Goal: Task Accomplishment & Management: Manage account settings

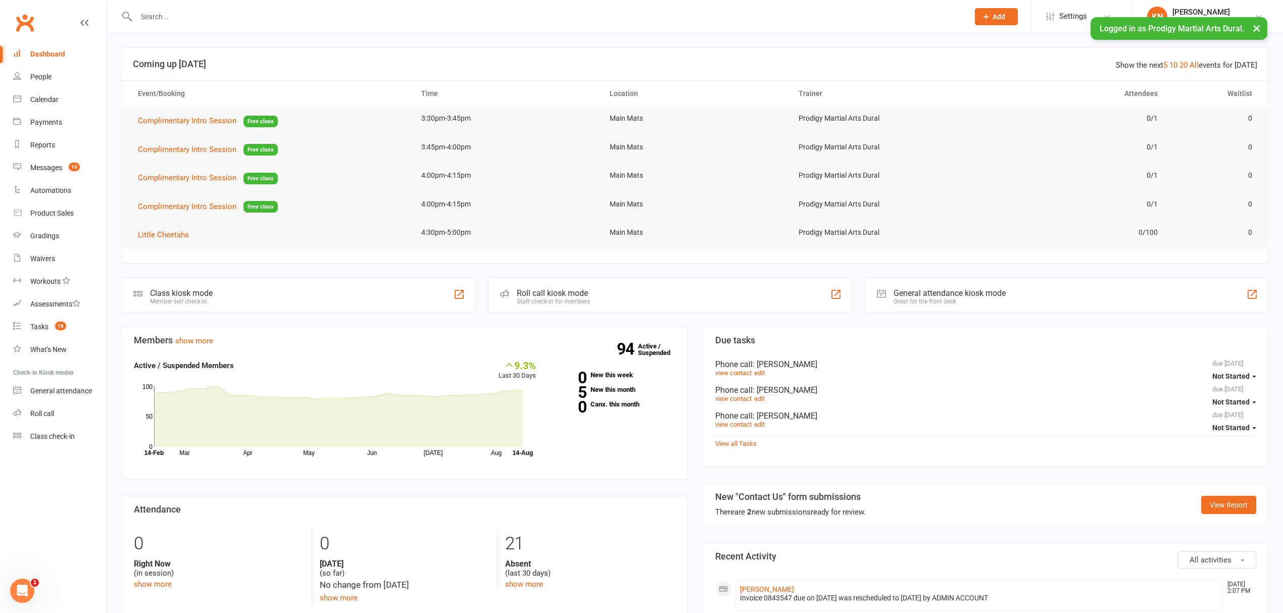
click at [1256, 24] on button "×" at bounding box center [1256, 28] width 18 height 22
click at [277, 10] on input "text" at bounding box center [547, 17] width 828 height 14
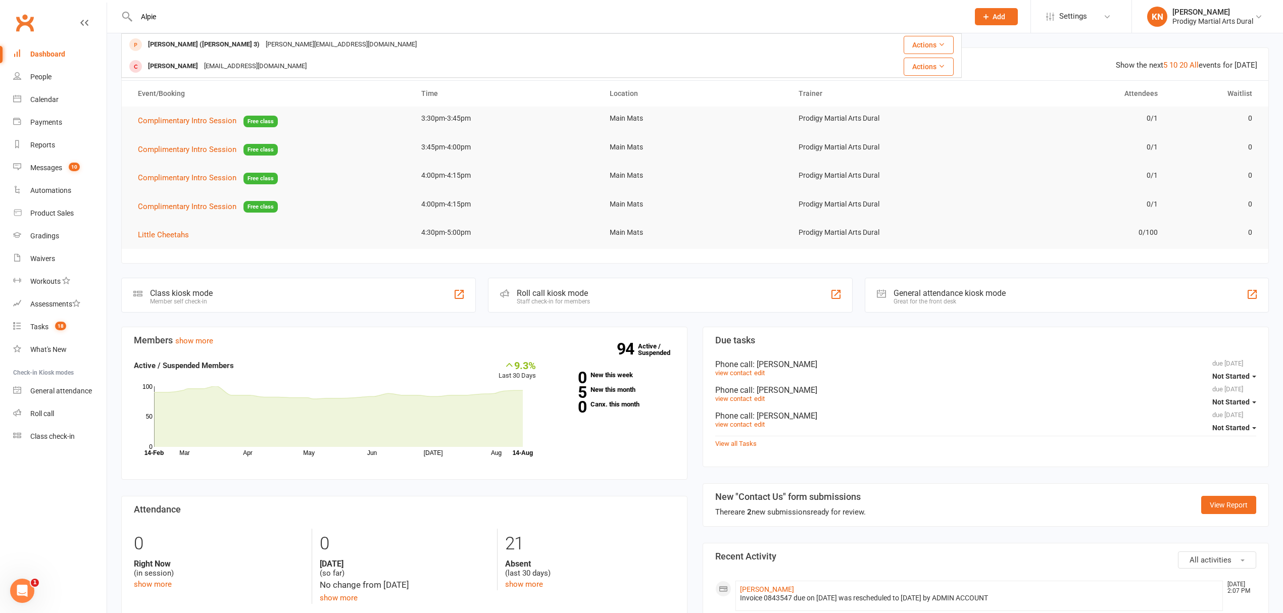
type input "Alpie"
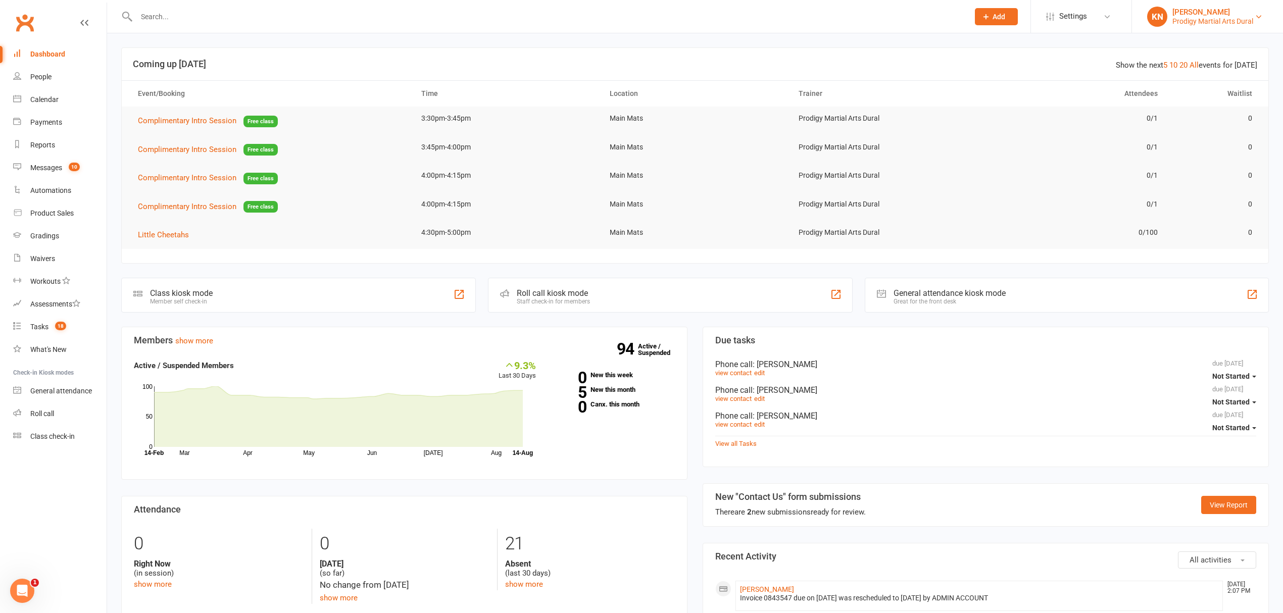
click at [1221, 11] on div "[PERSON_NAME]" at bounding box center [1212, 12] width 81 height 9
drag, startPoint x: 1212, startPoint y: 63, endPoint x: 966, endPoint y: 45, distance: 246.6
click at [1196, 29] on li "KN Kiara Naik Prodigy Martial Arts Dural Signed in as: Prodigy Martial Arts Dur…" at bounding box center [1206, 16] width 151 height 33
click at [1203, 20] on div "Prodigy Martial Arts Dural" at bounding box center [1212, 21] width 81 height 9
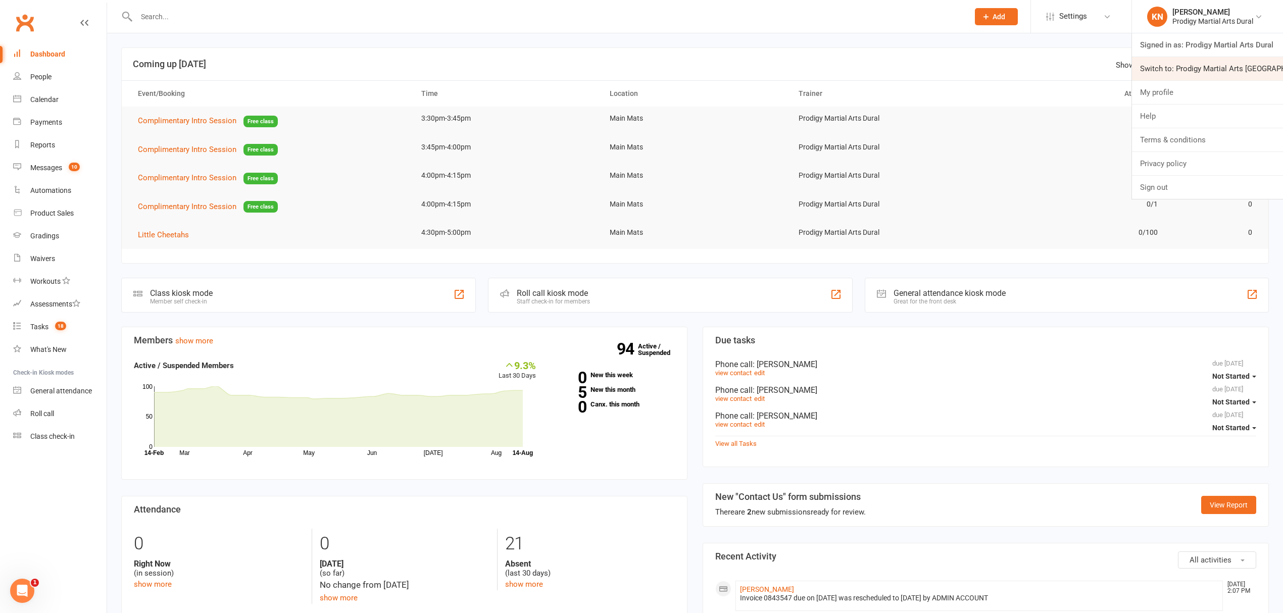
click at [1191, 64] on link "Switch to: Prodigy Martial Arts Seven Hills" at bounding box center [1207, 68] width 151 height 23
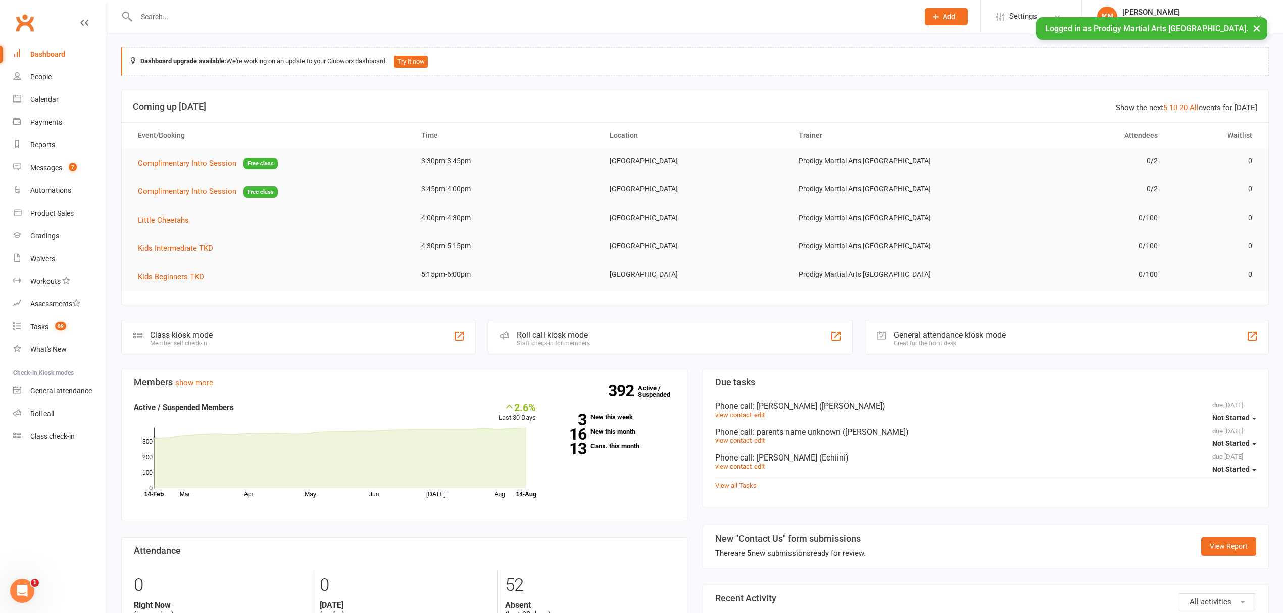
click at [221, 8] on div at bounding box center [516, 16] width 790 height 33
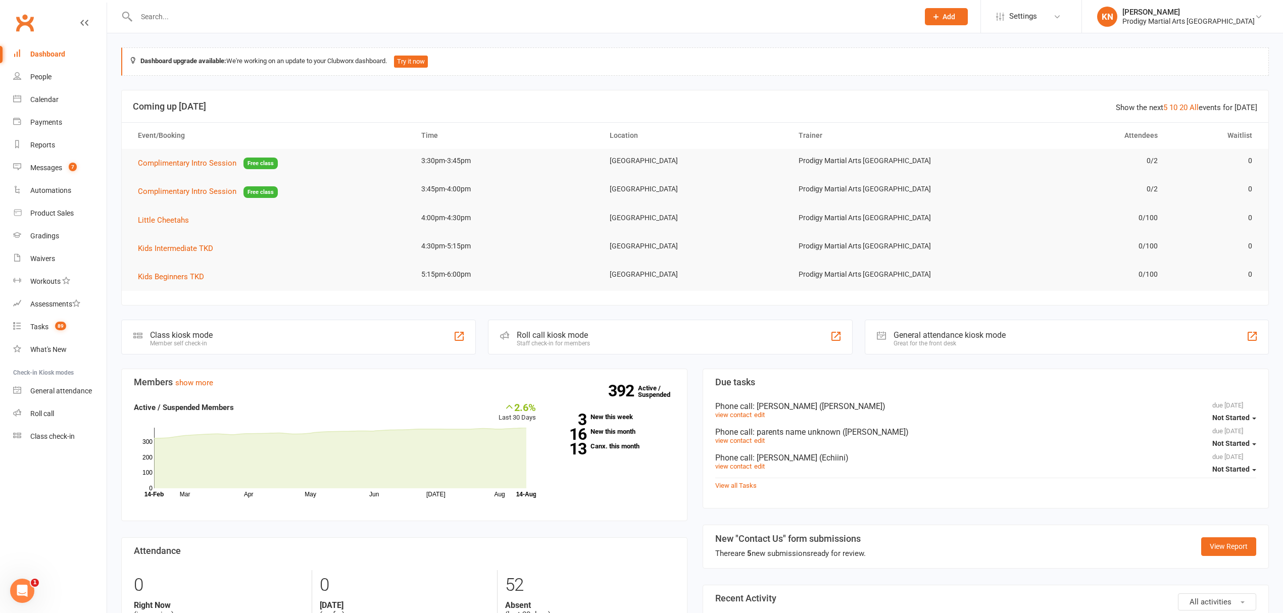
click at [205, 17] on input "text" at bounding box center [522, 17] width 778 height 14
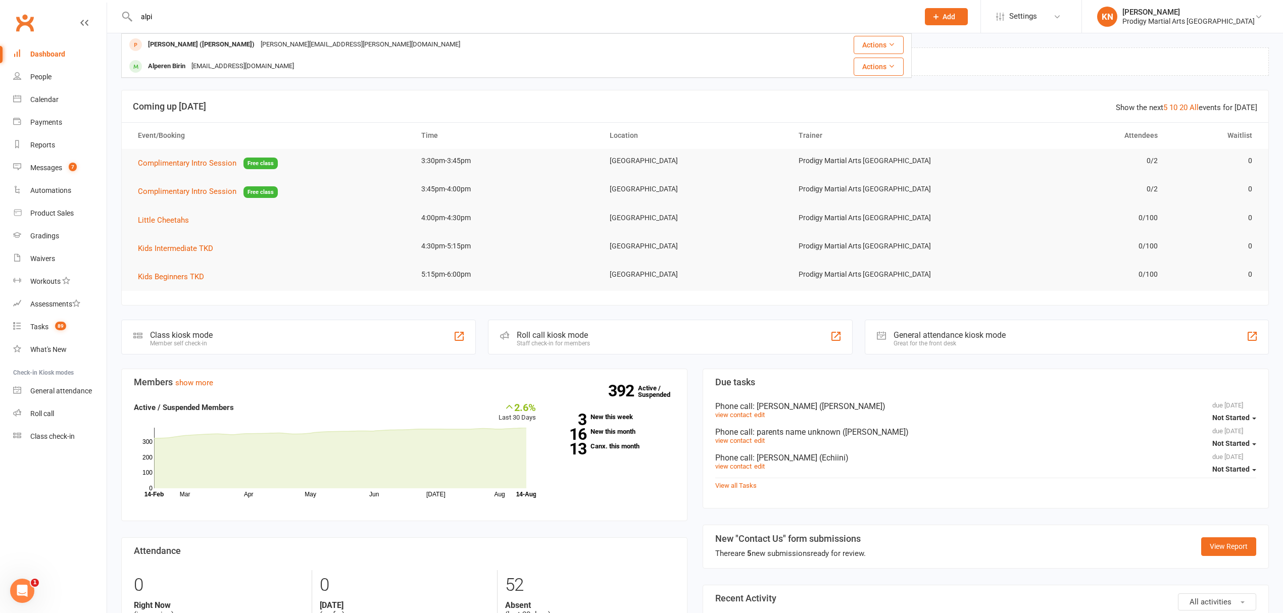
type input "alpi"
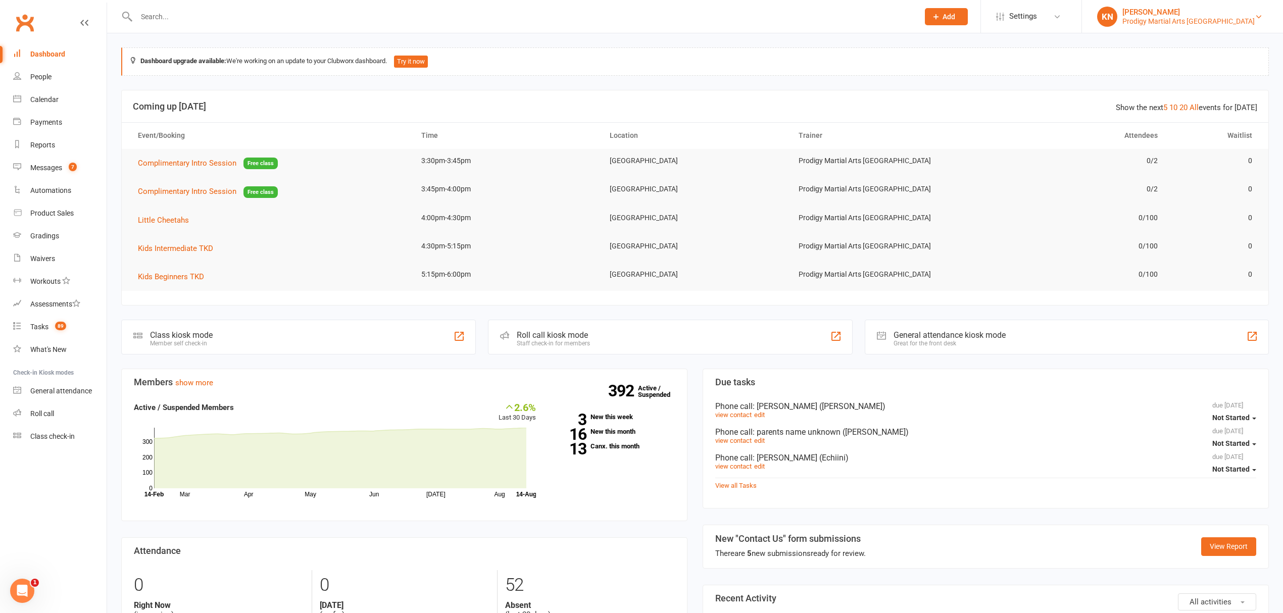
click at [1185, 17] on div "Prodigy Martial Arts [GEOGRAPHIC_DATA]" at bounding box center [1188, 21] width 132 height 9
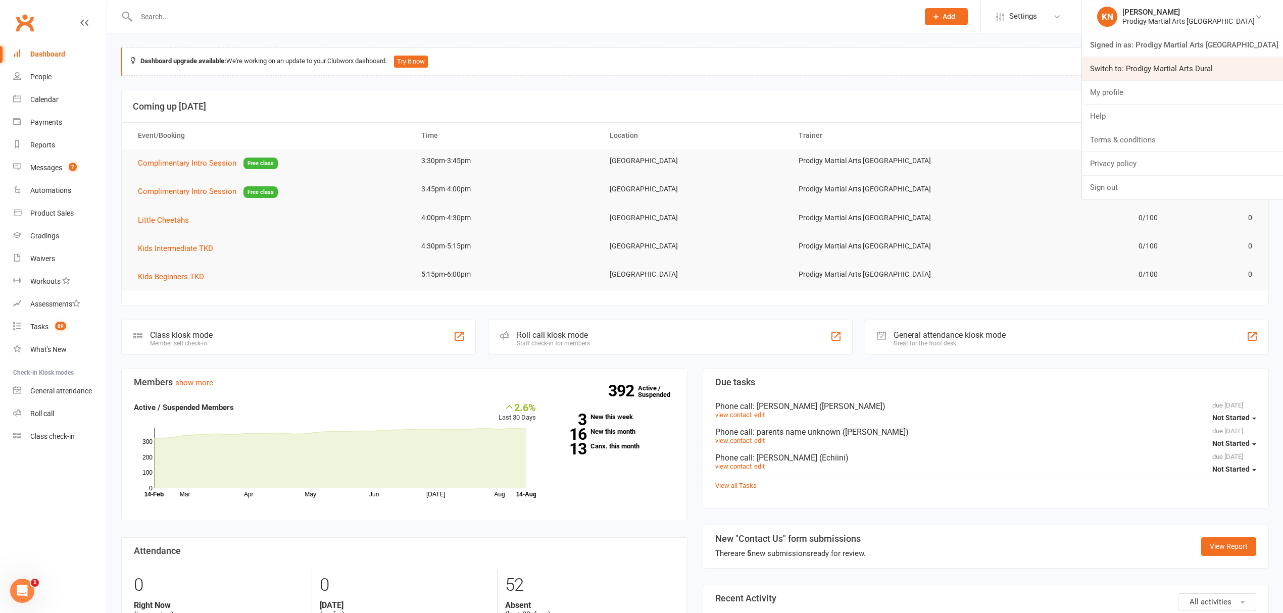
click at [1197, 65] on link "Switch to: Prodigy Martial Arts Dural" at bounding box center [1182, 68] width 201 height 23
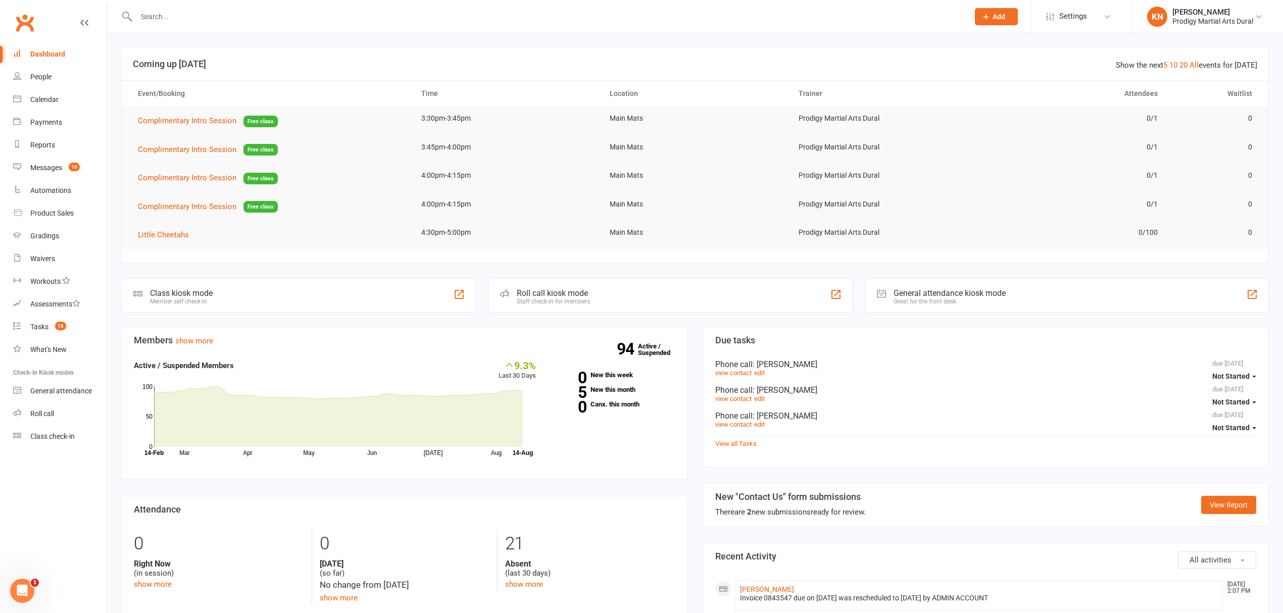
click at [531, 13] on input "text" at bounding box center [547, 17] width 828 height 14
type input "b"
type input "lek"
drag, startPoint x: 1182, startPoint y: 18, endPoint x: 954, endPoint y: 62, distance: 231.4
click at [954, 62] on h3 "Coming up [DATE]" at bounding box center [695, 64] width 1124 height 10
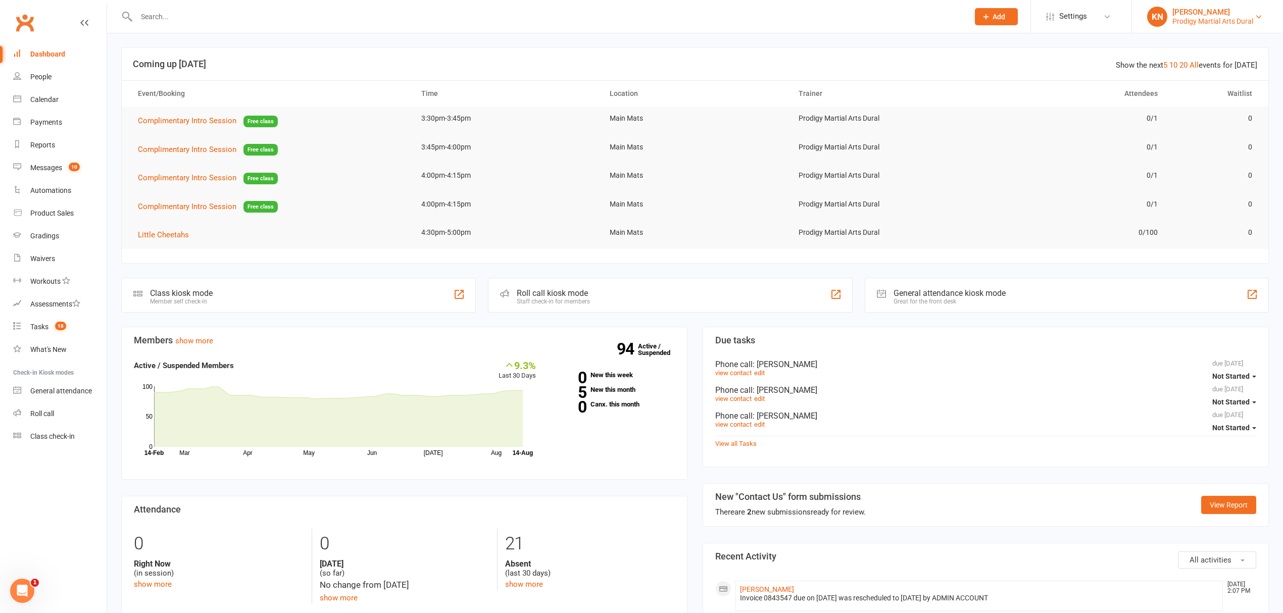
click at [1203, 22] on div "Prodigy Martial Arts Dural" at bounding box center [1212, 21] width 81 height 9
click at [1190, 71] on link "Switch to: Prodigy Martial Arts Seven Hills" at bounding box center [1207, 68] width 151 height 23
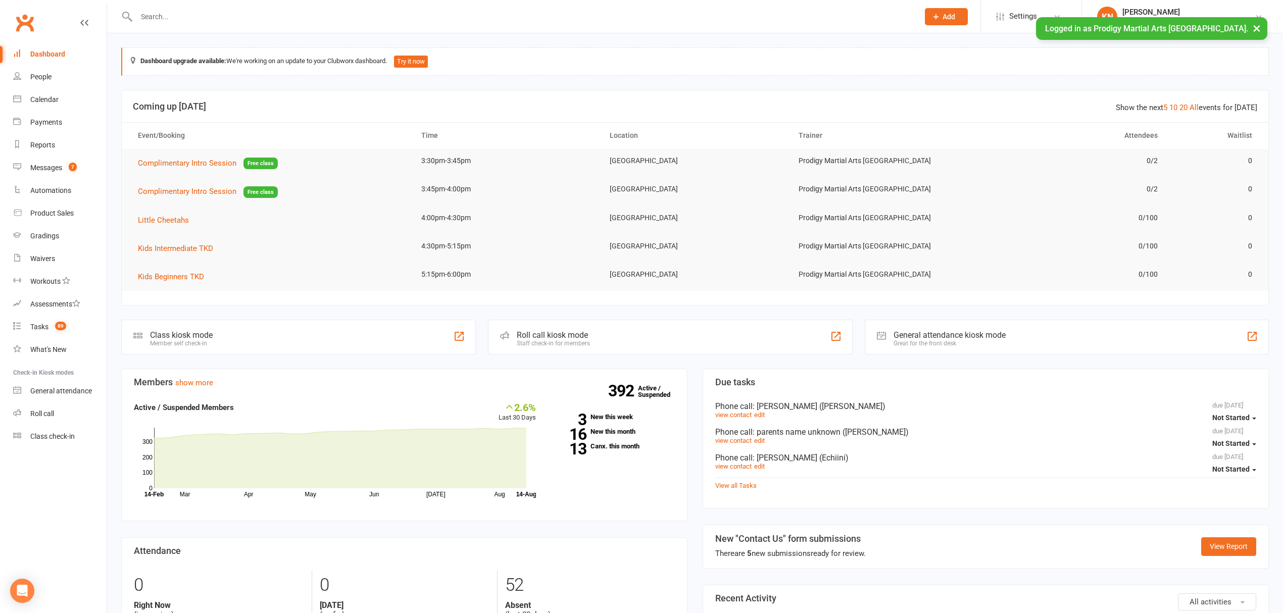
click at [194, 18] on input "text" at bounding box center [522, 17] width 778 height 14
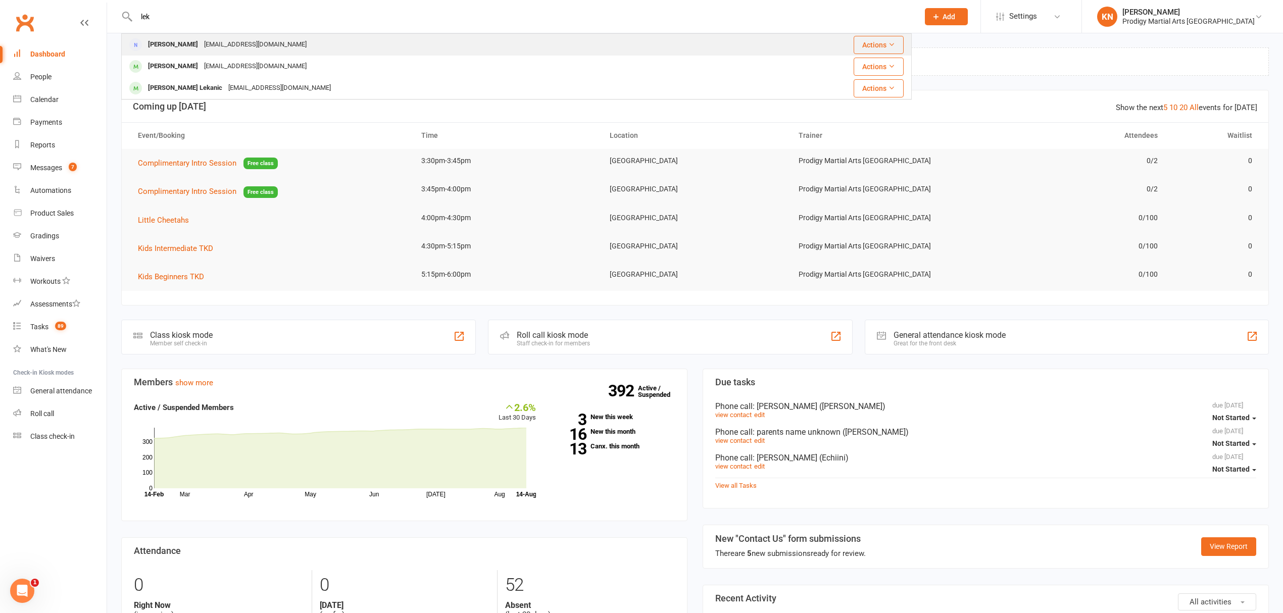
type input "lek"
click at [179, 38] on div "[PERSON_NAME]" at bounding box center [173, 44] width 56 height 15
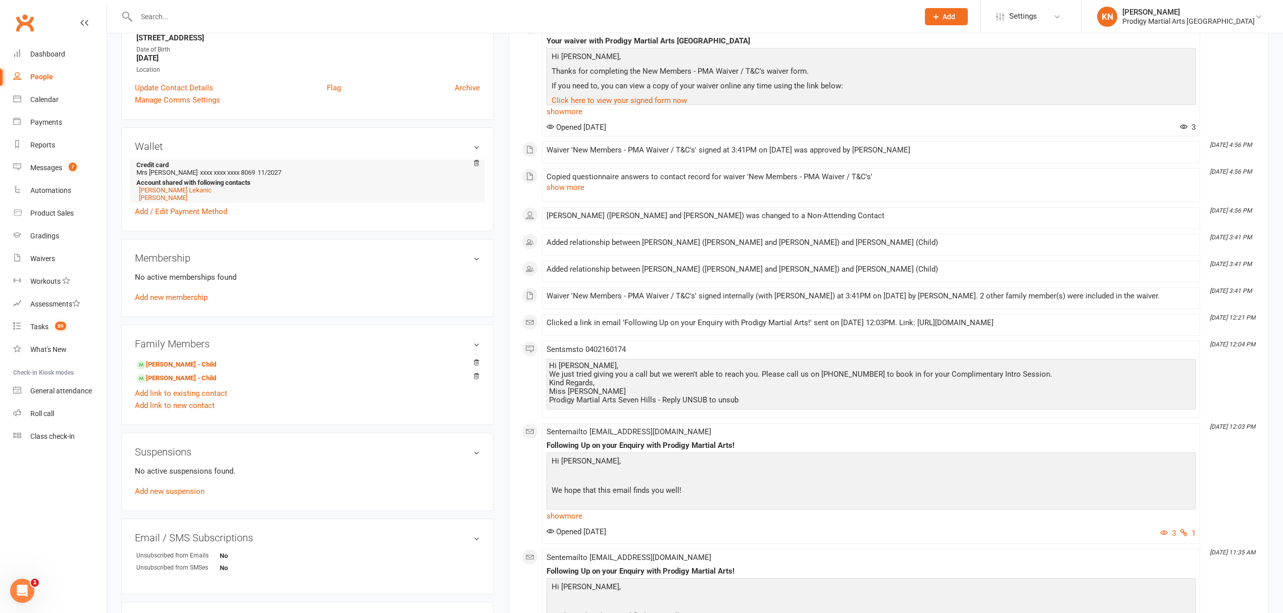
scroll to position [202, 0]
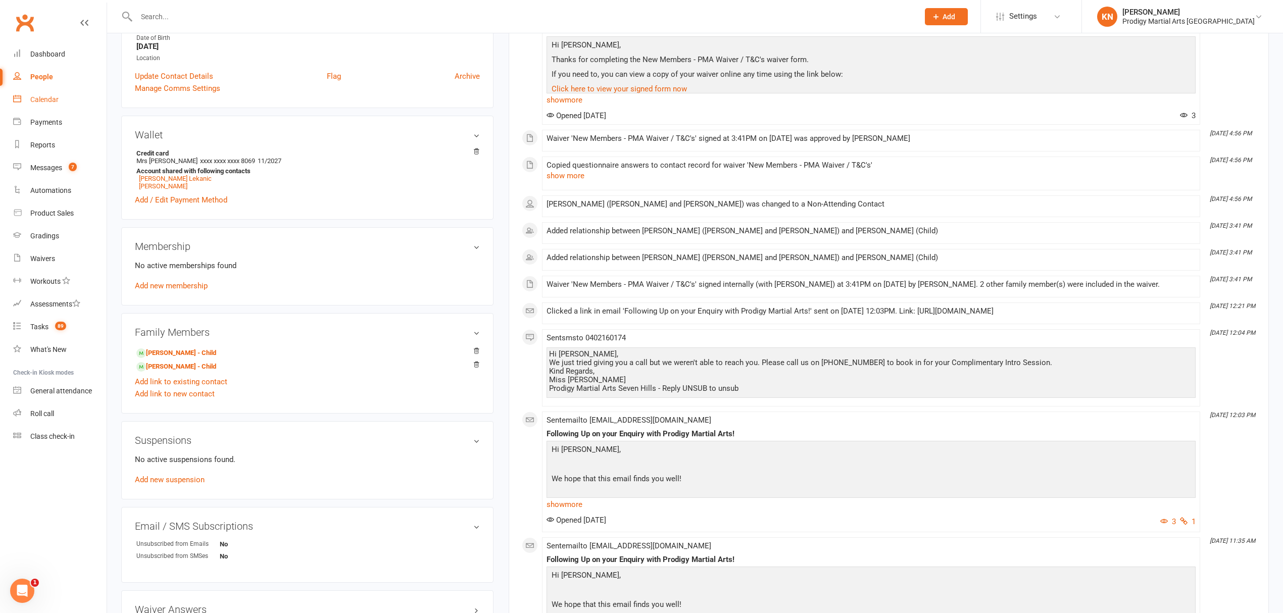
click at [46, 99] on div "Calendar" at bounding box center [44, 99] width 28 height 8
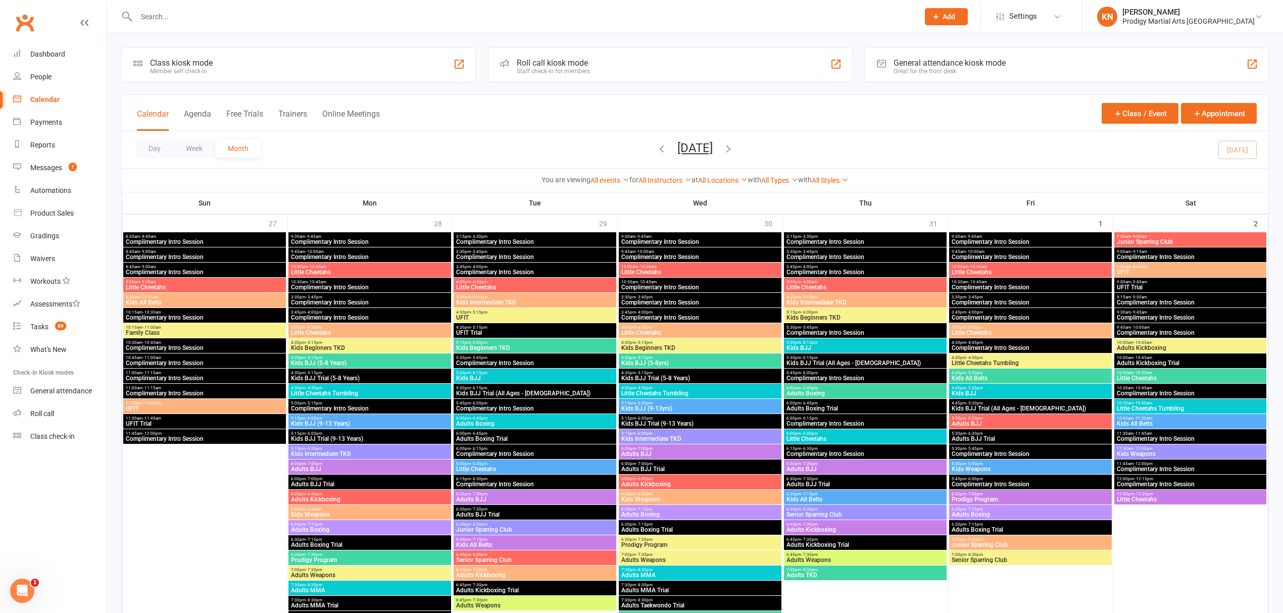
click at [256, 19] on input "text" at bounding box center [522, 17] width 778 height 14
type input "n"
click at [669, 11] on input "text" at bounding box center [522, 17] width 778 height 14
type input "i"
click at [1138, 388] on span "- 10:45am" at bounding box center [1142, 388] width 19 height 5
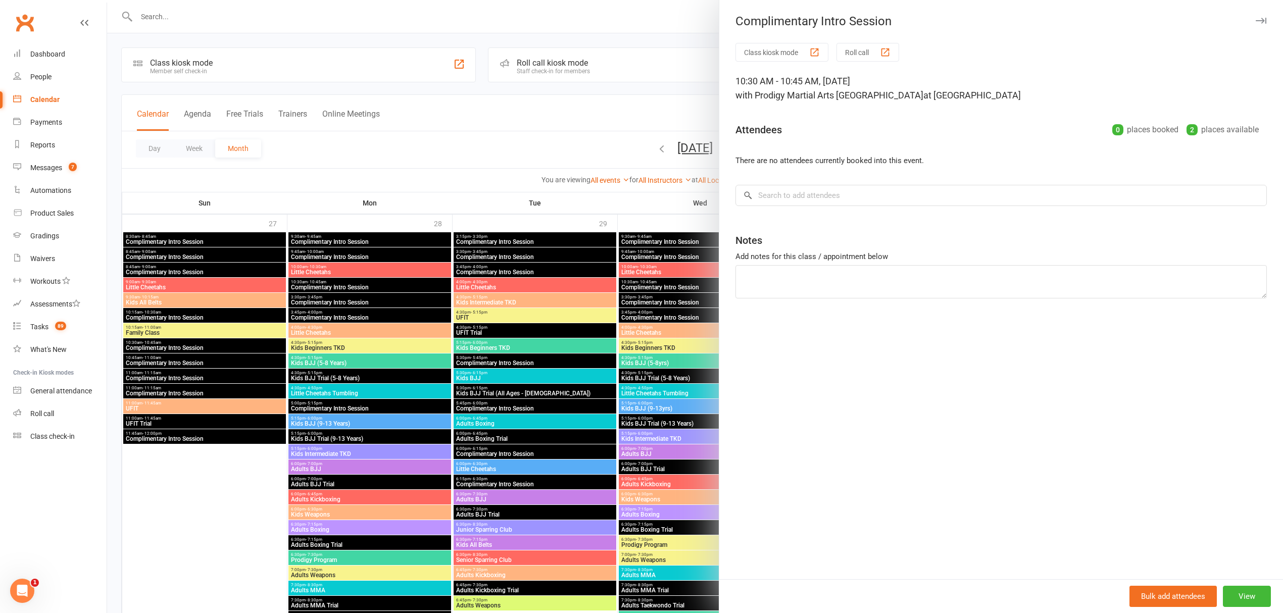
click at [578, 110] on div at bounding box center [695, 306] width 1176 height 613
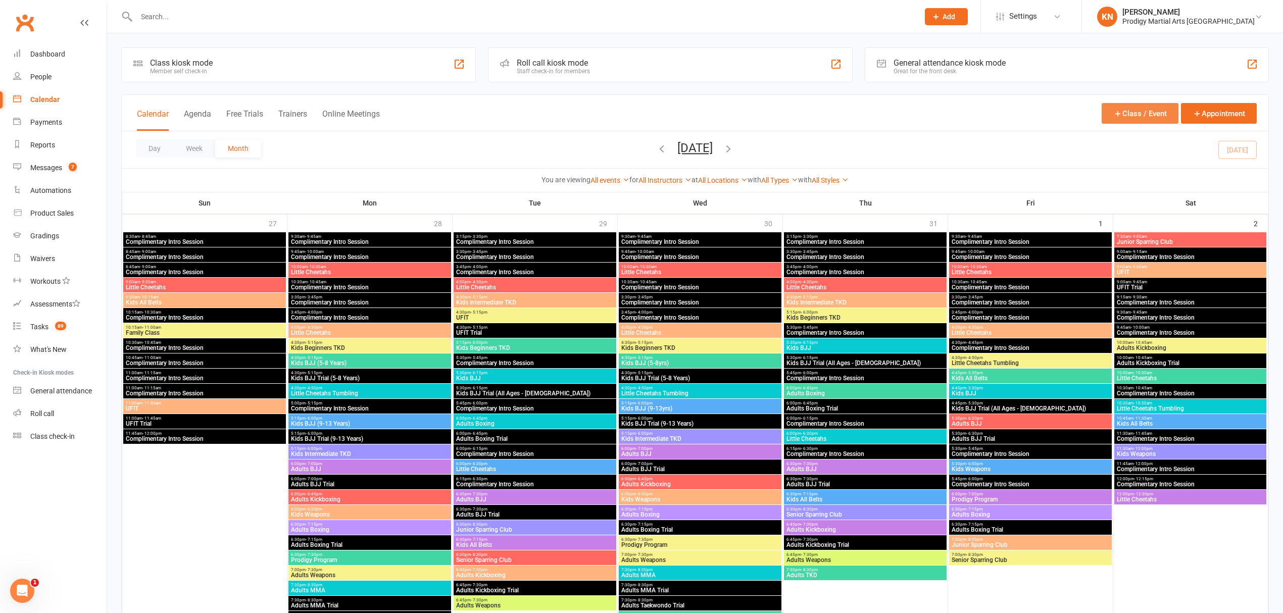
click at [1142, 115] on button "Class / Event" at bounding box center [1139, 113] width 77 height 21
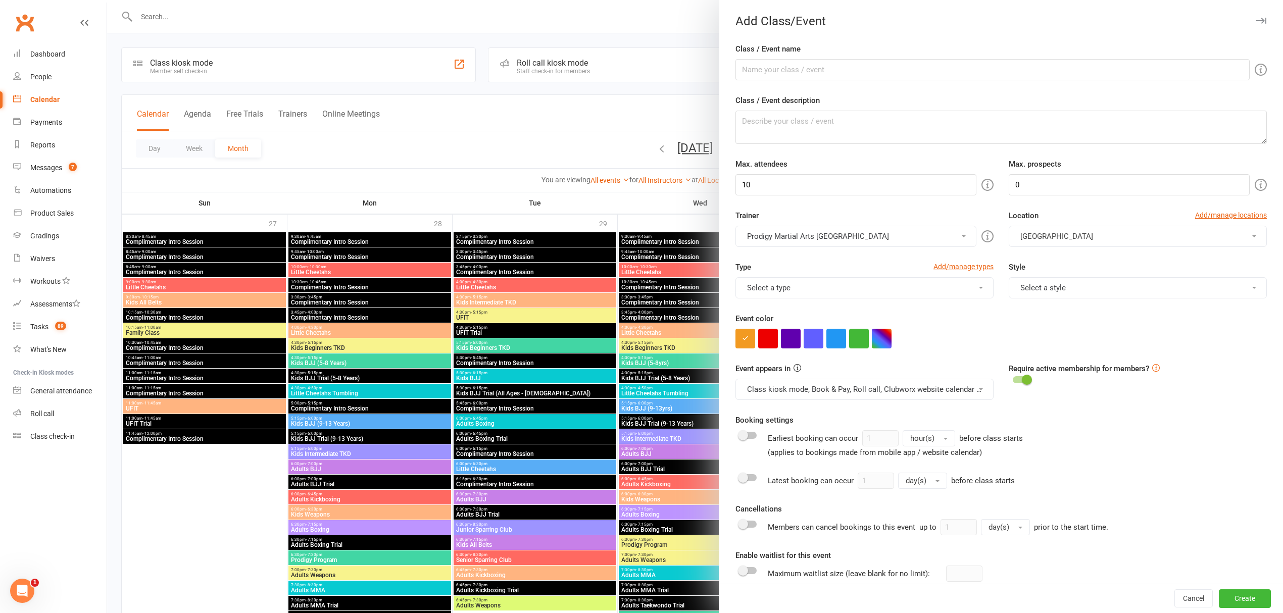
click at [1255, 23] on icon "button" at bounding box center [1260, 21] width 11 height 6
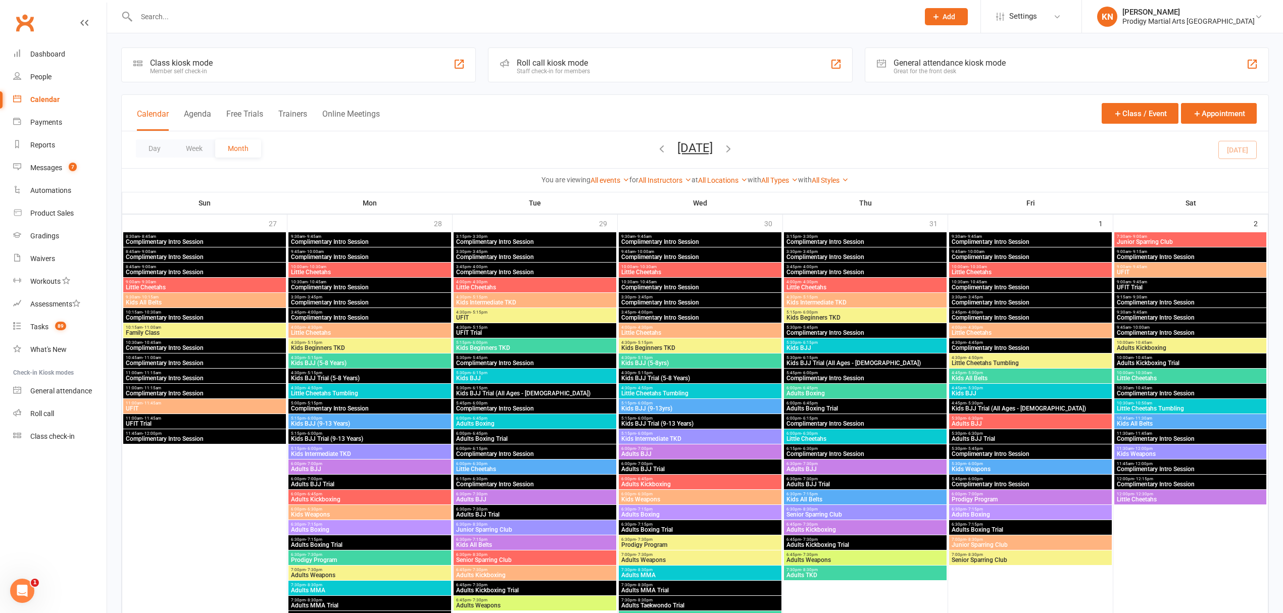
click at [940, 16] on icon at bounding box center [935, 16] width 9 height 9
click at [952, 49] on link "Prospect" at bounding box center [935, 44] width 90 height 23
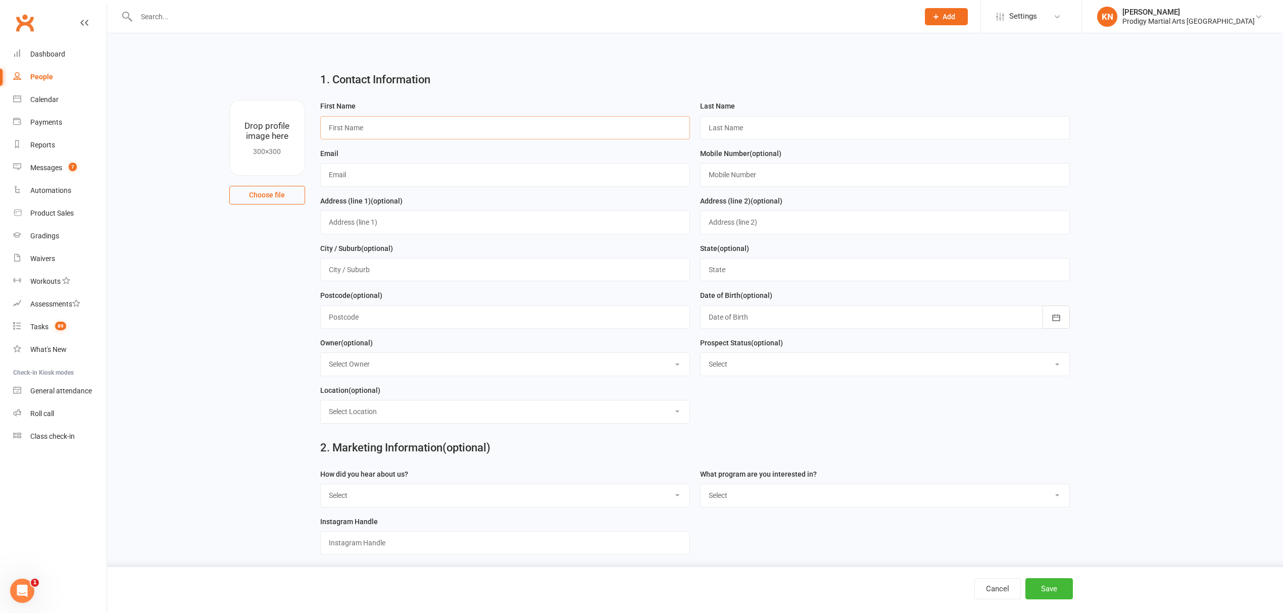
click at [392, 129] on input "text" at bounding box center [505, 127] width 370 height 23
paste input "Ncanyiwe Wites"
click at [376, 124] on input "Ncanyiwe Wites" at bounding box center [505, 127] width 370 height 23
type input "Ncanyiwe"
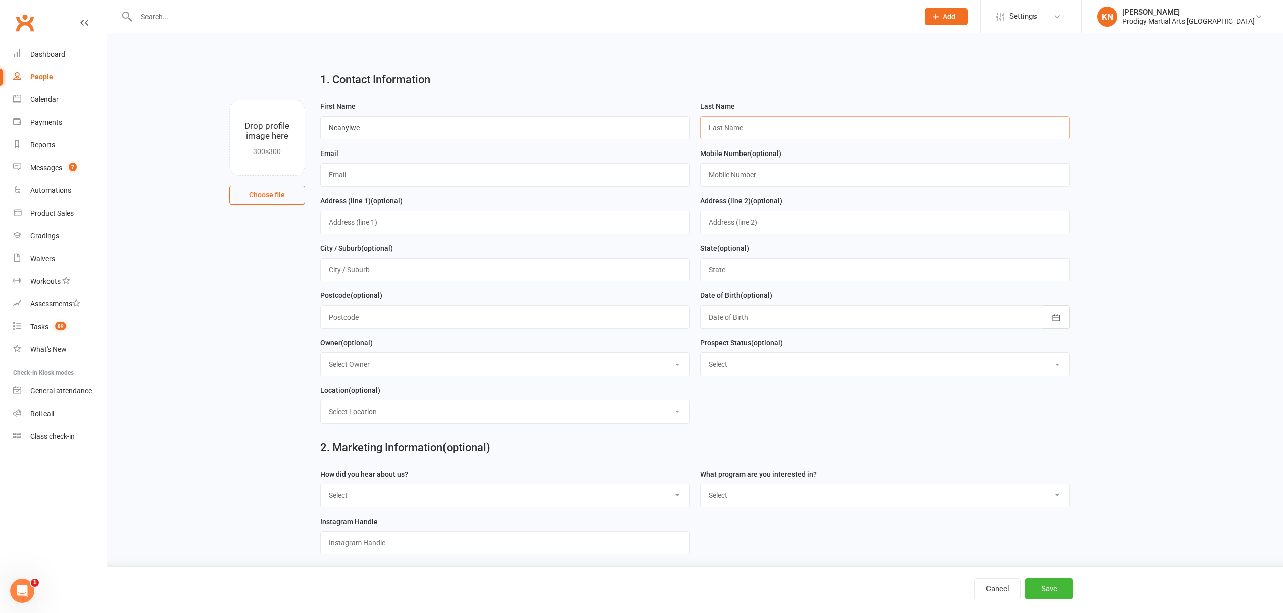
click at [717, 131] on input "text" at bounding box center [885, 127] width 370 height 23
paste input "Wites"
type input "Wites"
click at [361, 180] on input "text" at bounding box center [505, 174] width 370 height 23
paste input "ncanis2013@gmail.com"
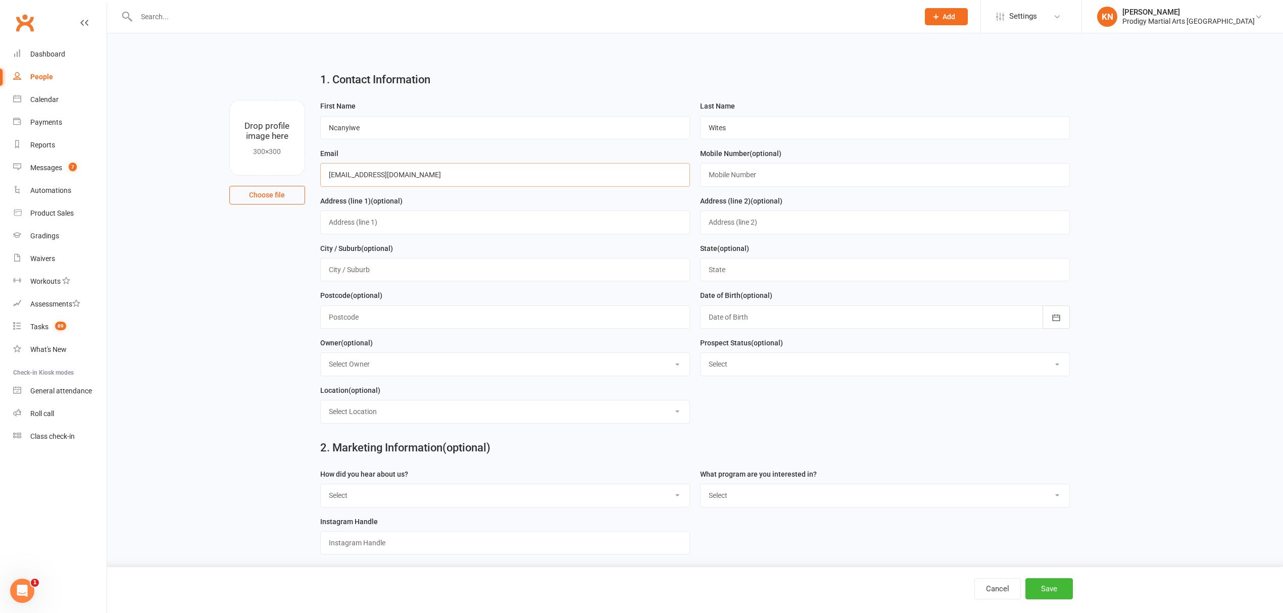
type input "ncanis2013@gmail.com"
click at [661, 60] on div "1. Contact Information Drop profile image here 300×300 Choose file First Name N…" at bounding box center [695, 452] width 1176 height 839
click at [772, 175] on input "text" at bounding box center [885, 174] width 370 height 23
paste input "61452388791"
click at [715, 179] on input "61452388791" at bounding box center [885, 174] width 370 height 23
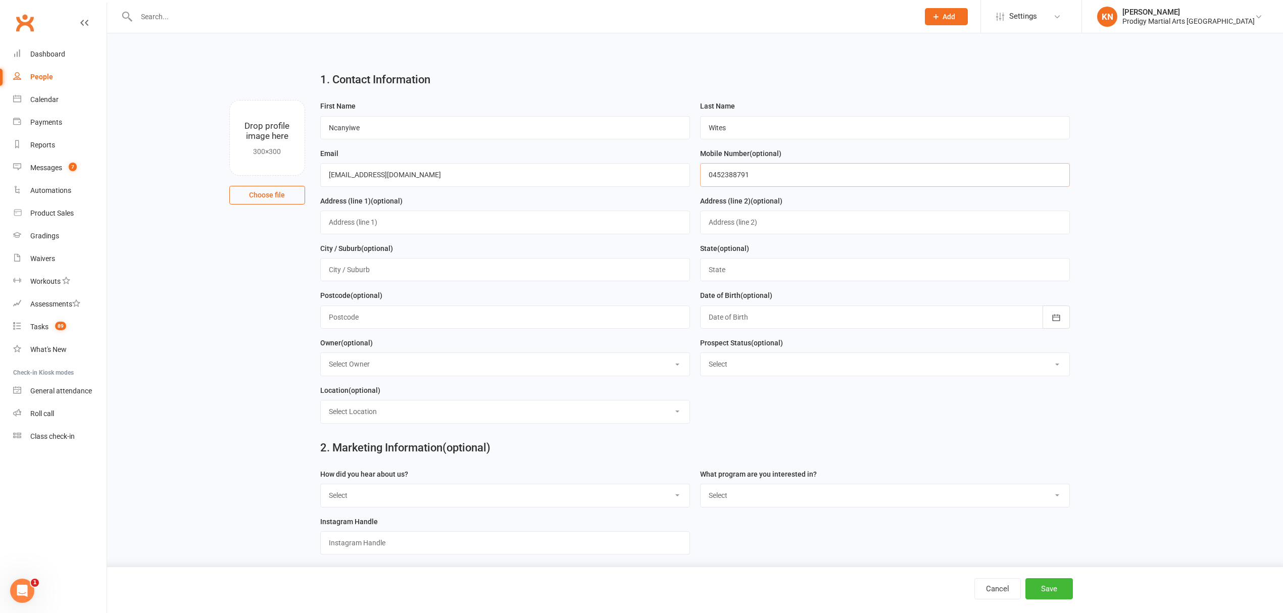
type input "0452388791"
click at [749, 128] on input "Wites" at bounding box center [885, 127] width 370 height 23
type input "Wites (Ivle, 6)"
click at [1045, 588] on button "Save" at bounding box center [1048, 588] width 47 height 21
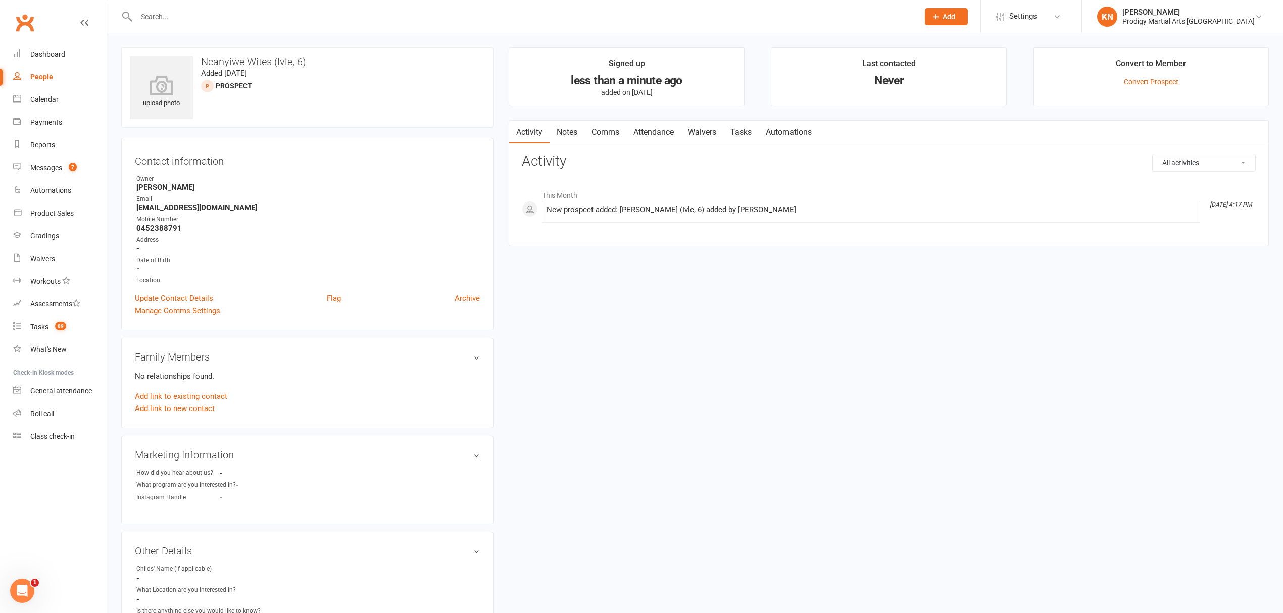
click at [296, 11] on input "text" at bounding box center [522, 17] width 778 height 14
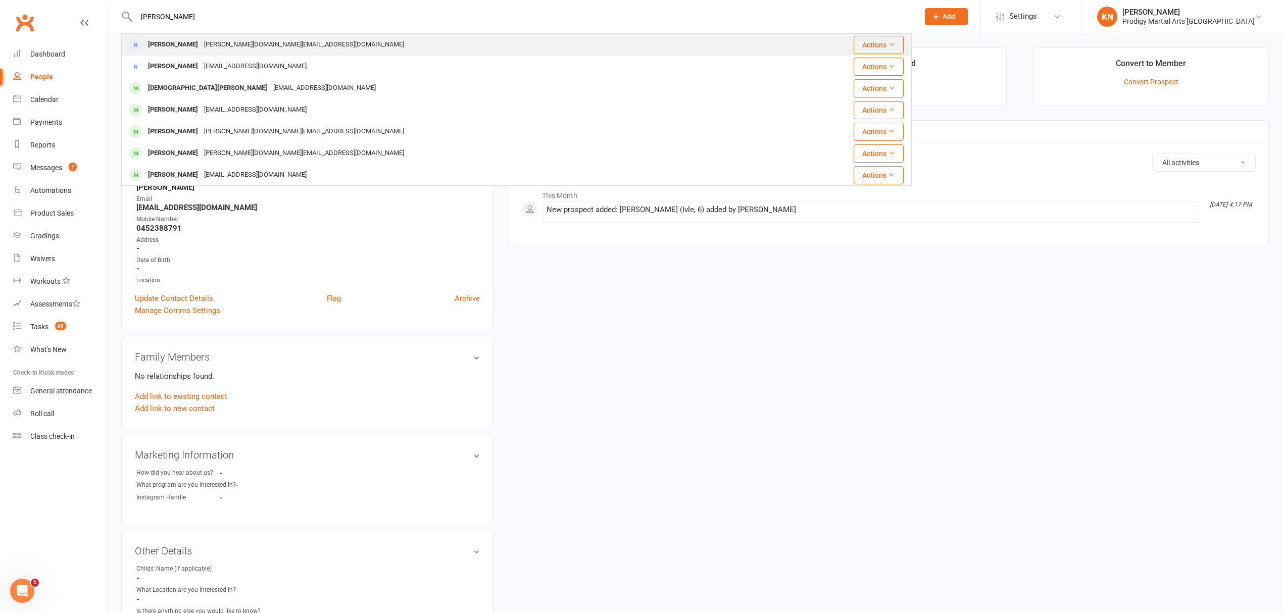
type input "pavan"
click at [248, 35] on div "Pavan Mallela pavan.km@outlook.com" at bounding box center [459, 44] width 674 height 21
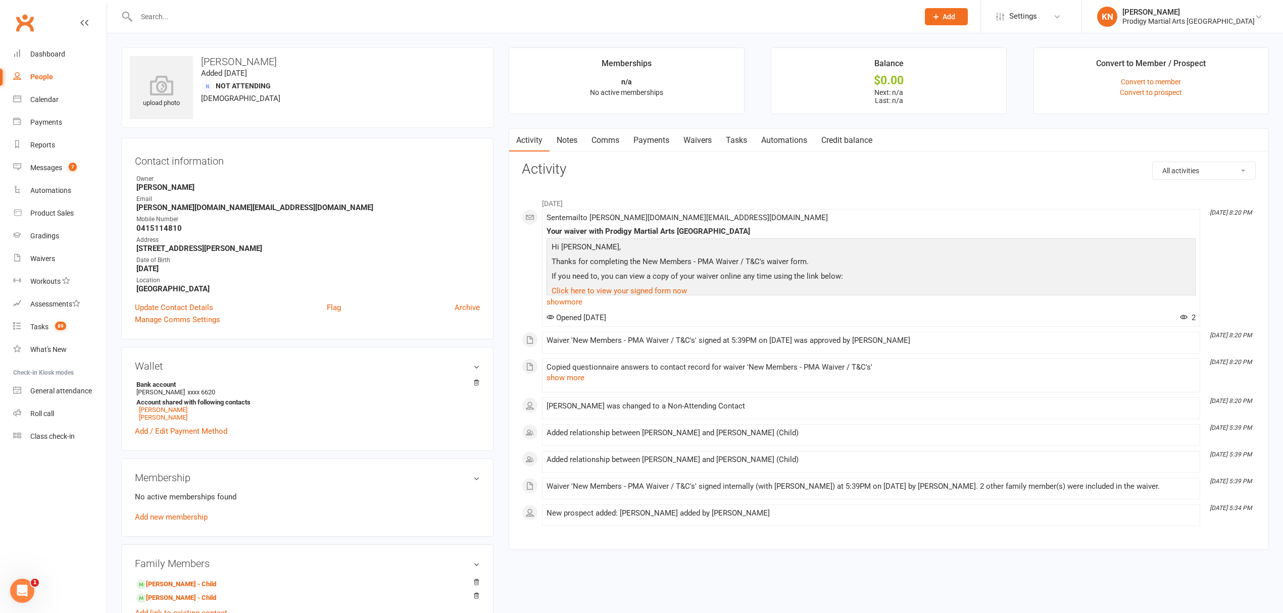
click at [661, 144] on link "Payments" at bounding box center [651, 140] width 50 height 23
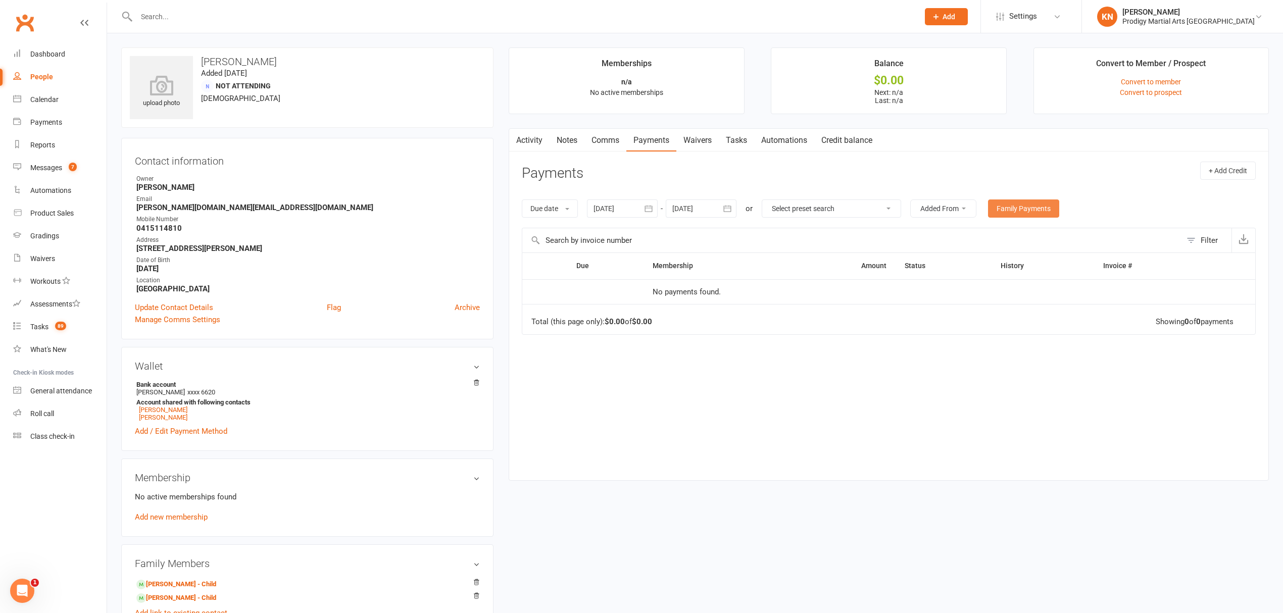
click at [1030, 213] on link "Family Payments" at bounding box center [1023, 208] width 71 height 18
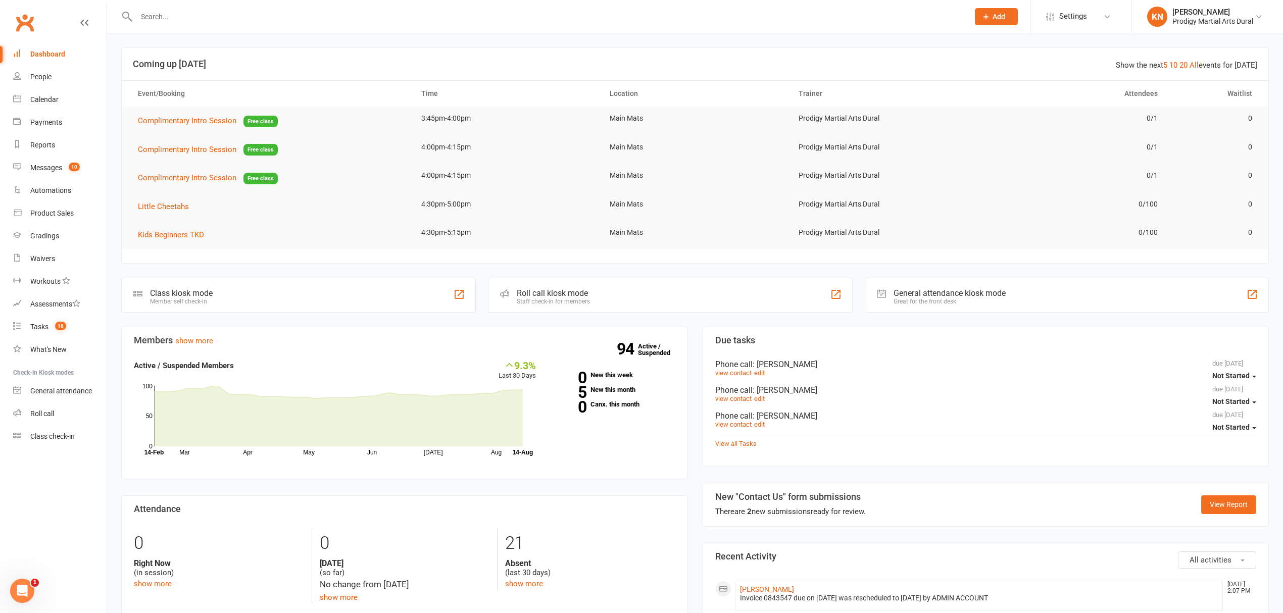
click at [264, 29] on div at bounding box center [541, 16] width 840 height 33
click at [269, 14] on input "text" at bounding box center [547, 17] width 828 height 14
type input "n"
click at [244, 21] on input "text" at bounding box center [547, 17] width 828 height 14
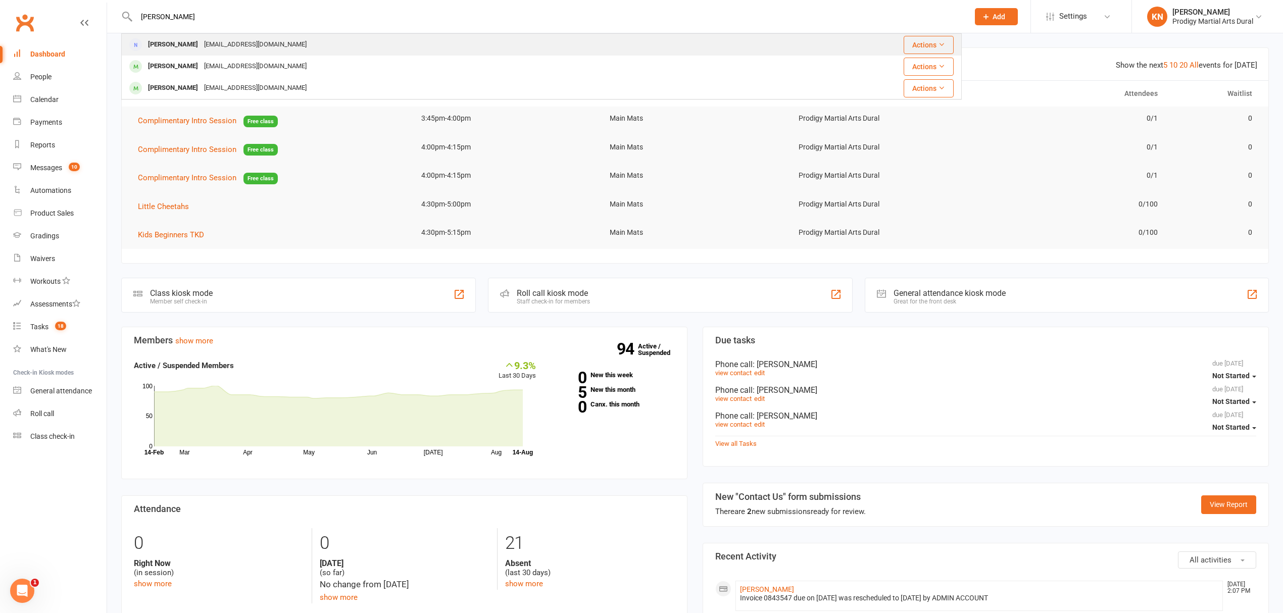
type input "rizk"
click at [203, 41] on div "info@readysetschoolaus.com.au" at bounding box center [255, 44] width 109 height 15
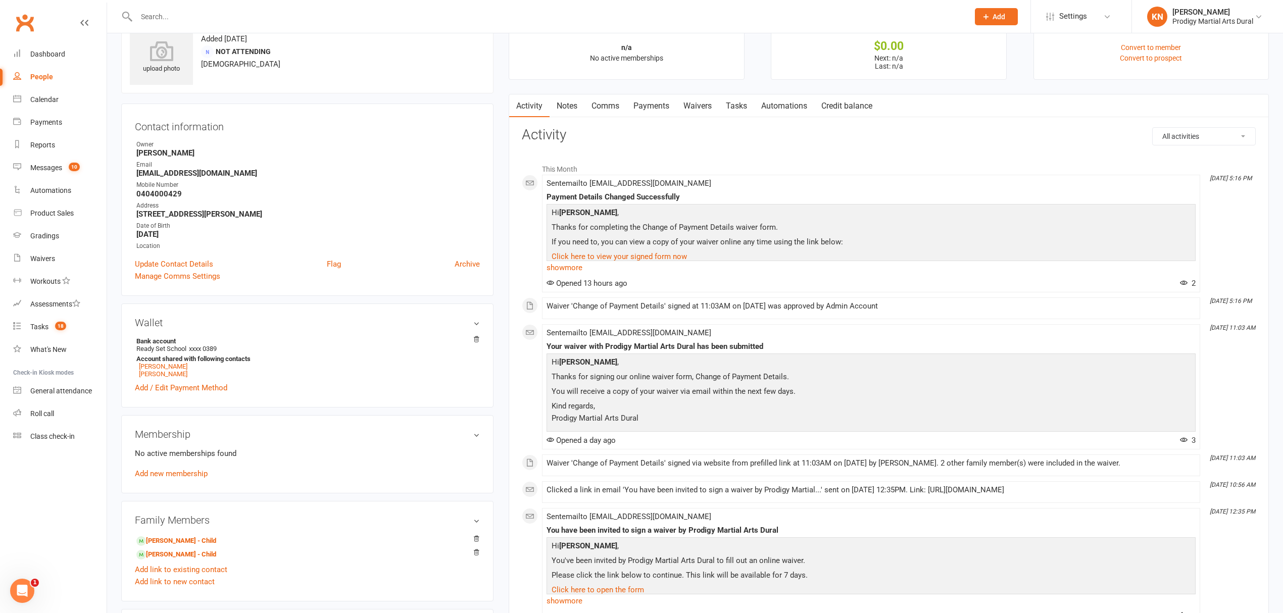
scroll to position [35, 0]
click at [171, 344] on strong "Bank account" at bounding box center [305, 340] width 338 height 8
click at [155, 360] on strong "Account shared with following contacts" at bounding box center [305, 358] width 338 height 8
click at [158, 338] on strong "Bank account" at bounding box center [305, 340] width 338 height 8
click at [150, 313] on div "Wallet Bank account Ready Set School xxxx 0389 Account shared with following co…" at bounding box center [307, 354] width 372 height 104
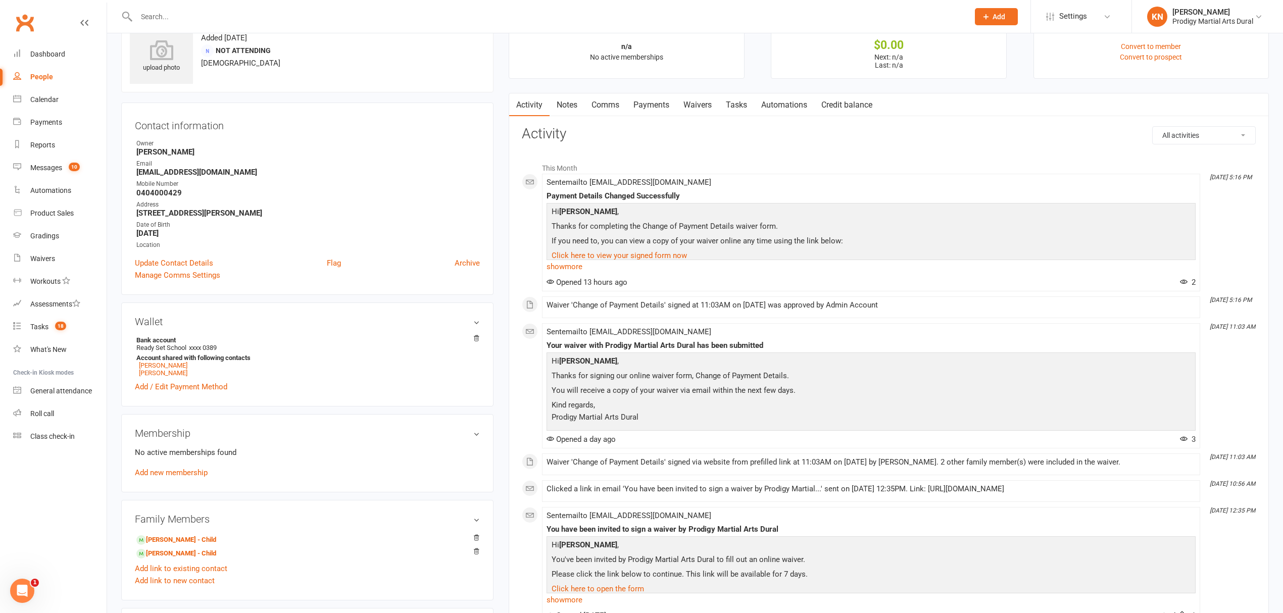
click at [164, 323] on h3 "Wallet" at bounding box center [307, 321] width 345 height 11
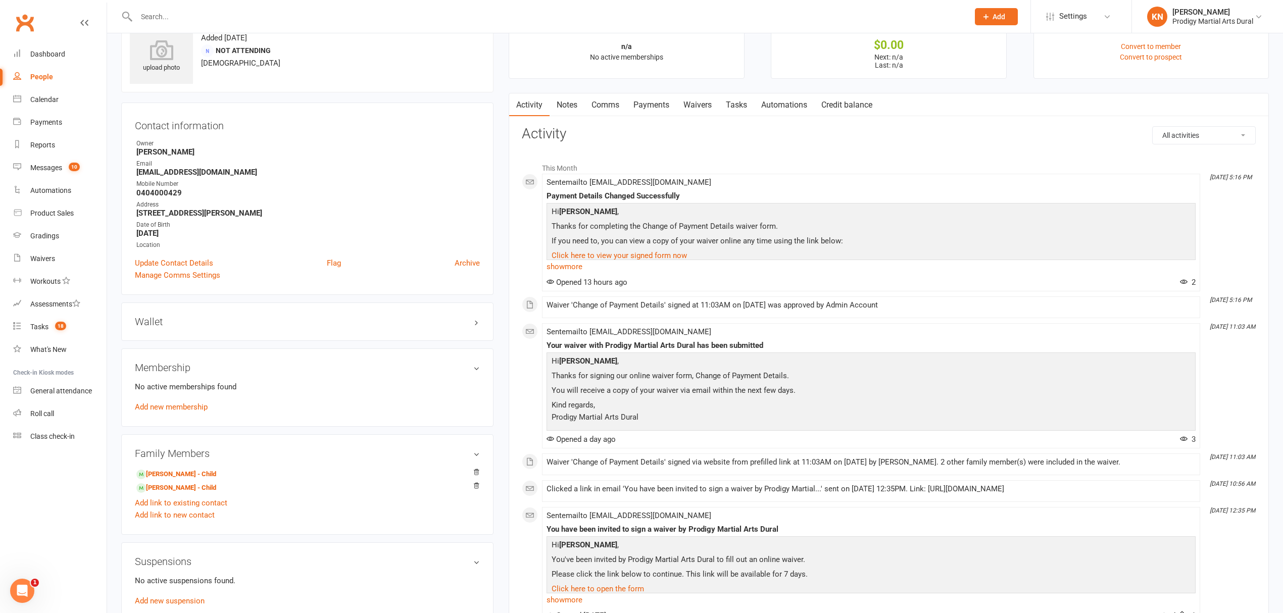
click at [164, 323] on h3 "Wallet" at bounding box center [307, 321] width 345 height 11
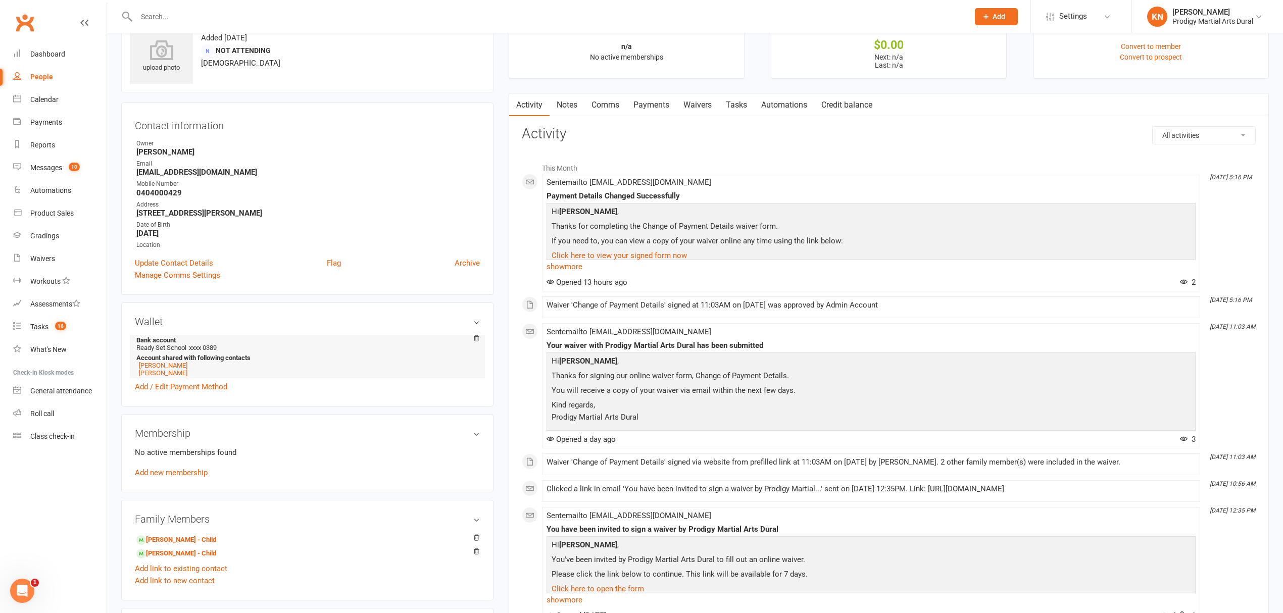
click at [172, 359] on strong "Account shared with following contacts" at bounding box center [305, 358] width 338 height 8
click at [209, 392] on link "Add / Edit Payment Method" at bounding box center [181, 387] width 92 height 12
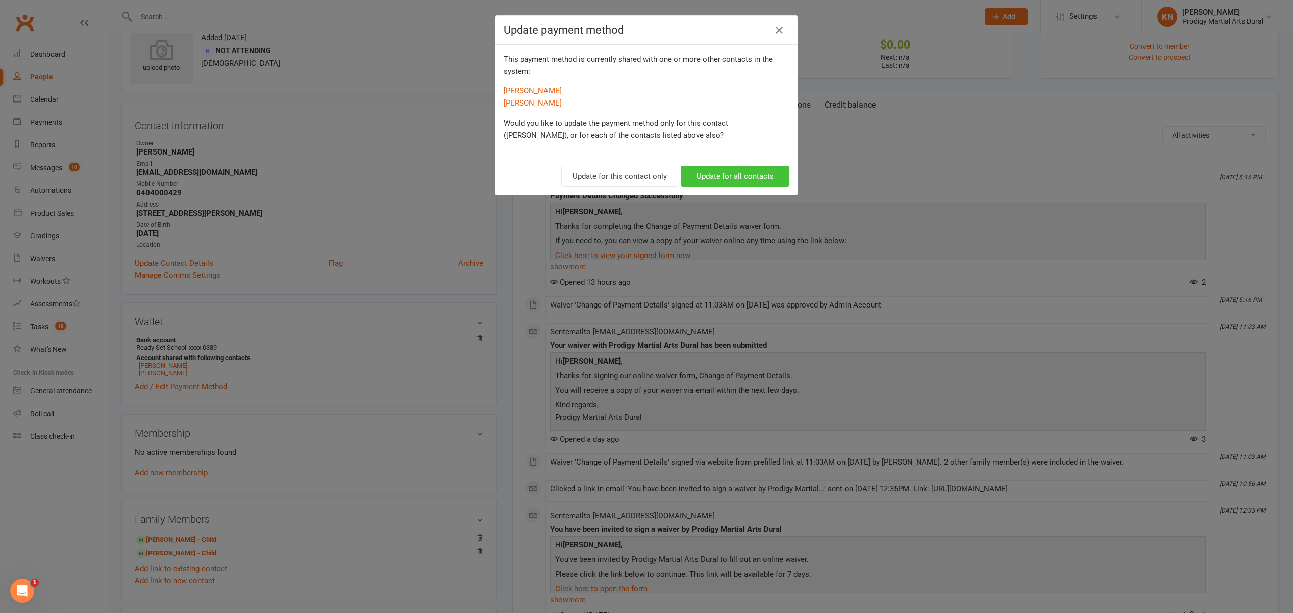
click at [698, 175] on button "Update for all contacts" at bounding box center [735, 176] width 109 height 21
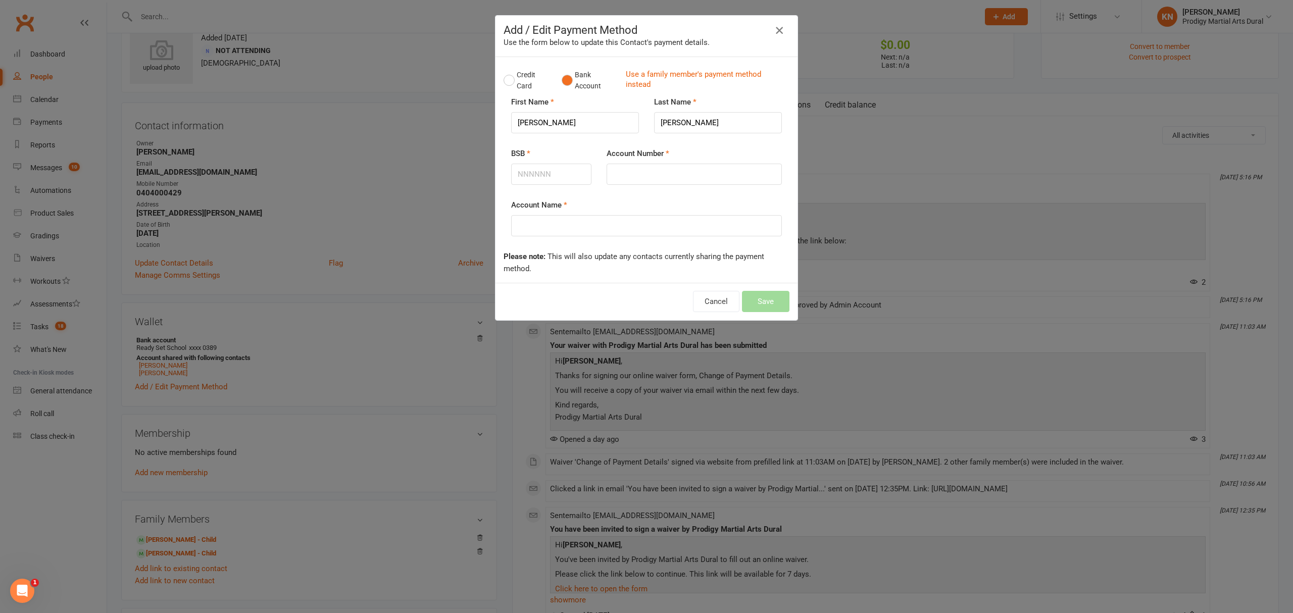
click at [773, 29] on icon "button" at bounding box center [779, 30] width 12 height 12
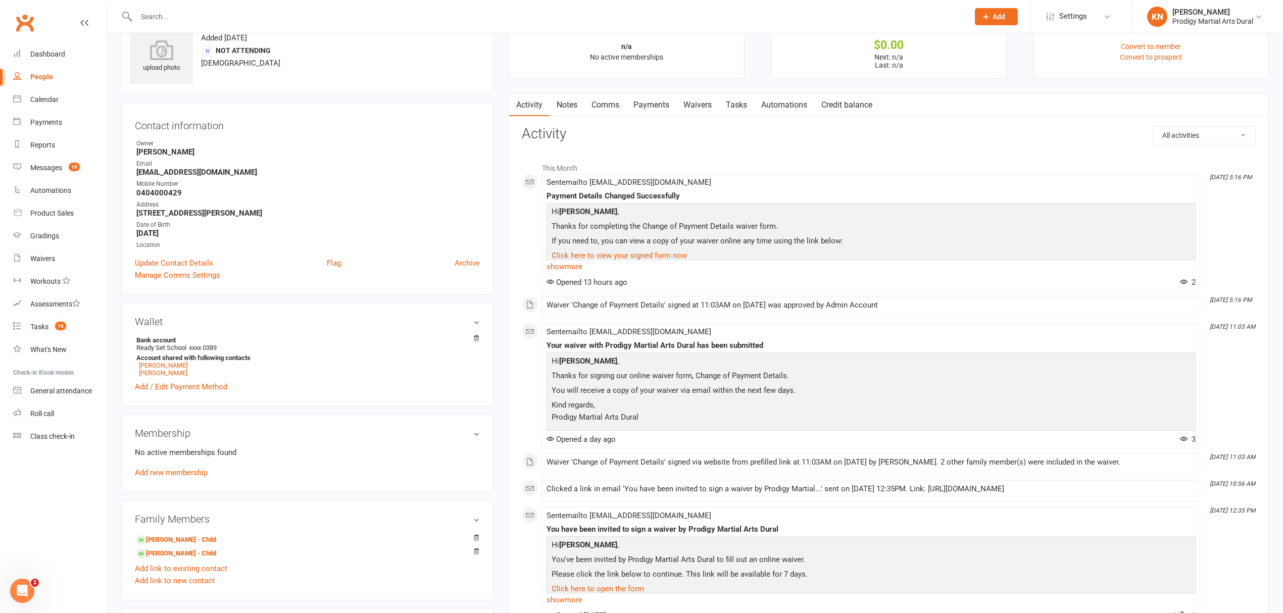
click at [694, 103] on link "Waivers" at bounding box center [697, 104] width 42 height 23
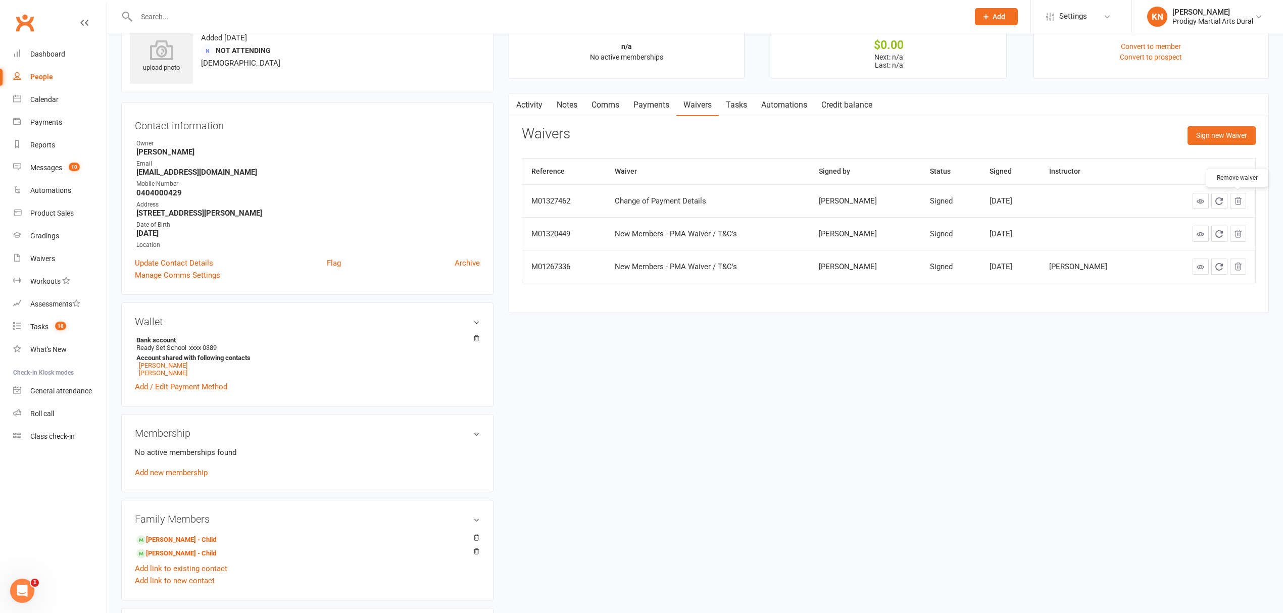
click at [1234, 204] on icon "button" at bounding box center [1237, 200] width 9 height 9
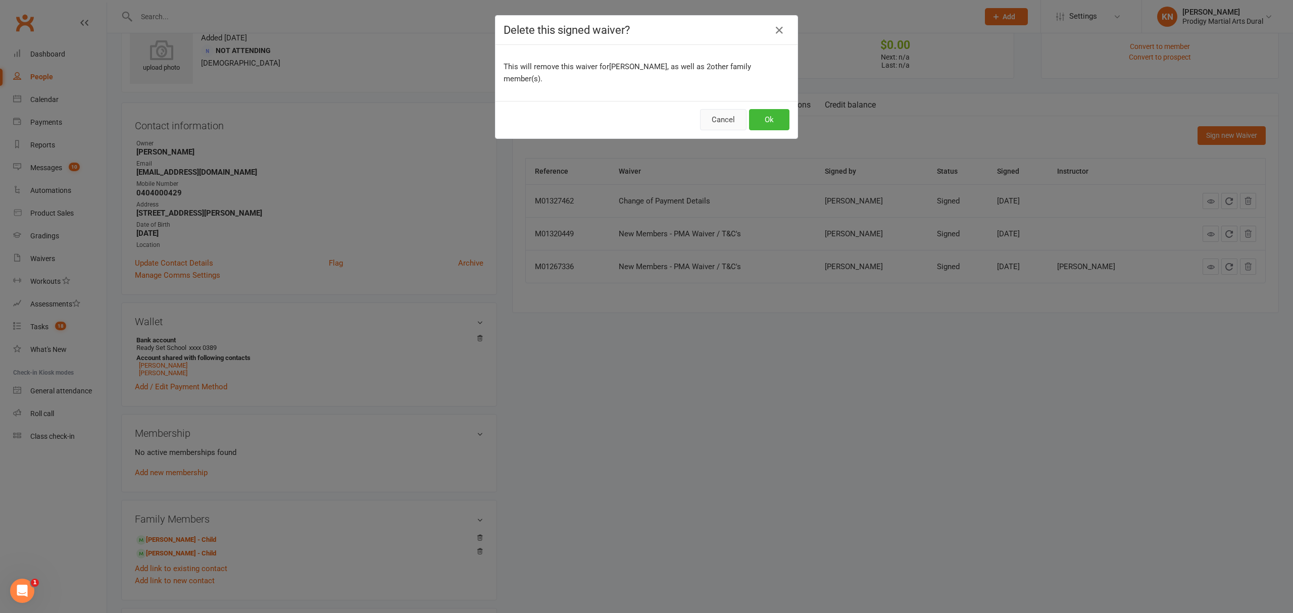
click at [721, 109] on button "Cancel" at bounding box center [723, 119] width 46 height 21
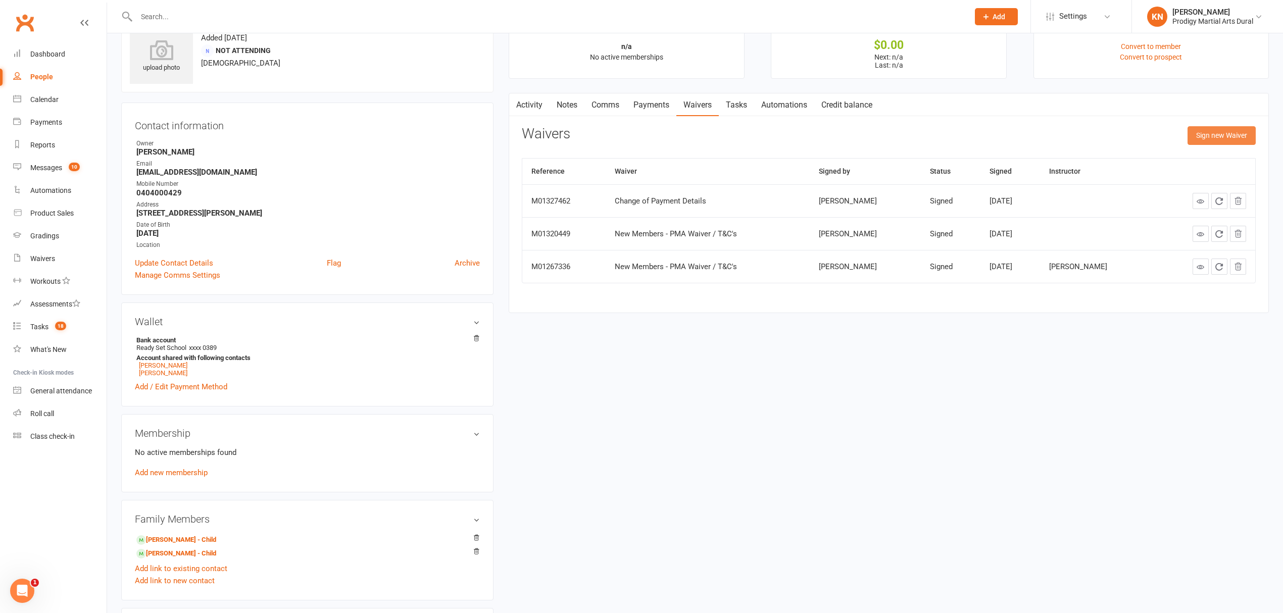
click at [1206, 134] on button "Sign new Waiver" at bounding box center [1221, 135] width 68 height 18
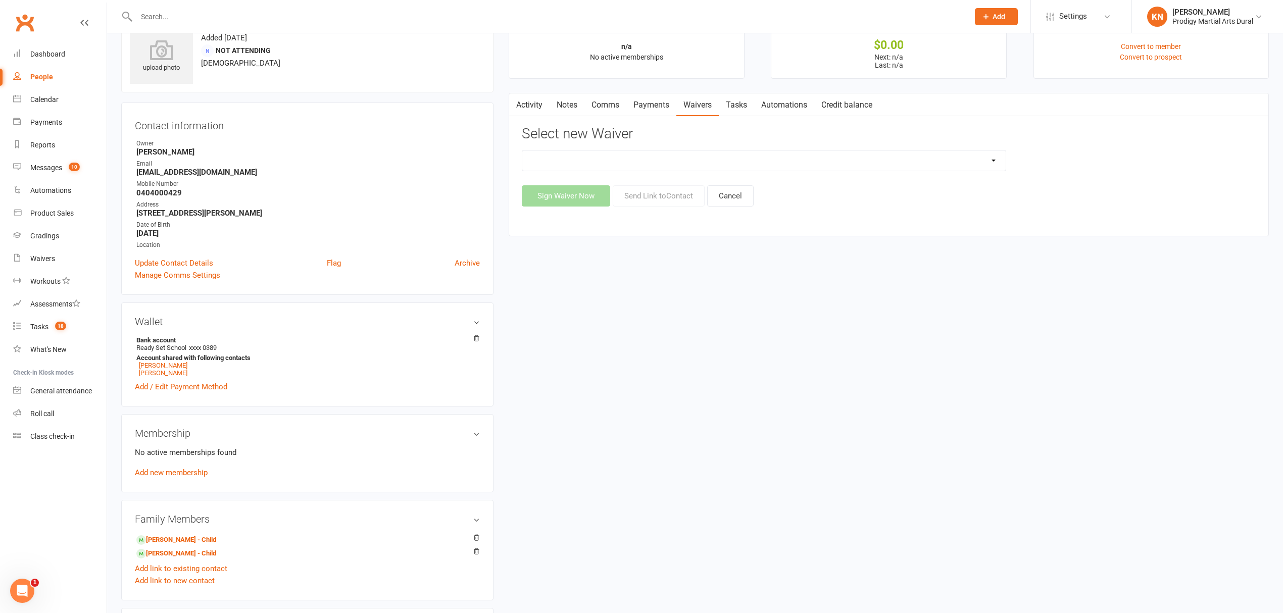
click at [604, 154] on select "Casual Classes Change of Payment Details New Members - PMA Waiver / T&C's New M…" at bounding box center [763, 160] width 483 height 20
click at [593, 296] on div "upload photo Lisa Rizk Added 14 May, 2025 Not Attending 43 years old Contact in…" at bounding box center [695, 423] width 1162 height 823
click at [640, 97] on link "Payments" at bounding box center [651, 104] width 50 height 23
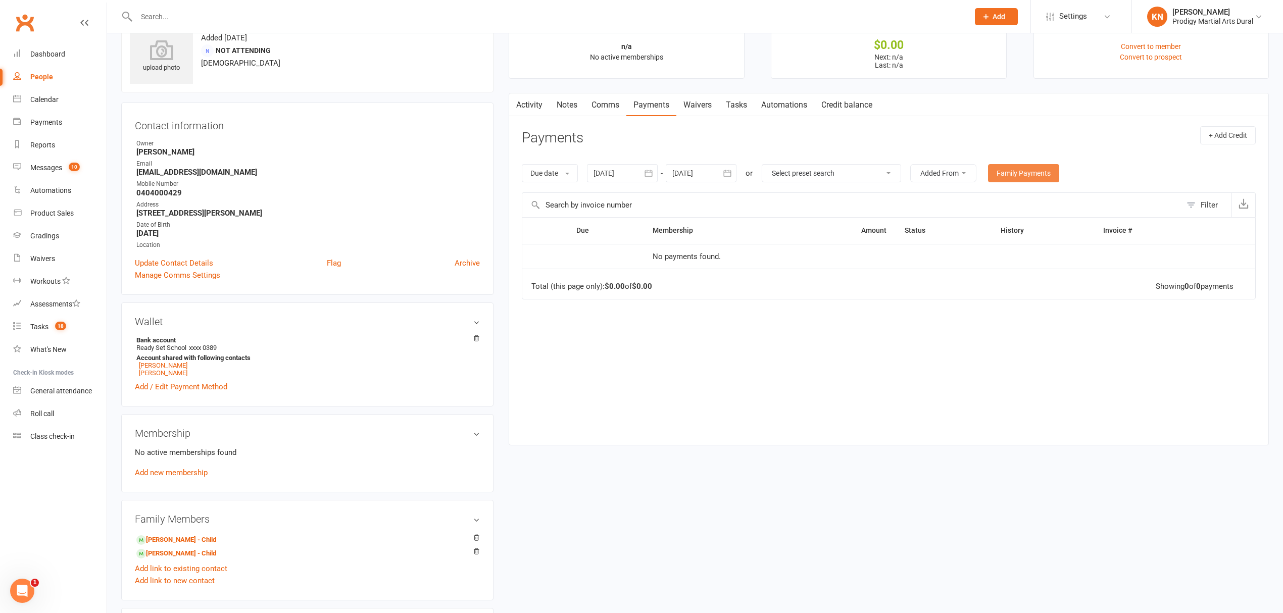
click at [1008, 170] on link "Family Payments" at bounding box center [1023, 173] width 71 height 18
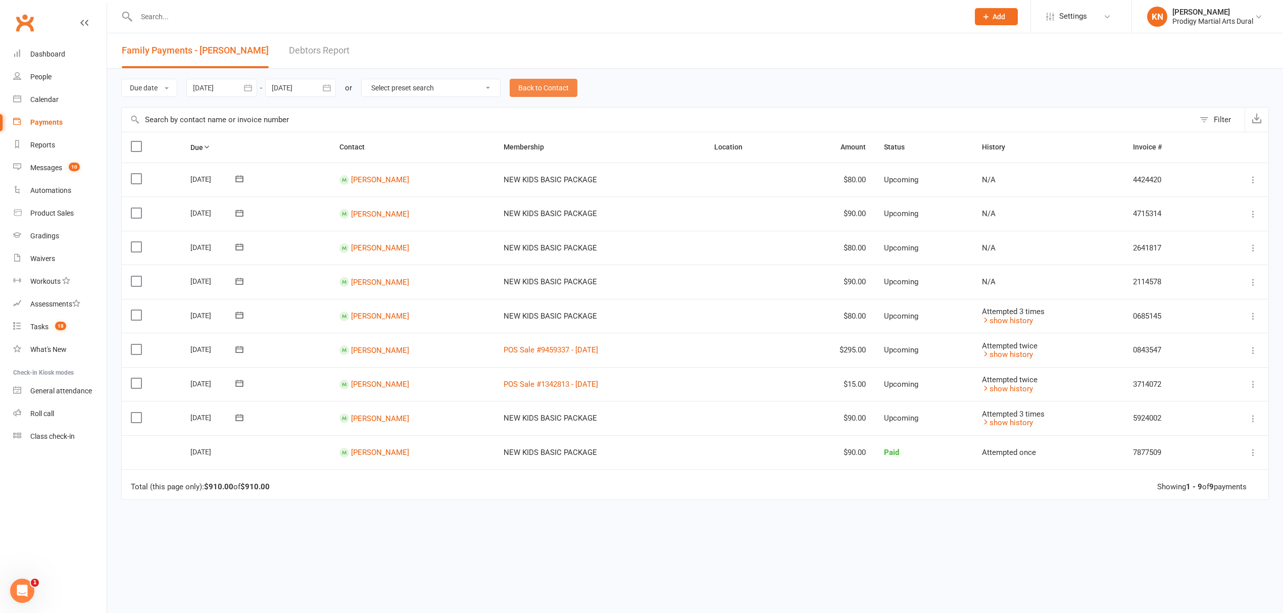
click at [553, 91] on link "Back to Contact" at bounding box center [544, 88] width 68 height 18
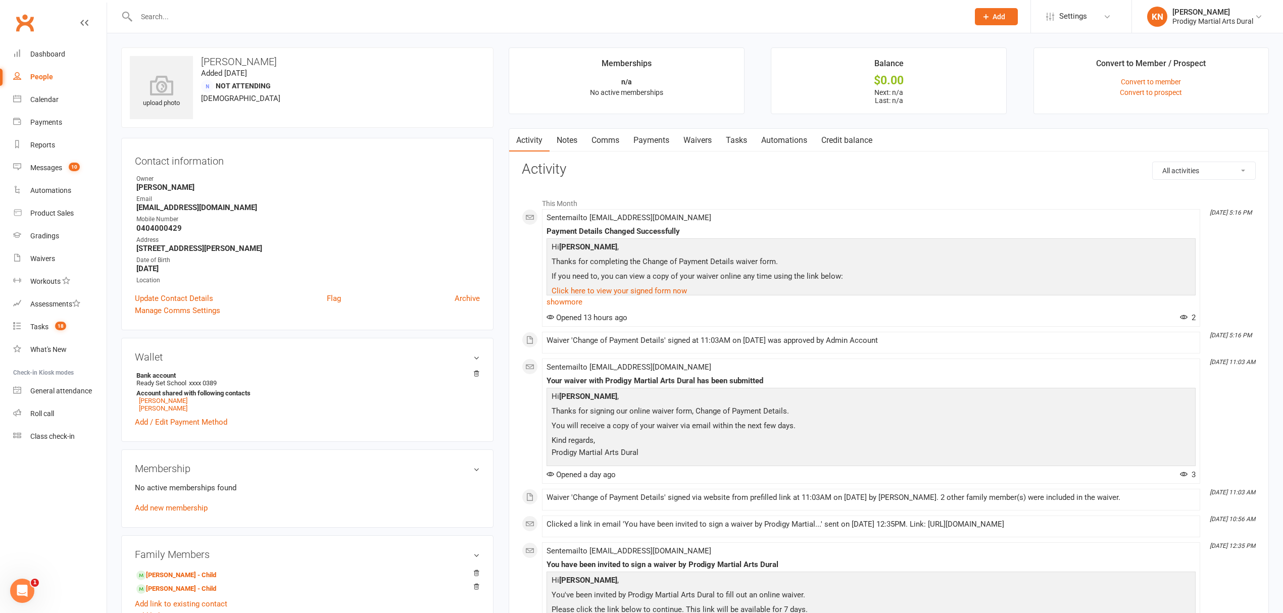
click at [697, 144] on link "Waivers" at bounding box center [697, 140] width 42 height 23
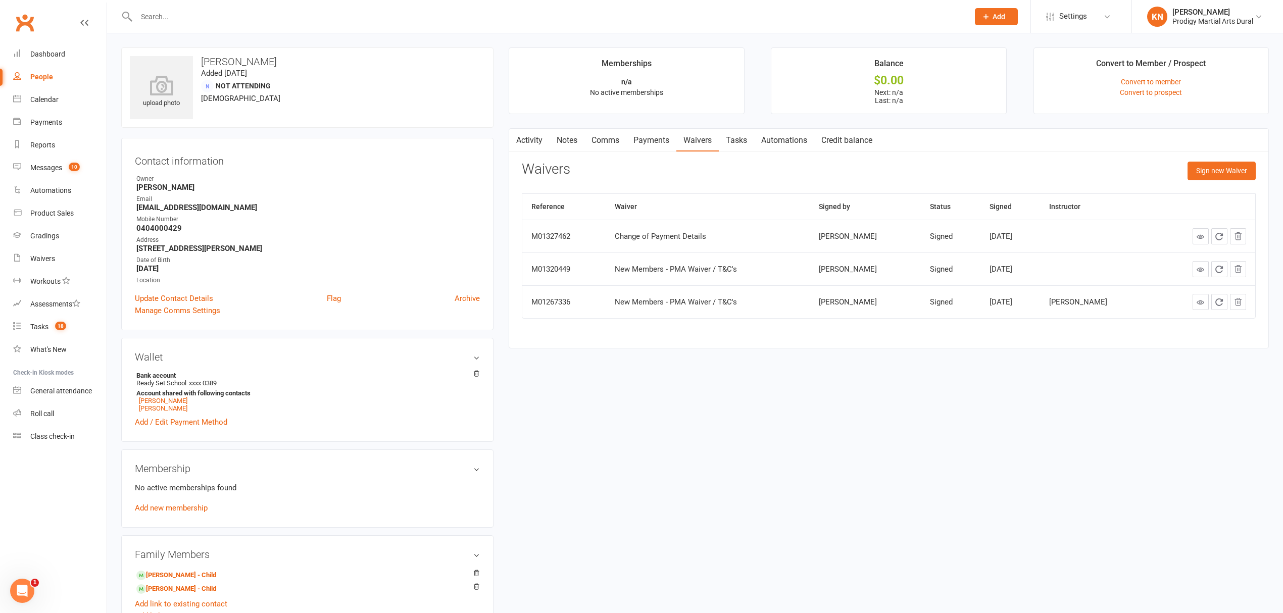
click at [539, 148] on link "Activity" at bounding box center [529, 140] width 40 height 23
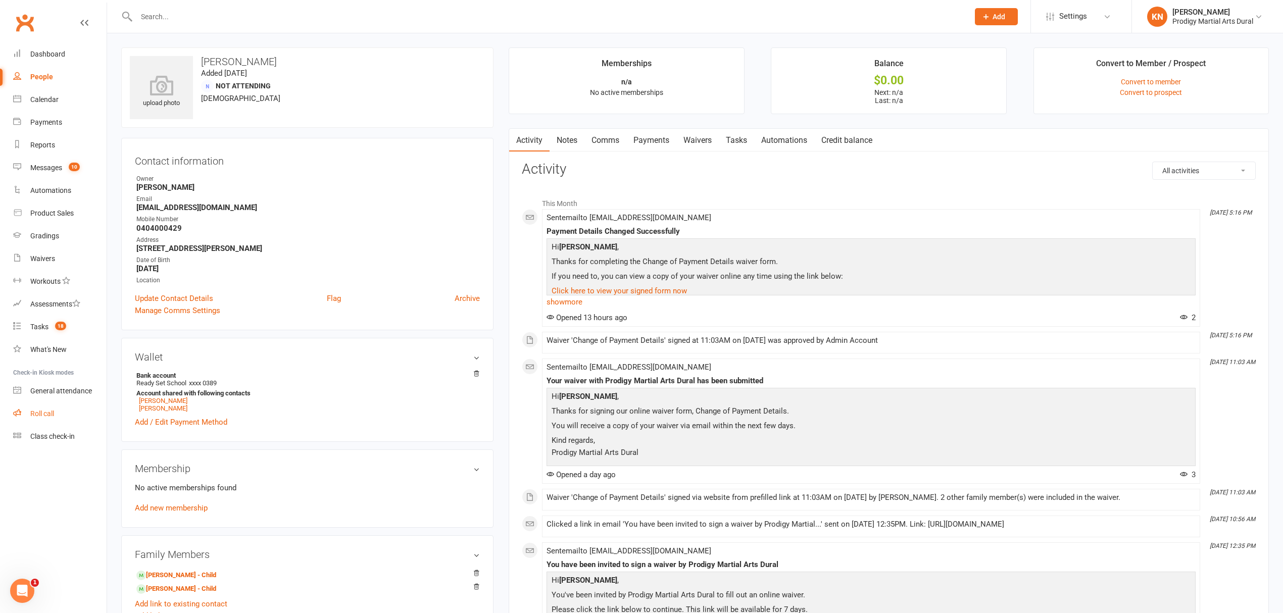
click at [47, 410] on div "Roll call" at bounding box center [42, 414] width 24 height 8
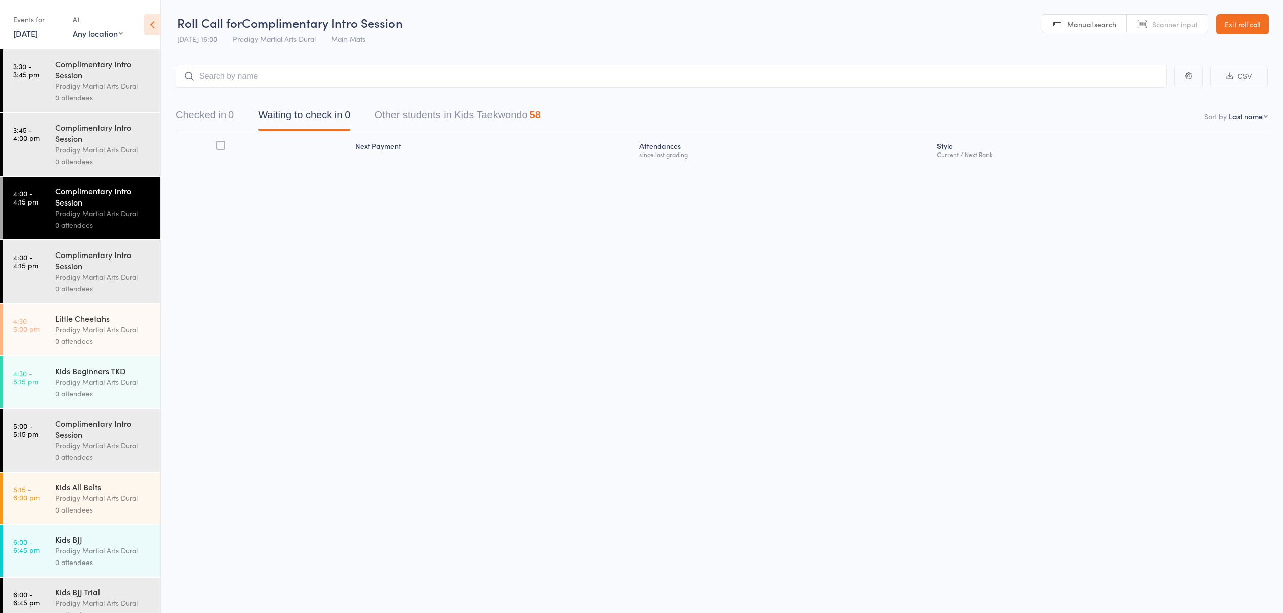
click at [97, 337] on div "Little Cheetahs Prodigy Martial Arts Dural 0 attendees" at bounding box center [107, 330] width 105 height 52
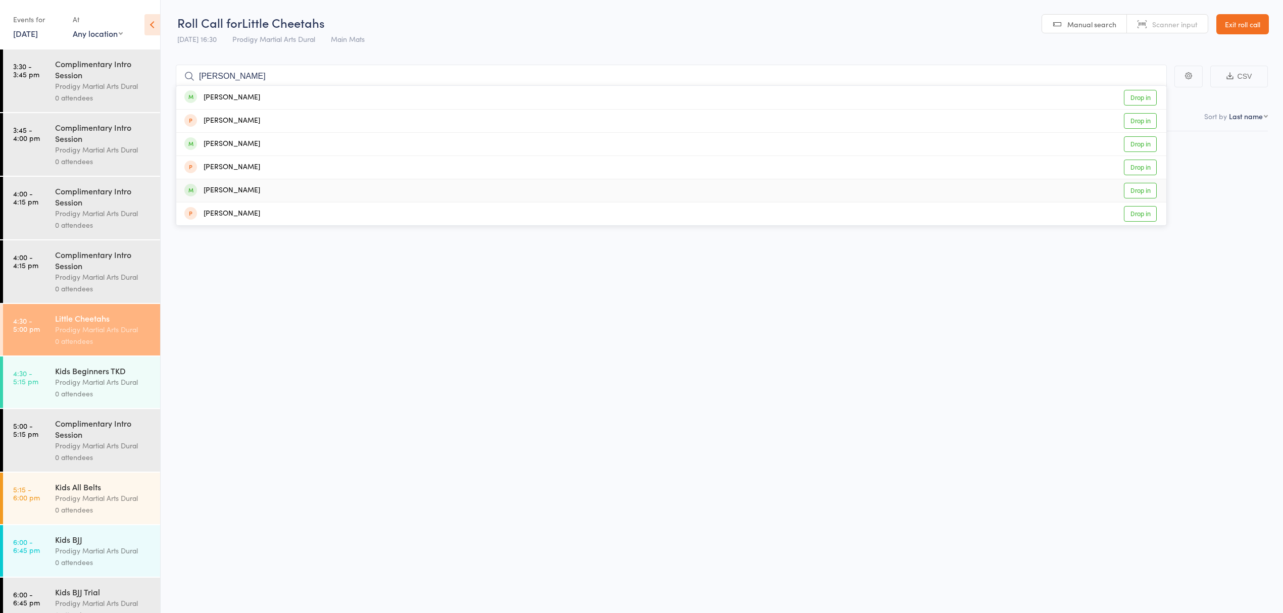
type input "benne"
click at [1133, 192] on link "Drop in" at bounding box center [1140, 191] width 33 height 16
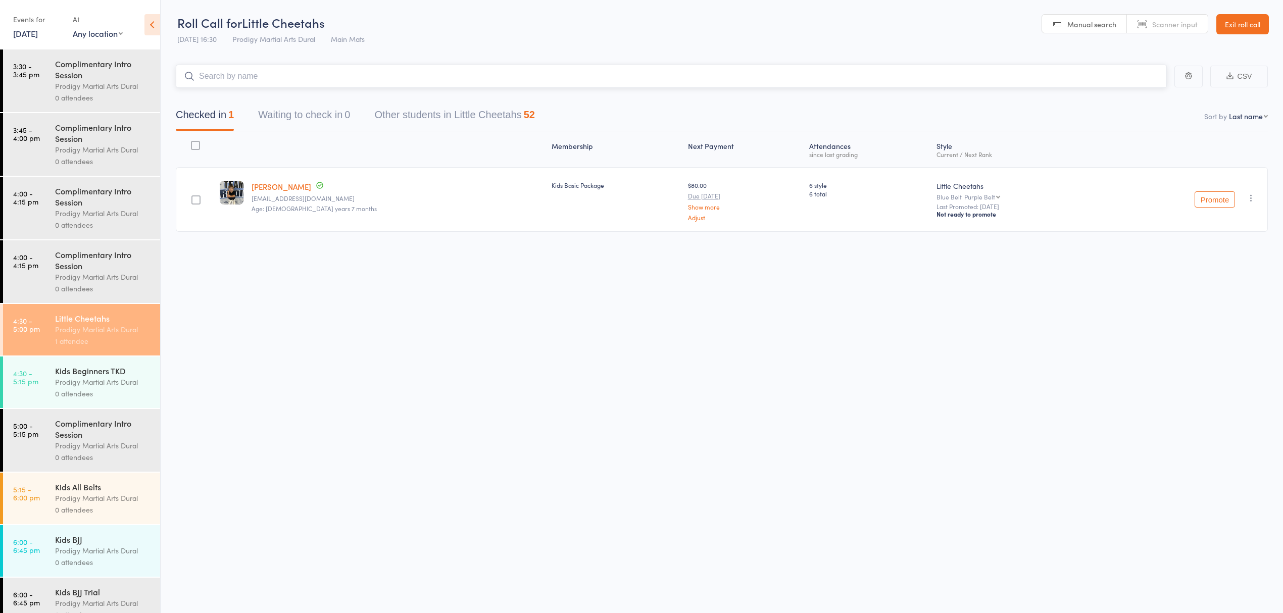
type input "i"
type input "ayla"
click at [1126, 94] on link "Drop in" at bounding box center [1140, 98] width 33 height 16
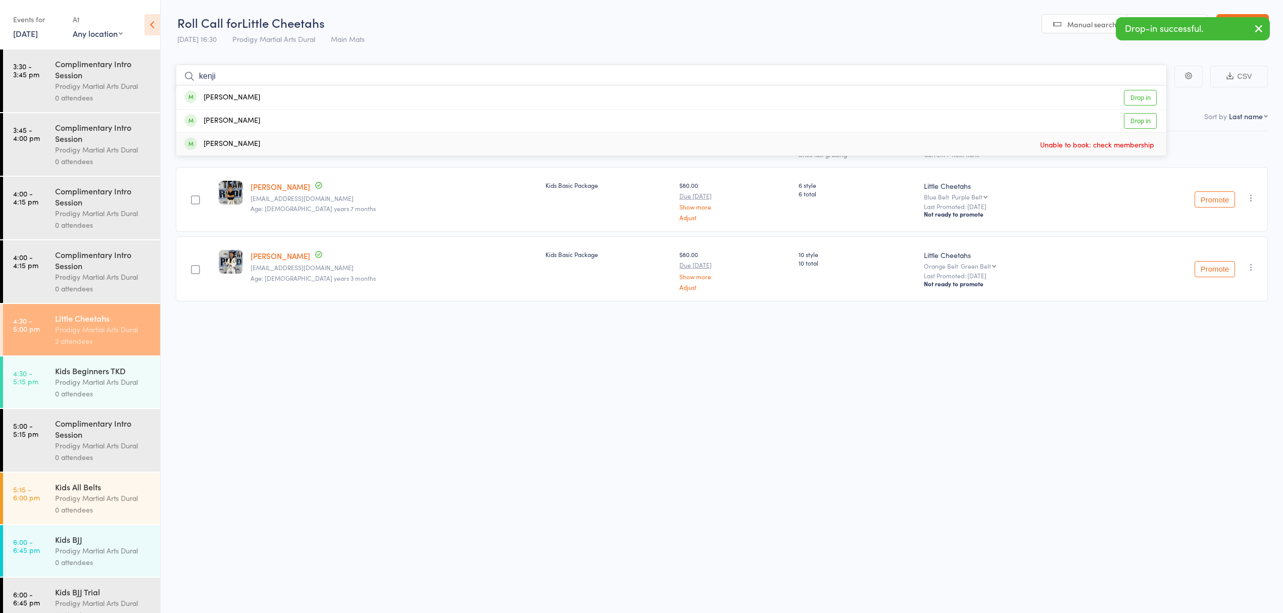
scroll to position [1, 0]
type input "kenji"
click at [1153, 99] on link "Drop in" at bounding box center [1140, 97] width 33 height 16
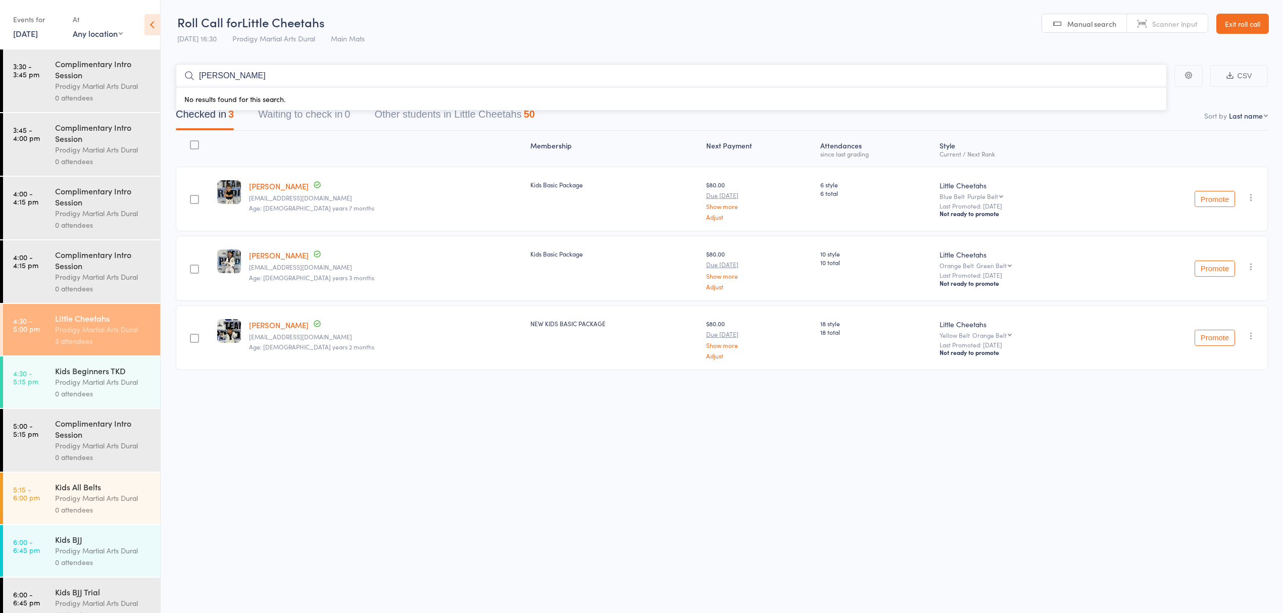
click at [229, 74] on input "elsie atrash" at bounding box center [671, 75] width 991 height 23
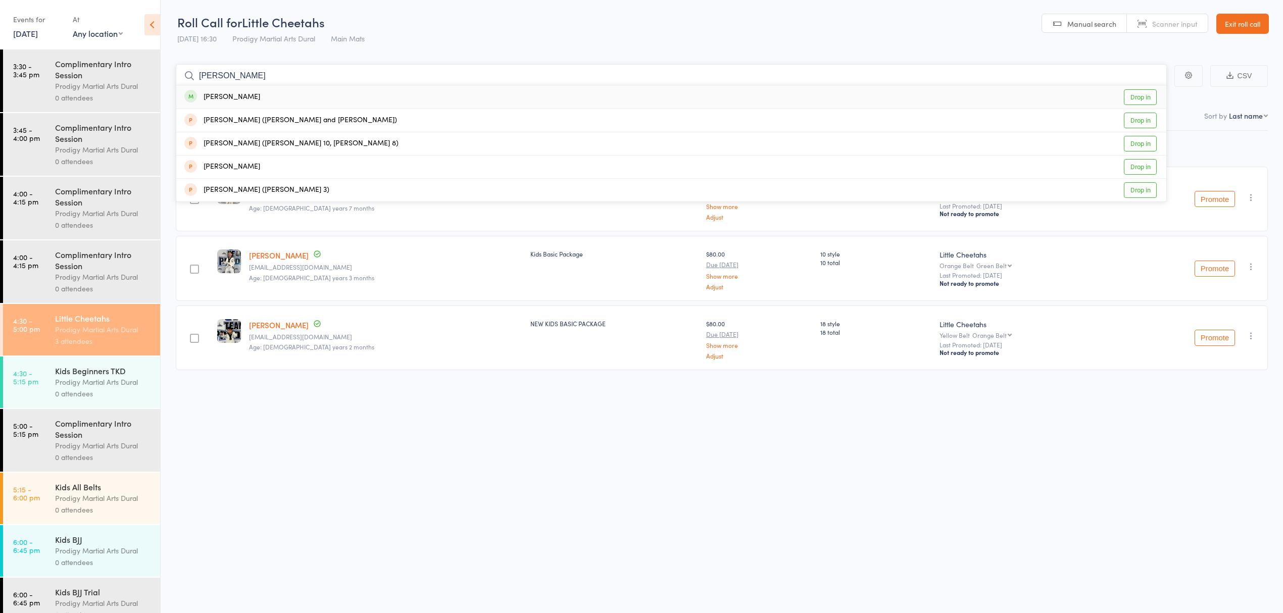
type input "malik"
click at [1130, 95] on link "Drop in" at bounding box center [1140, 97] width 33 height 16
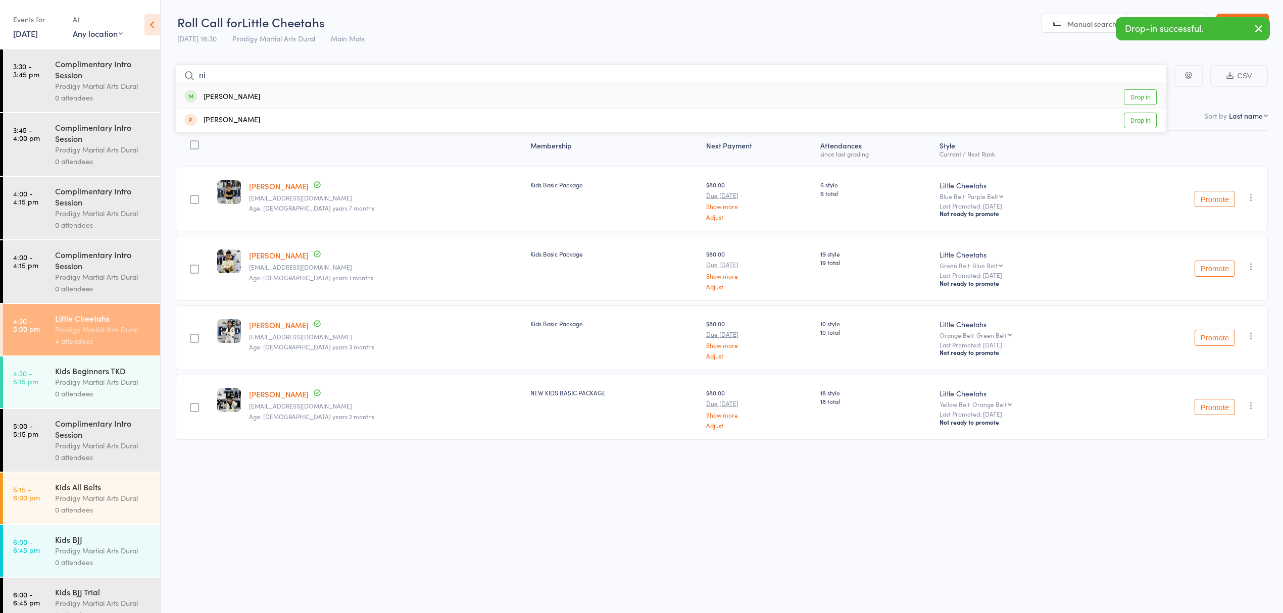
type input "ni"
click at [1131, 99] on link "Drop in" at bounding box center [1140, 97] width 33 height 16
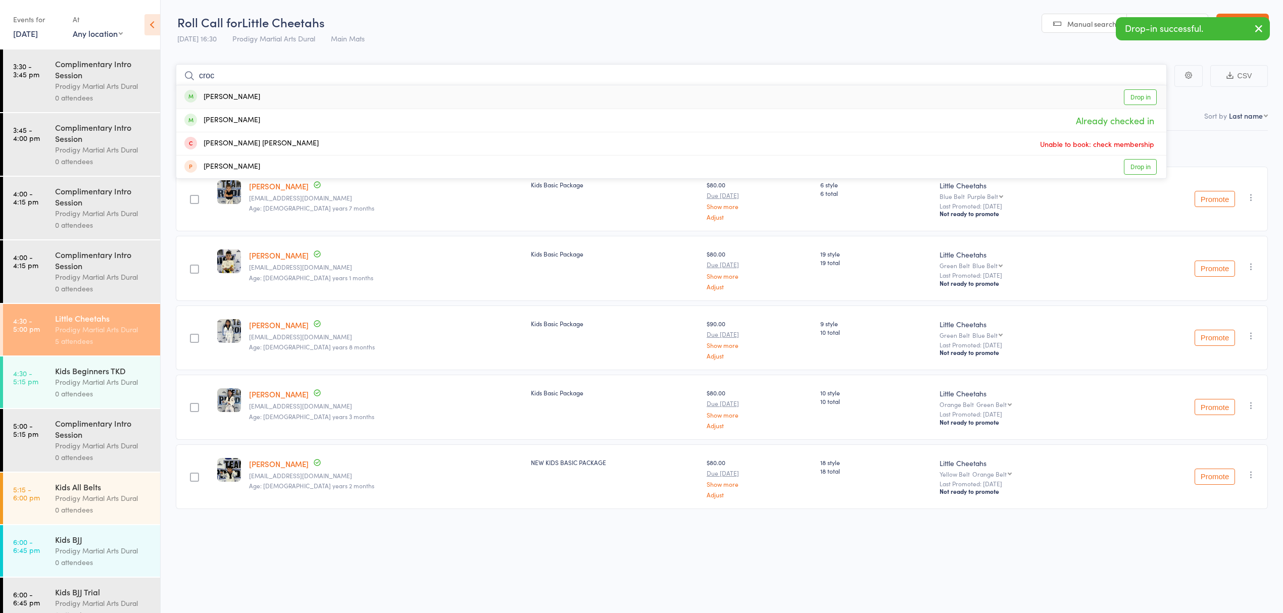
type input "croc"
click at [437, 99] on div "Arian Crocker Drop in" at bounding box center [671, 96] width 990 height 23
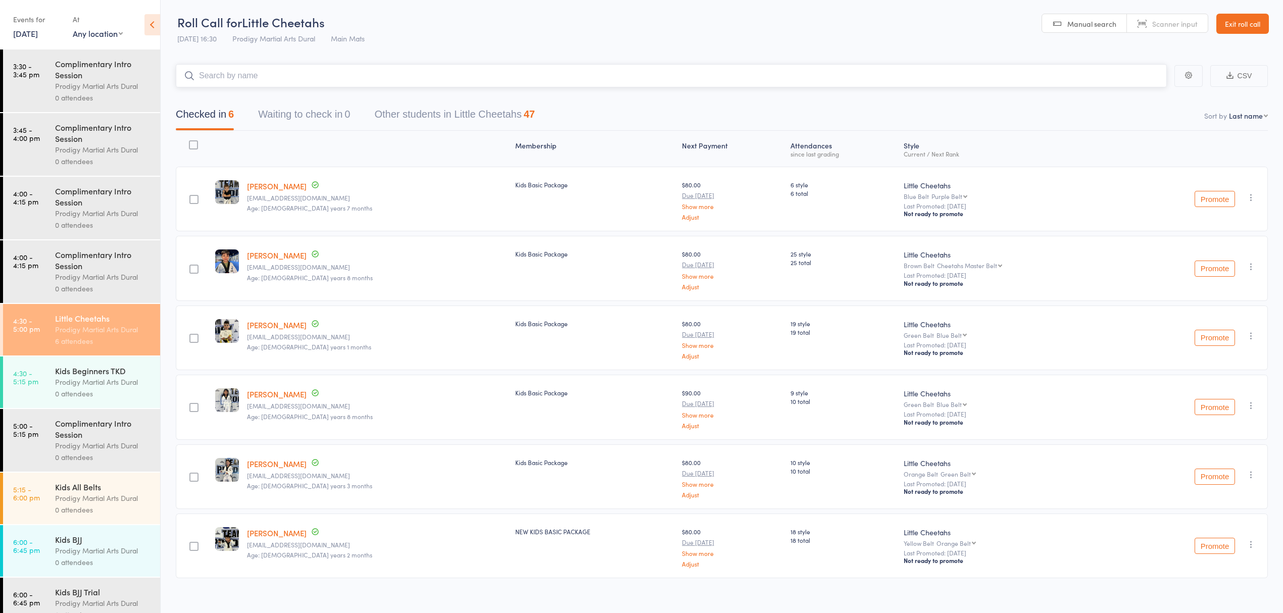
click at [326, 124] on button "Waiting to check in 0" at bounding box center [304, 117] width 92 height 27
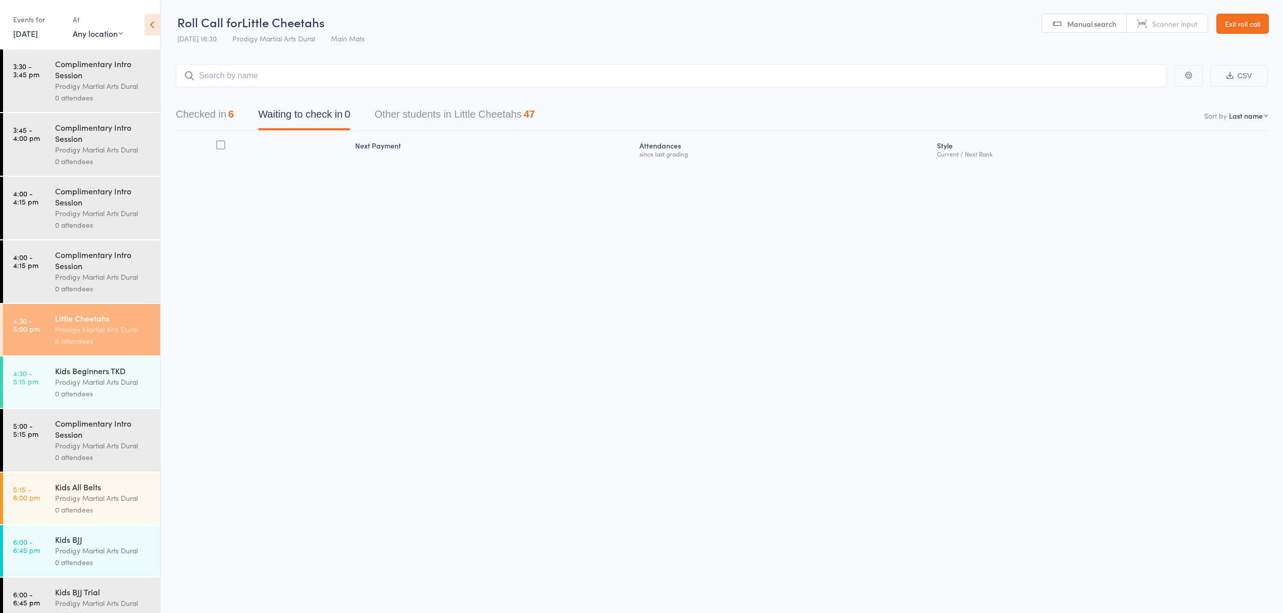
click at [101, 154] on div "Prodigy Martial Arts Dural" at bounding box center [103, 150] width 96 height 12
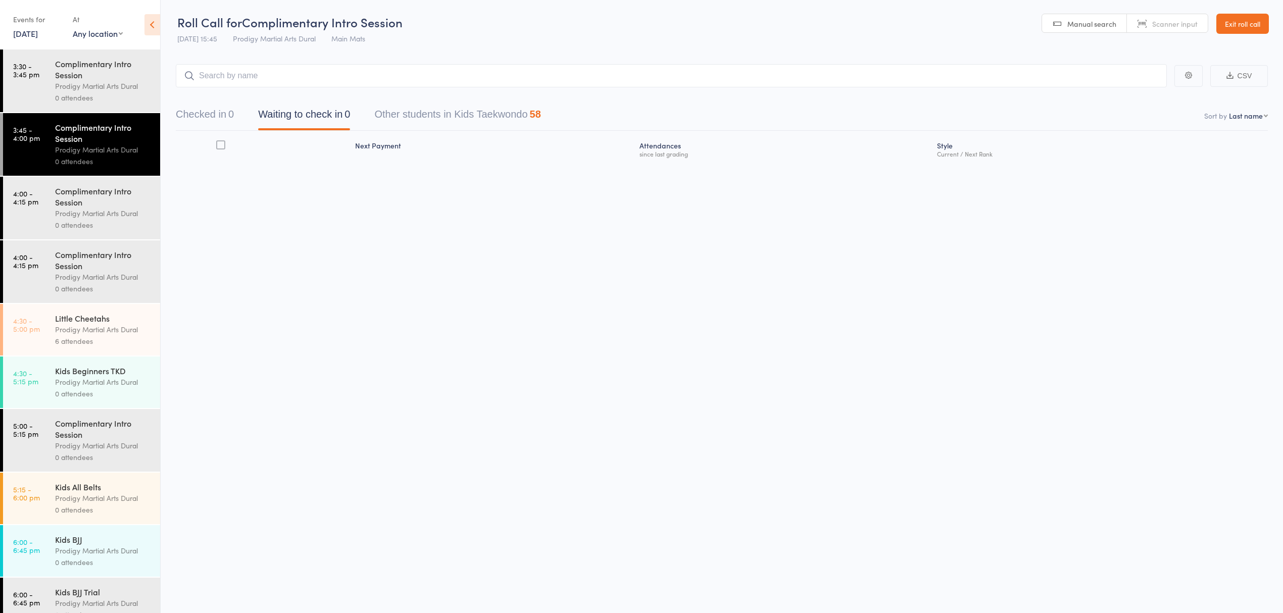
click at [93, 385] on div "Prodigy Martial Arts Dural" at bounding box center [103, 382] width 96 height 12
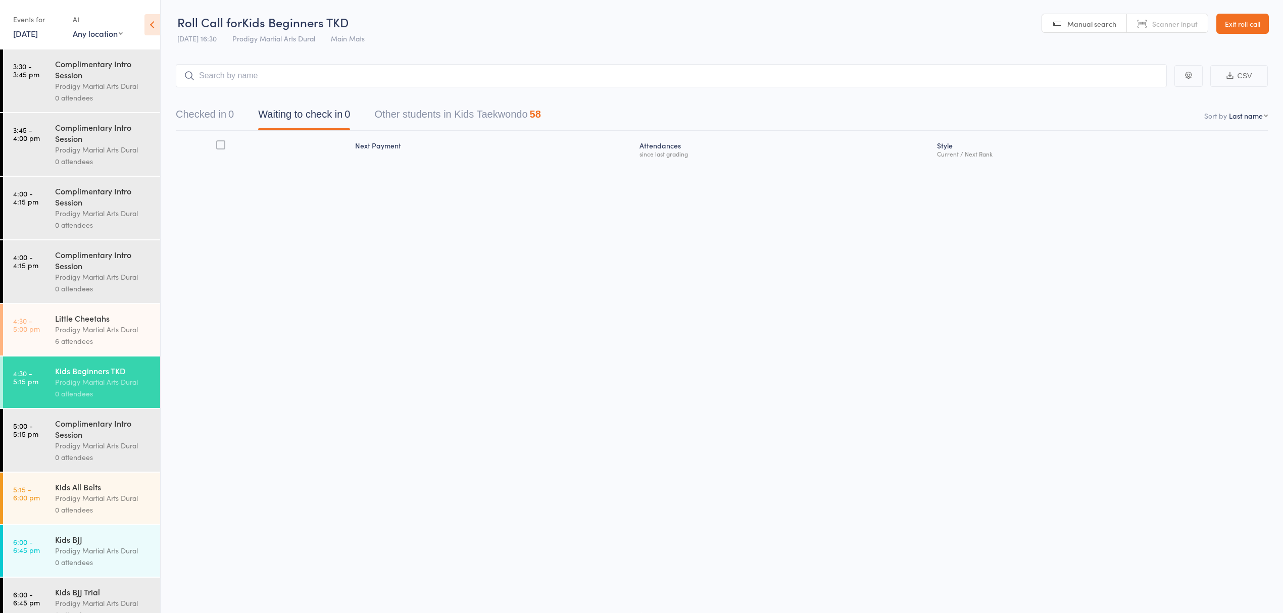
click at [83, 501] on div "Prodigy Martial Arts Dural" at bounding box center [103, 498] width 96 height 12
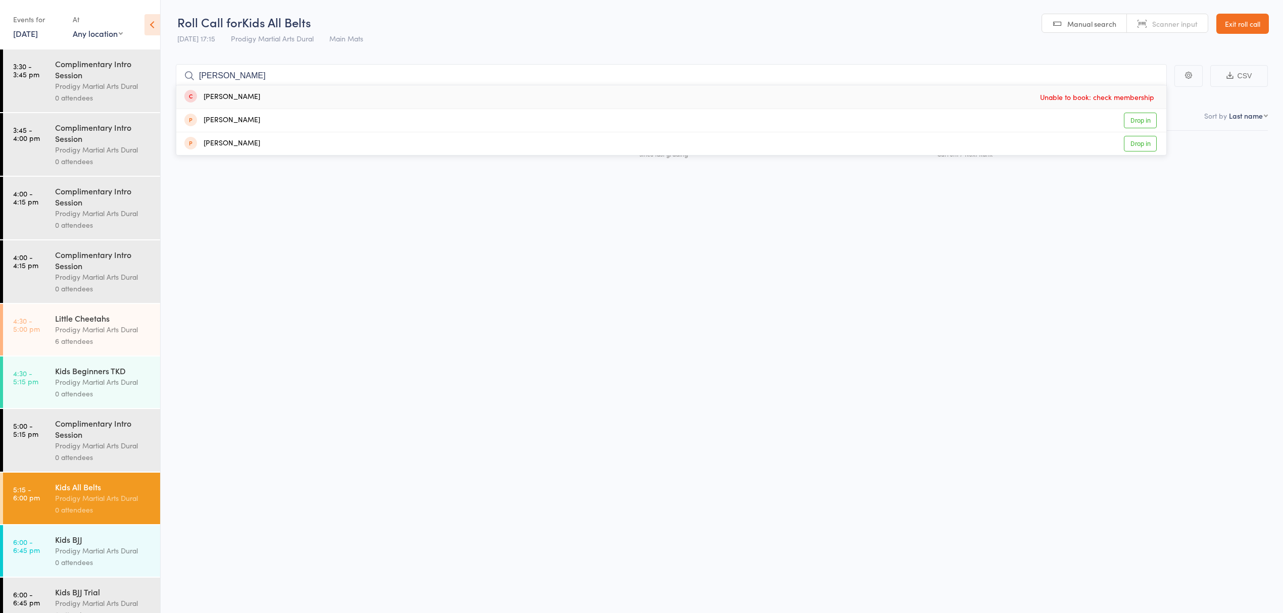
click at [365, 72] on input "lilia" at bounding box center [671, 75] width 991 height 23
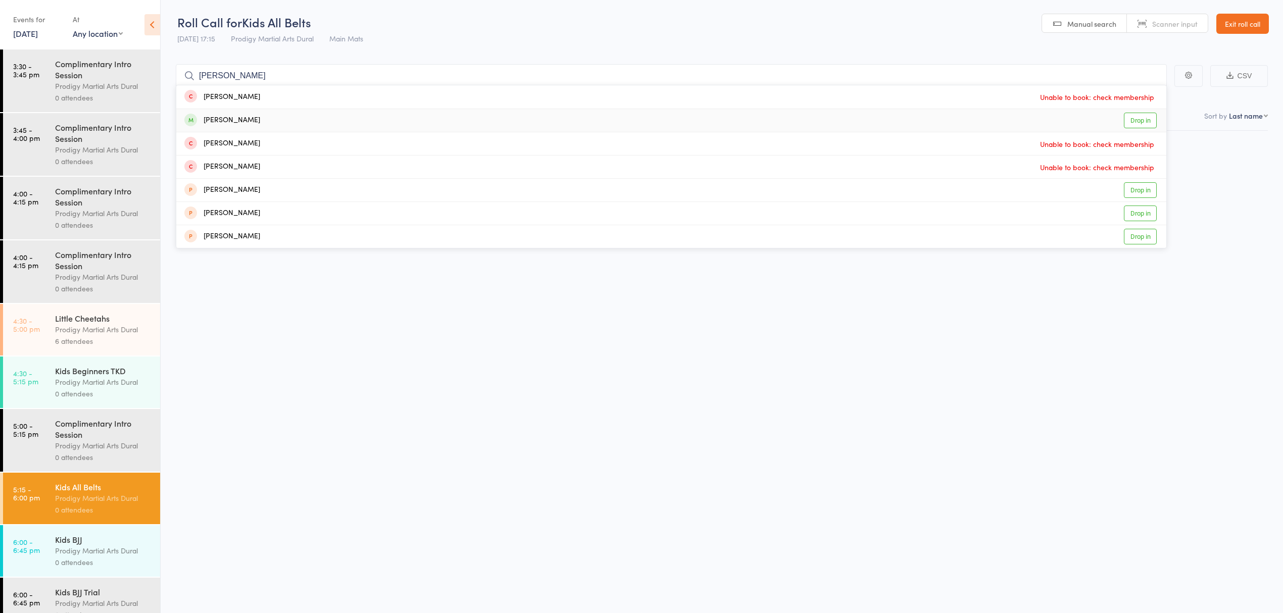
type input "william"
click at [1146, 122] on link "Drop in" at bounding box center [1140, 121] width 33 height 16
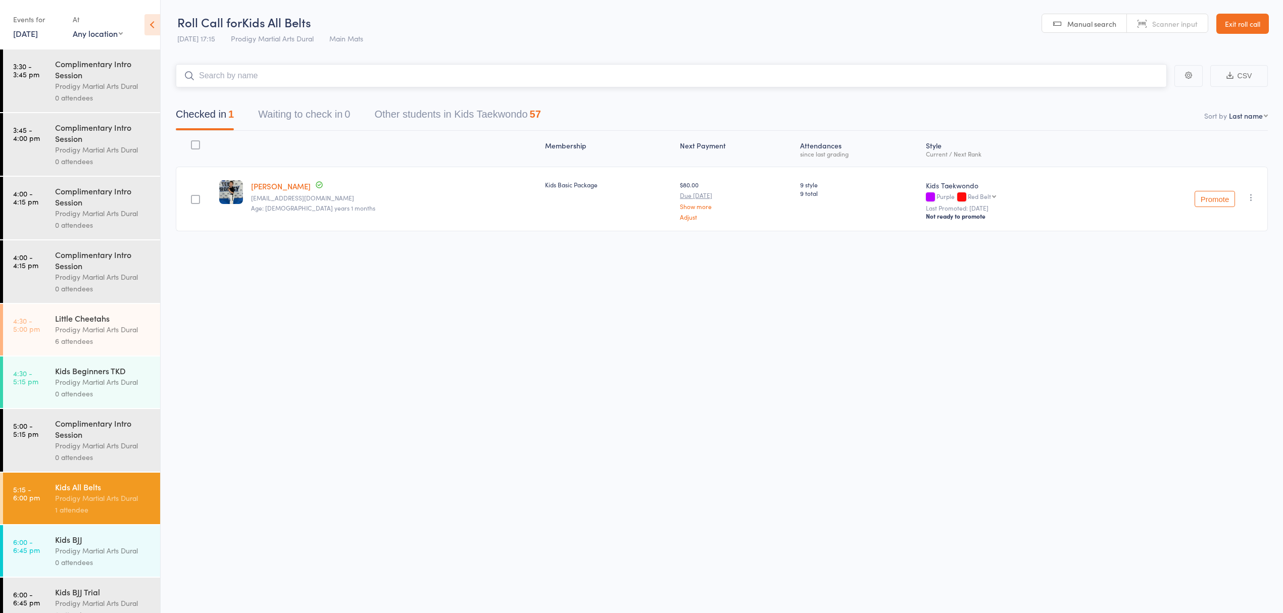
click at [266, 76] on input "search" at bounding box center [671, 75] width 991 height 23
type input "ava"
click at [1137, 92] on link "Drop in" at bounding box center [1140, 97] width 33 height 16
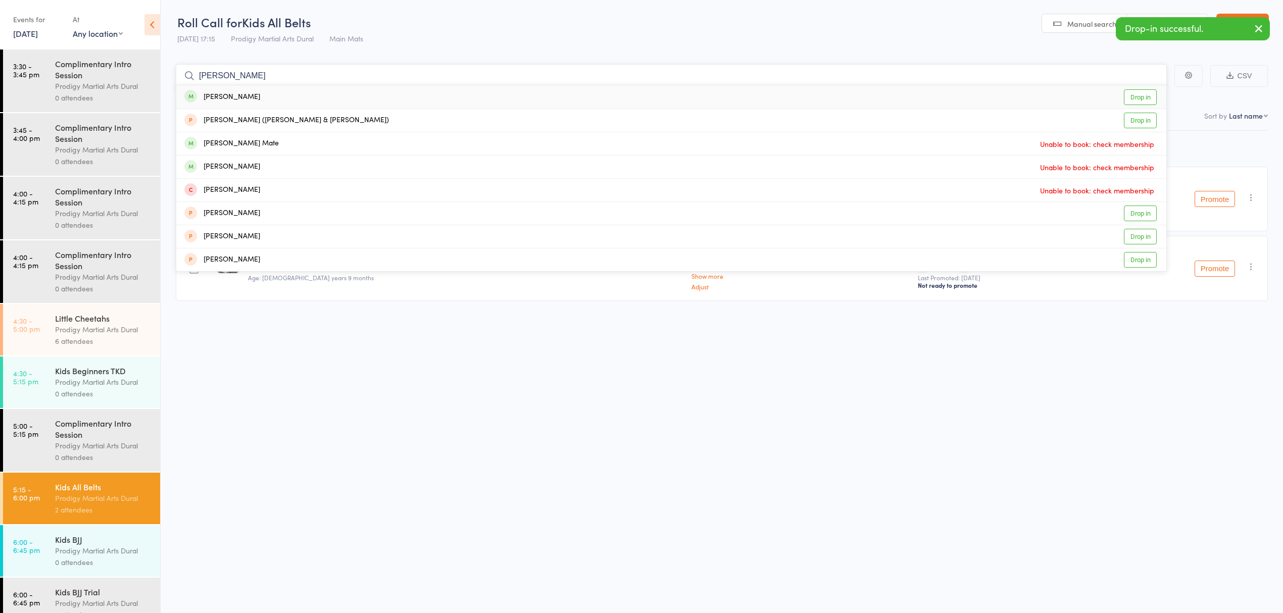
type input "mason"
click at [1138, 101] on link "Drop in" at bounding box center [1140, 97] width 33 height 16
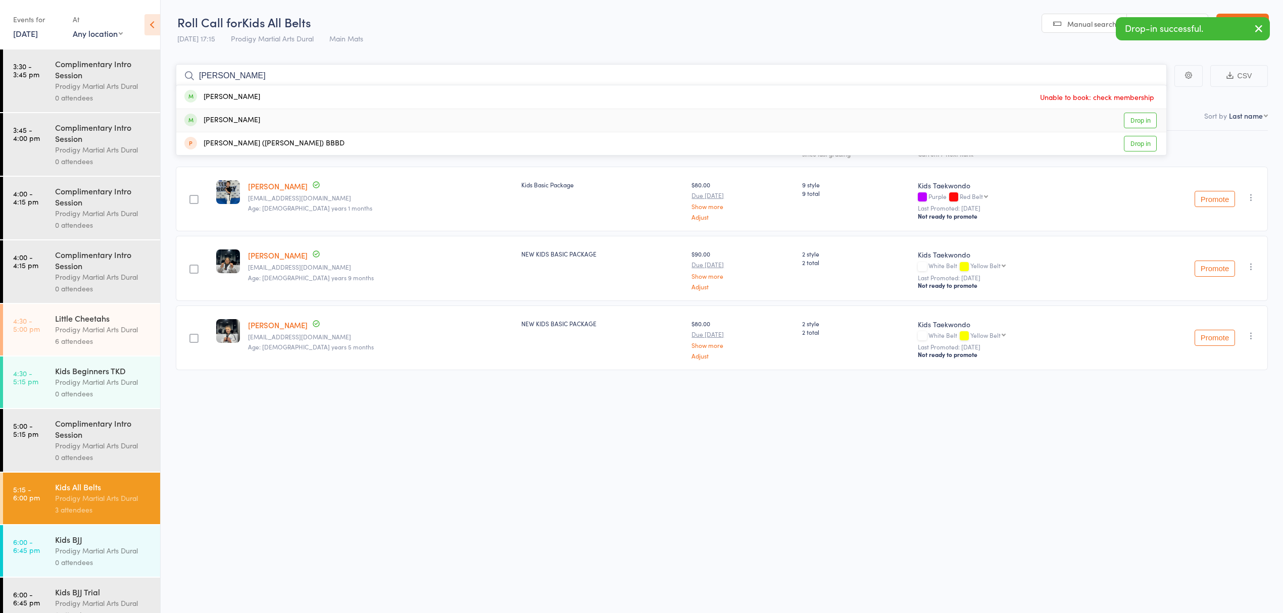
type input "archie"
click at [1139, 117] on link "Drop in" at bounding box center [1140, 121] width 33 height 16
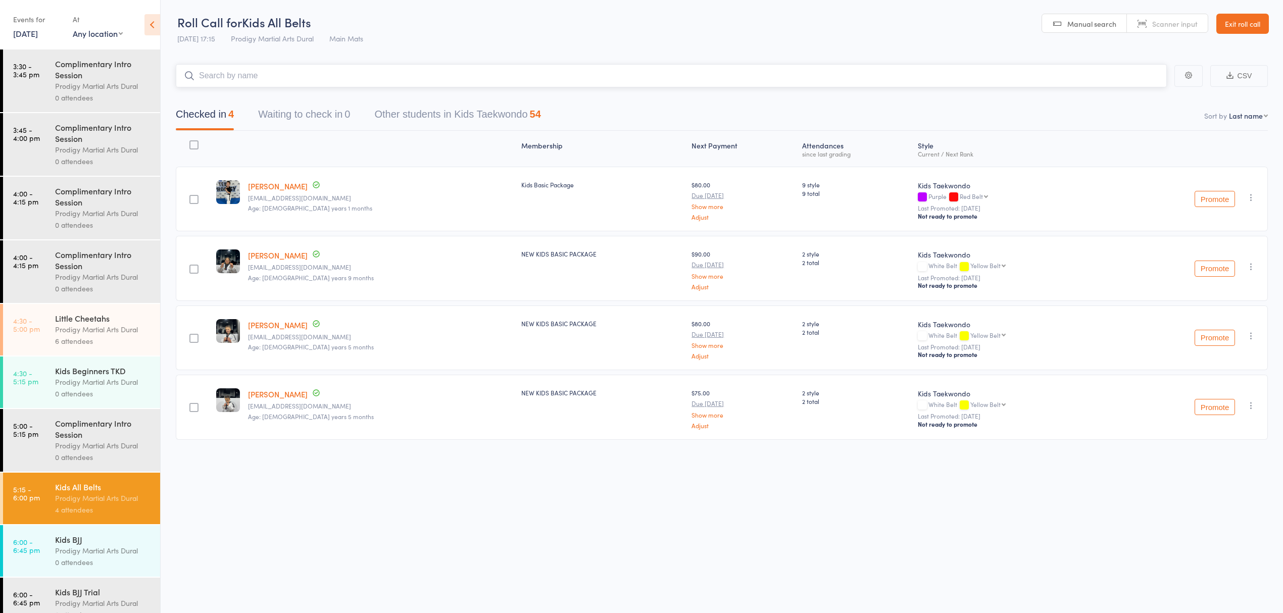
click at [566, 71] on input "search" at bounding box center [671, 75] width 991 height 23
type input "reyane"
click at [247, 95] on div "Reyant Ramamoorthy" at bounding box center [222, 97] width 76 height 12
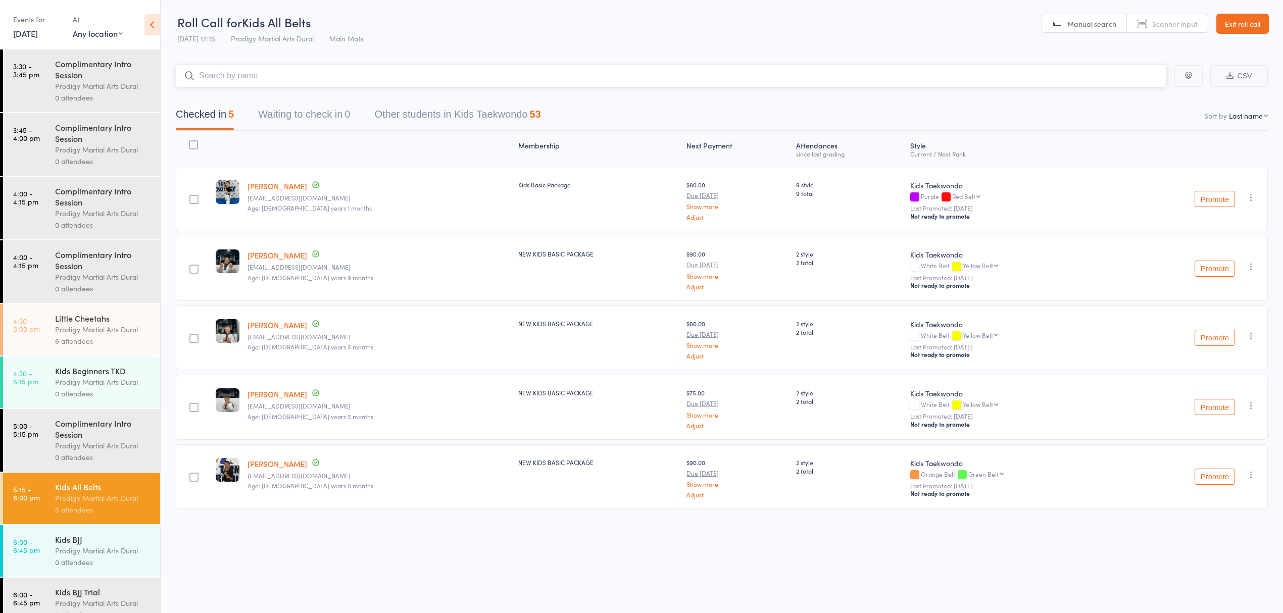
click at [491, 74] on input "search" at bounding box center [671, 75] width 991 height 23
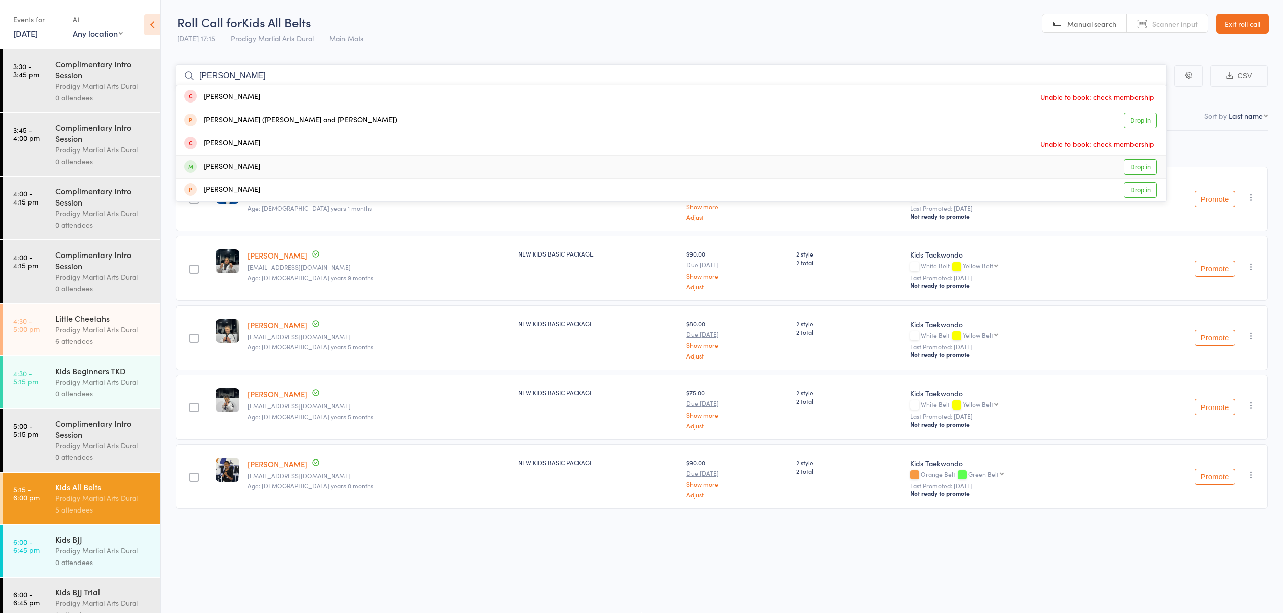
type input "alex"
click at [457, 167] on div "Alexander Antanios Drop in" at bounding box center [671, 167] width 990 height 23
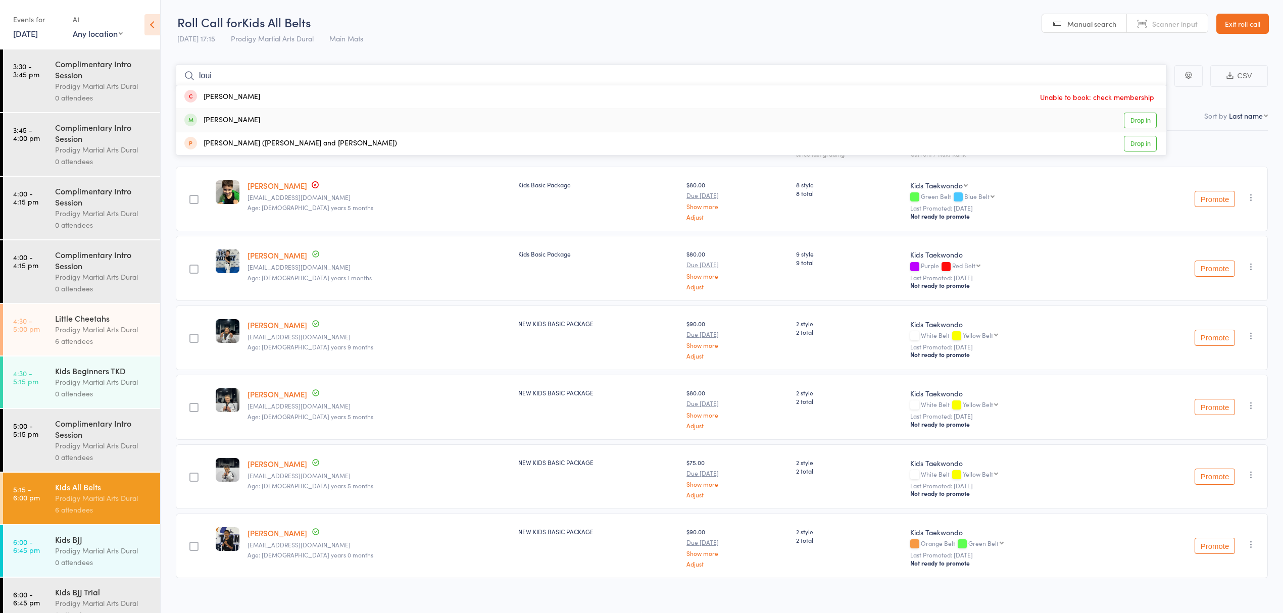
type input "loui"
click at [381, 116] on div "Louis Antanios Drop in" at bounding box center [671, 120] width 990 height 23
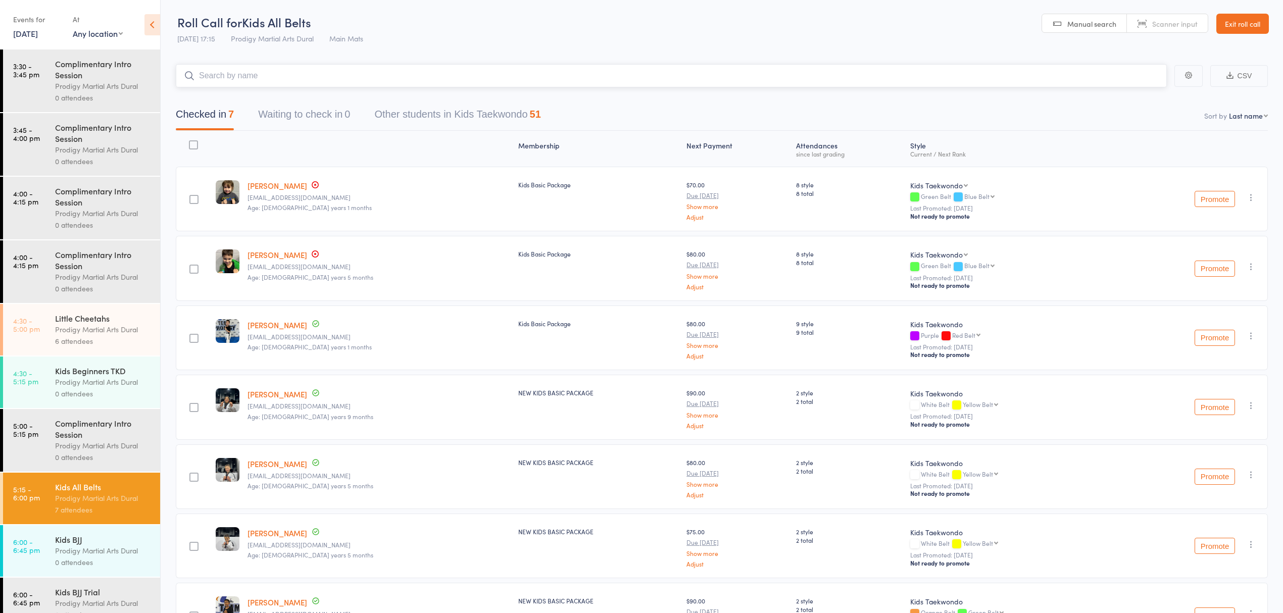
click at [322, 79] on input "search" at bounding box center [671, 75] width 991 height 23
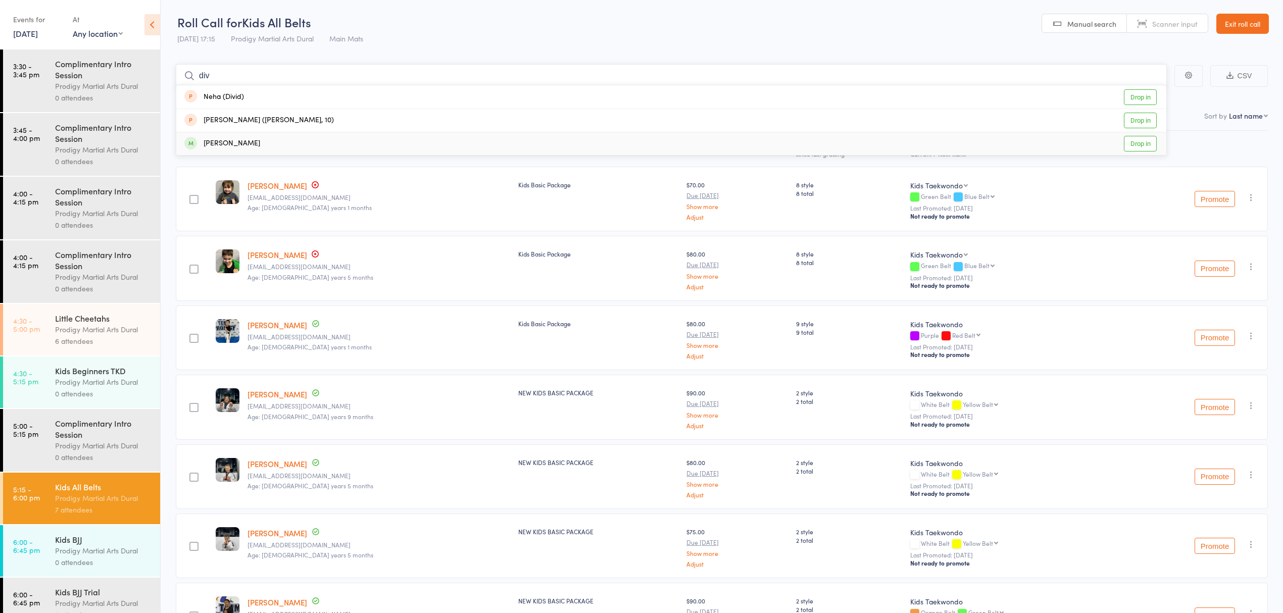
type input "div"
click at [314, 144] on div "Divyansh Dhadwal Drop in" at bounding box center [671, 143] width 990 height 23
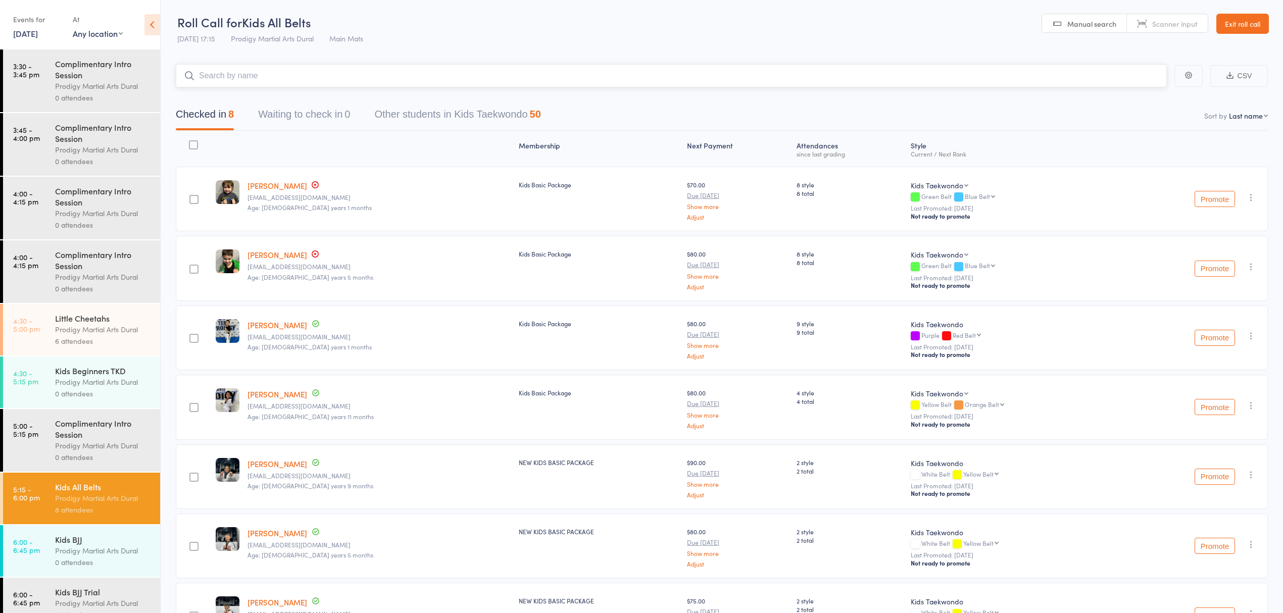
click at [350, 74] on input "search" at bounding box center [671, 75] width 991 height 23
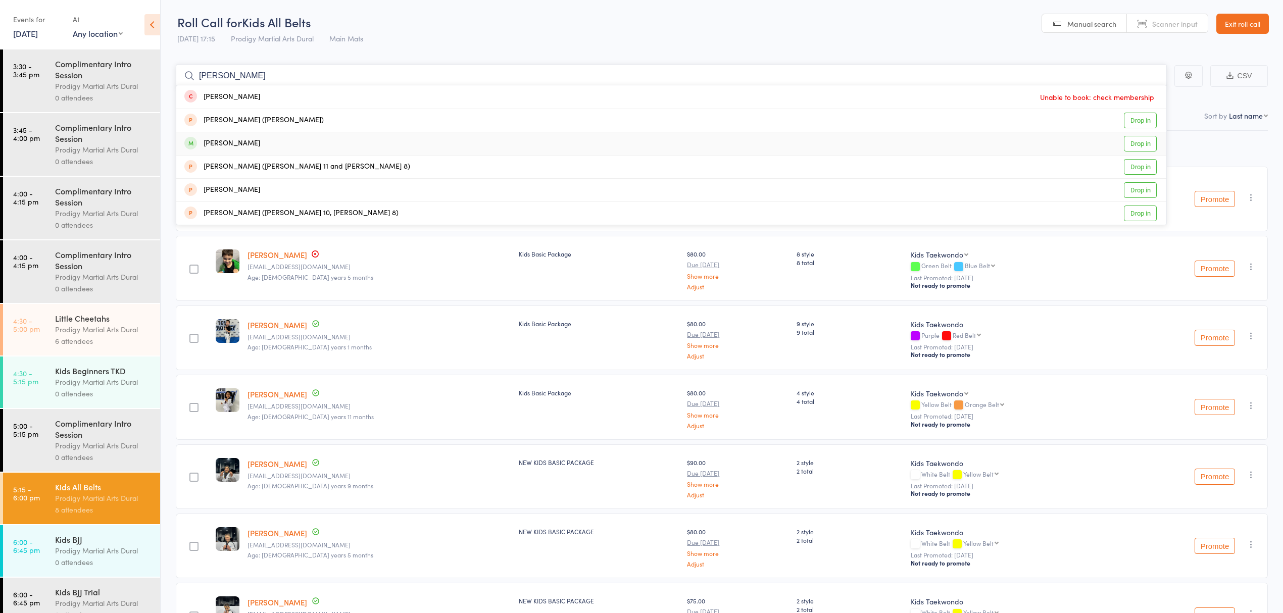
type input "ryan"
click at [287, 144] on div "Ryan Fairbrother Drop in" at bounding box center [671, 143] width 990 height 23
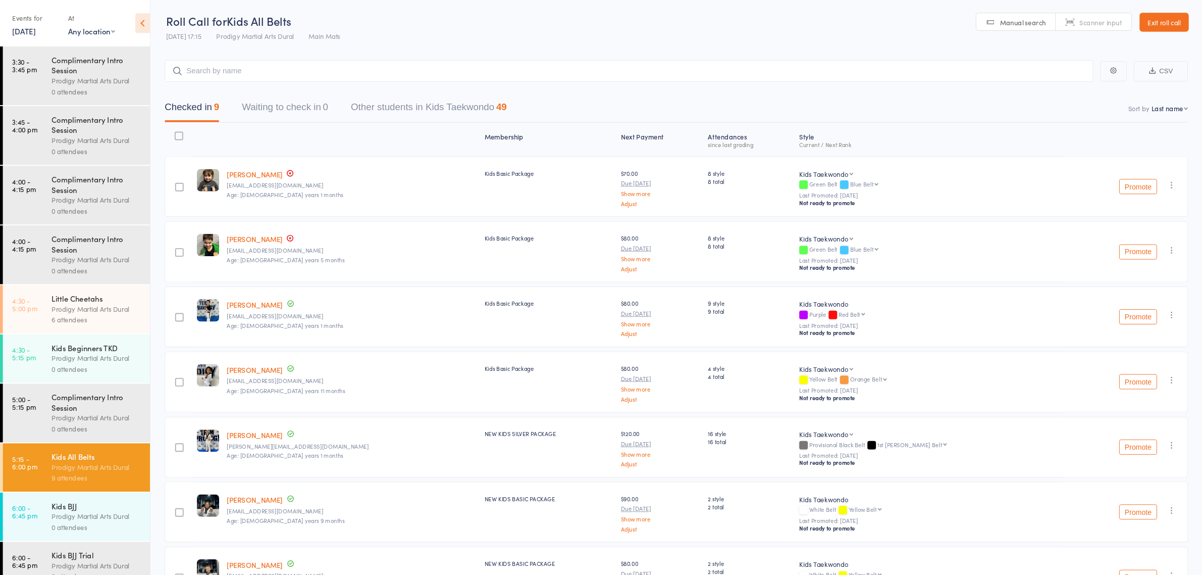
scroll to position [1, 0]
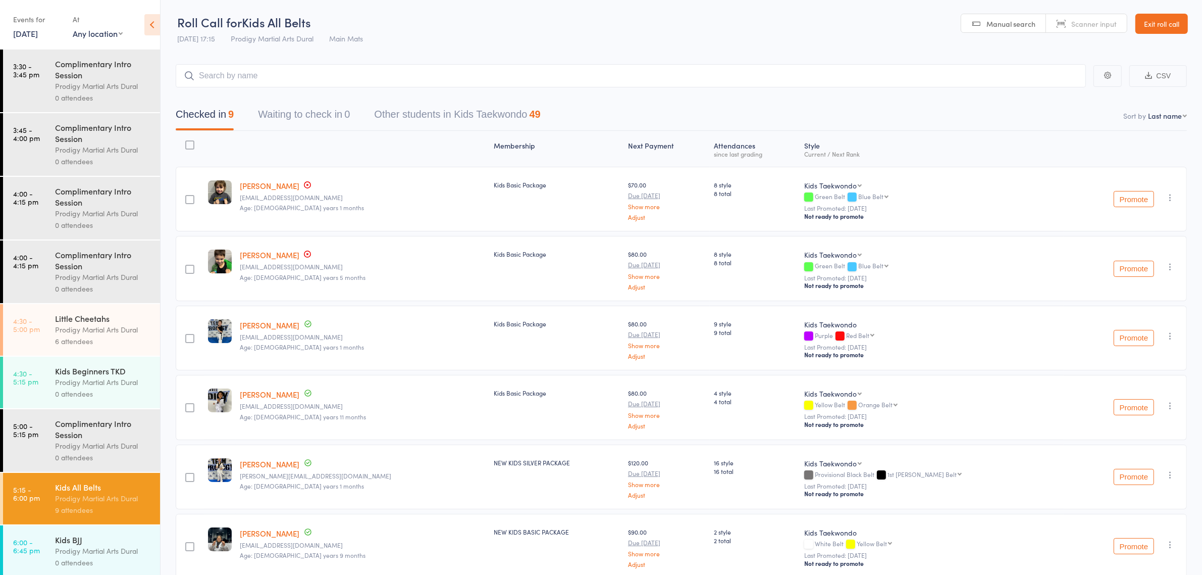
click at [278, 87] on div "Checked in 9 Waiting to check in 0 Other students in Kids Taekwondo 49" at bounding box center [681, 108] width 1011 height 43
click at [284, 79] on input "search" at bounding box center [631, 75] width 910 height 23
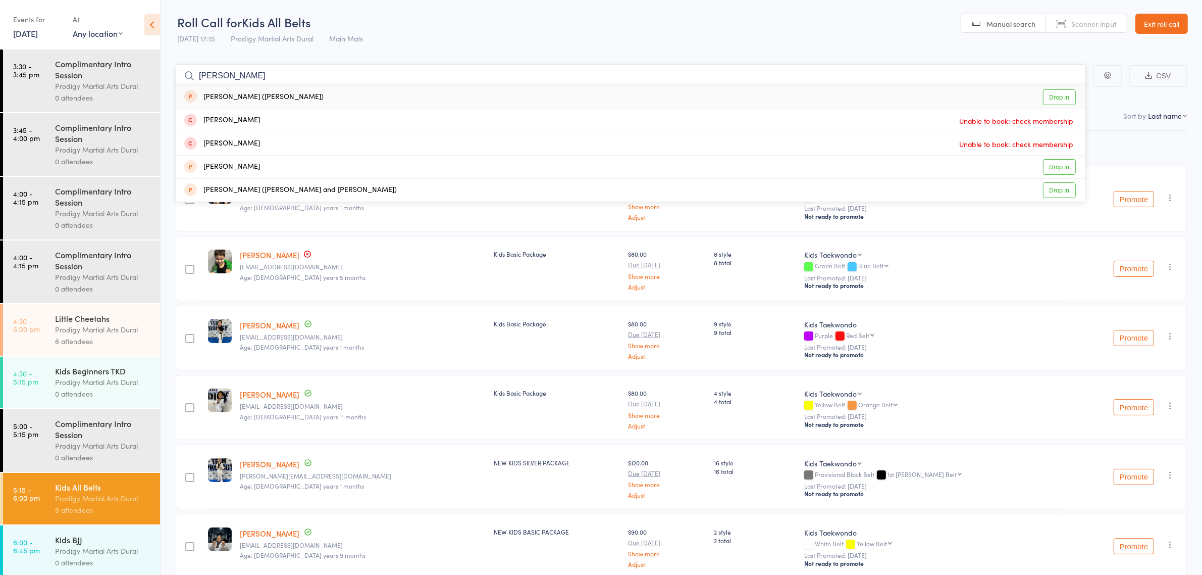
click at [284, 79] on input "john" at bounding box center [631, 75] width 910 height 23
click at [239, 76] on input "charbel" at bounding box center [631, 75] width 910 height 23
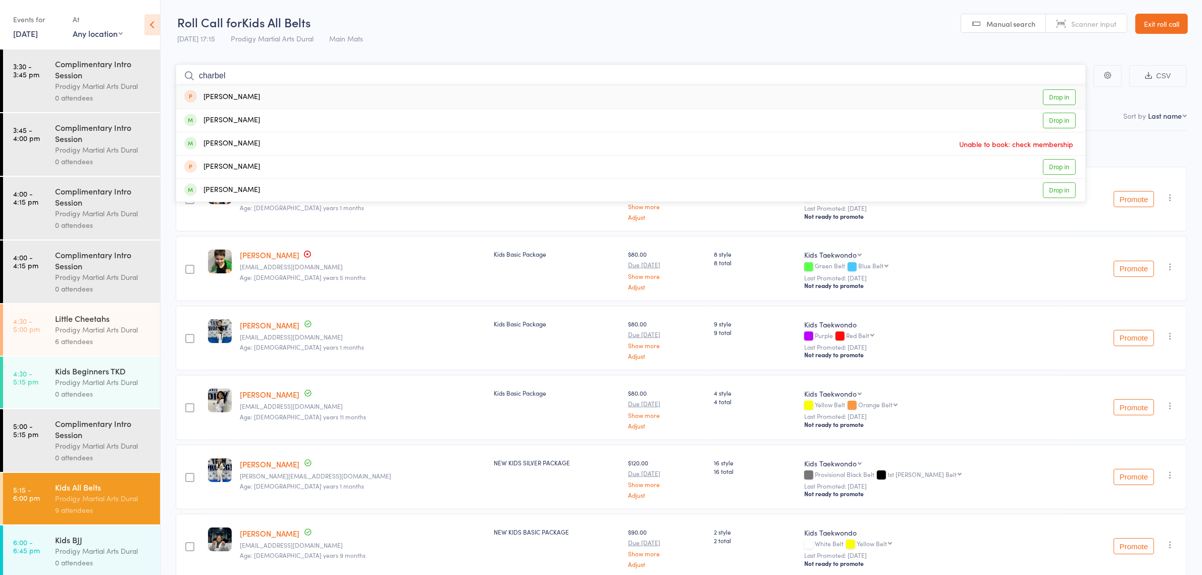
click at [239, 76] on input "charbel" at bounding box center [631, 75] width 910 height 23
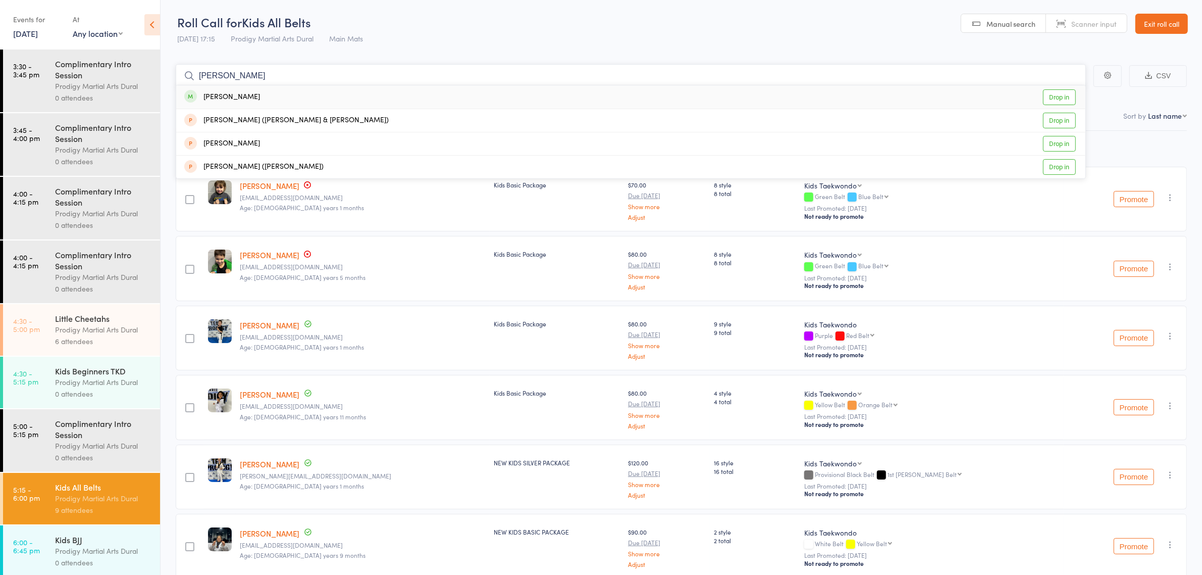
type input "jon"
click at [241, 97] on div "Jon-Pierre Estephan" at bounding box center [222, 97] width 76 height 12
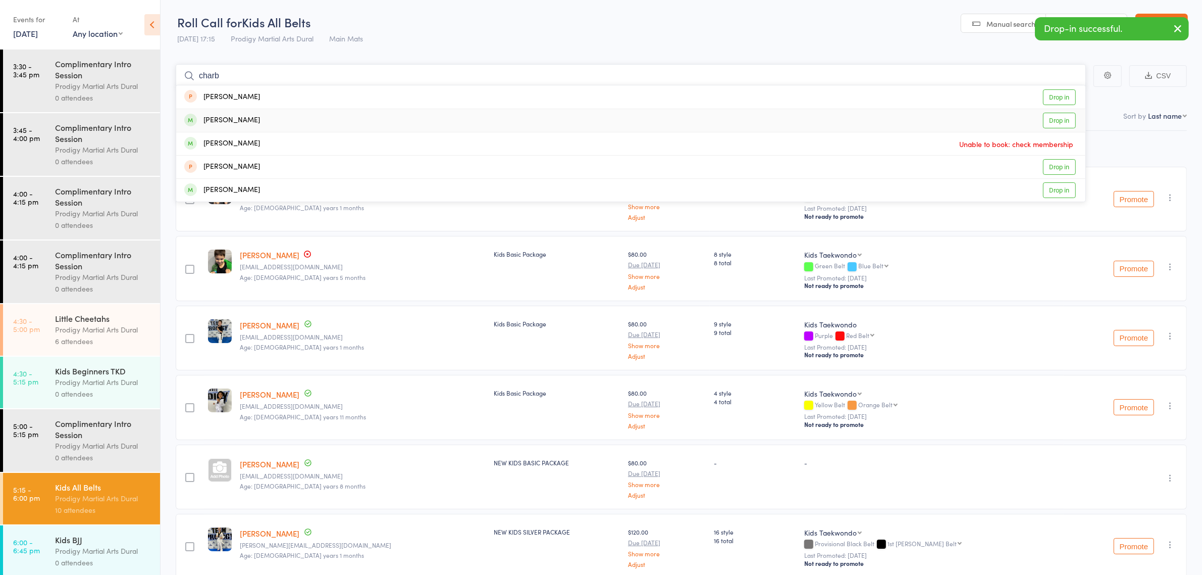
type input "charb"
click at [236, 118] on div "Charbel Estephan" at bounding box center [222, 121] width 76 height 12
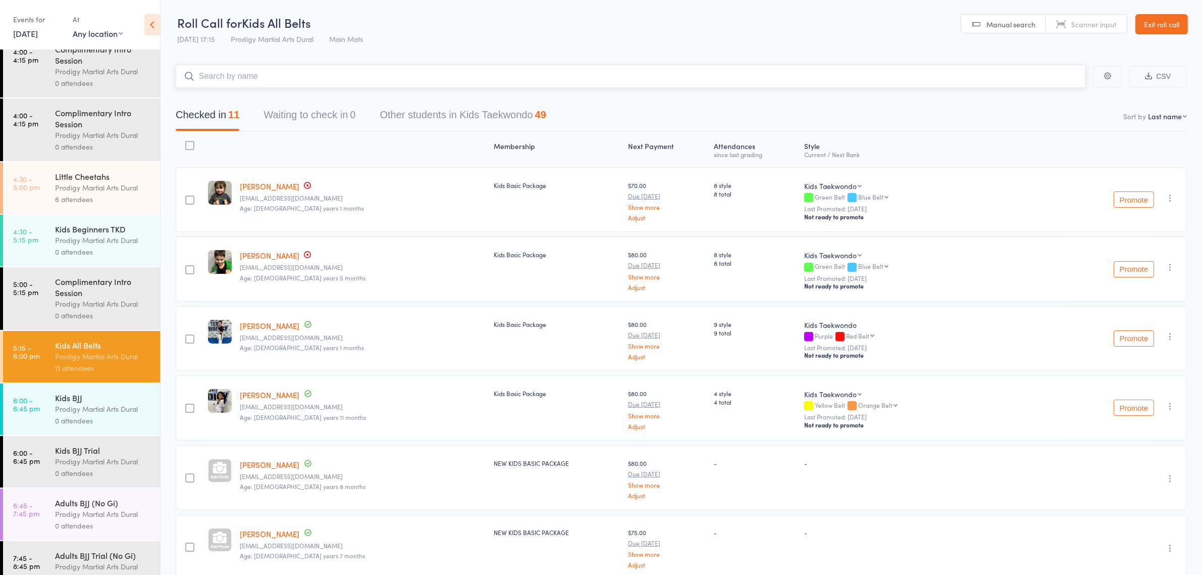
scroll to position [164, 0]
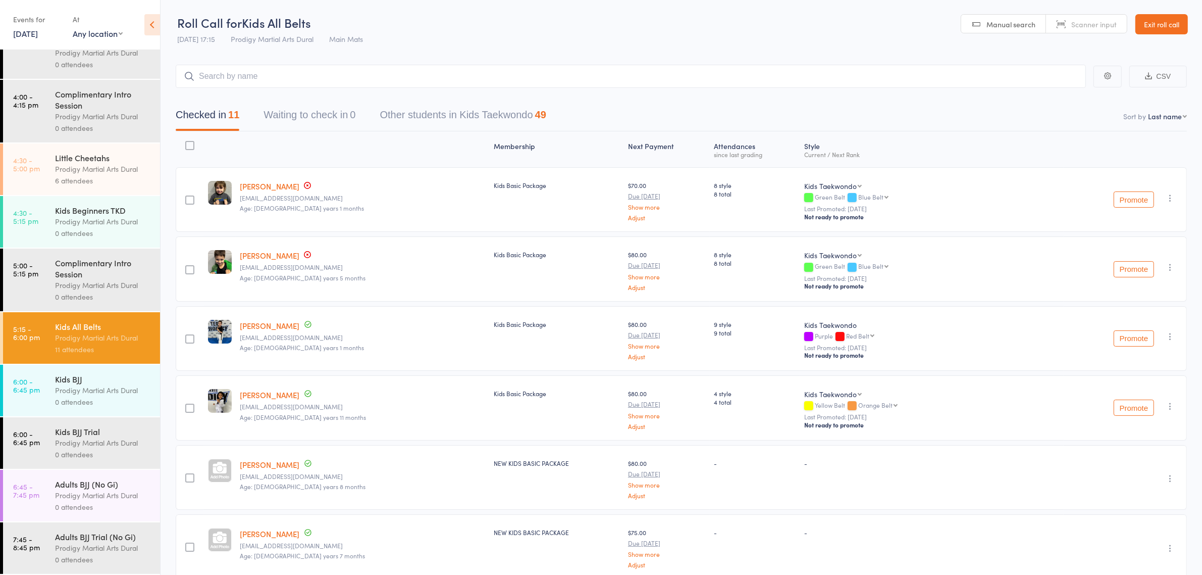
click at [87, 380] on div "Kids BJJ" at bounding box center [103, 378] width 96 height 11
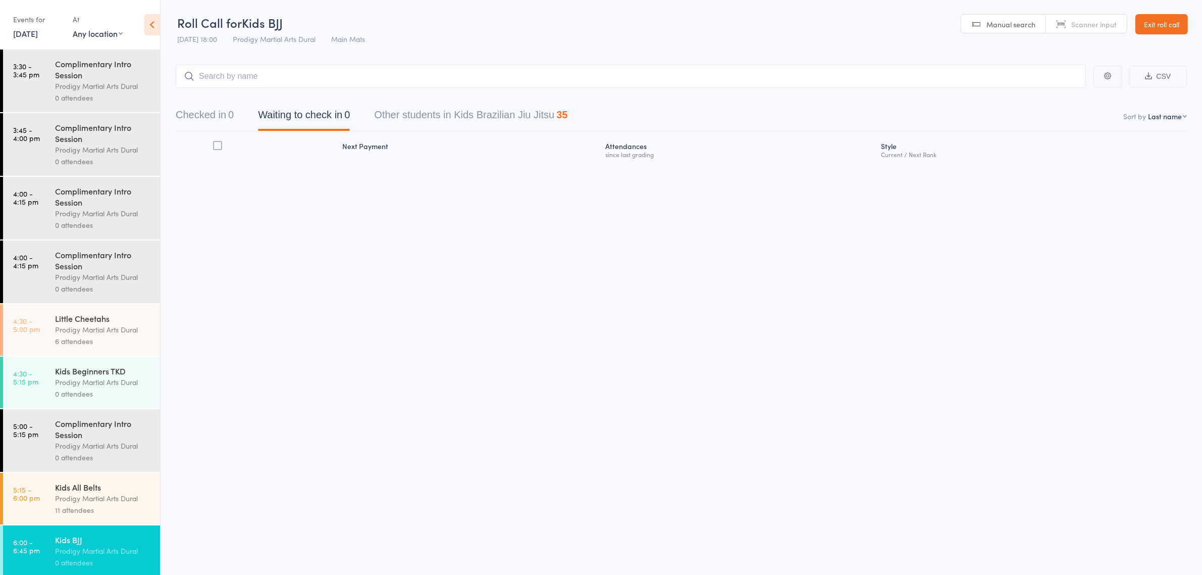
click at [325, 81] on input "search" at bounding box center [631, 76] width 910 height 23
type input "lawrence"
click at [319, 101] on div "Laurence Darby Drop in" at bounding box center [630, 97] width 909 height 23
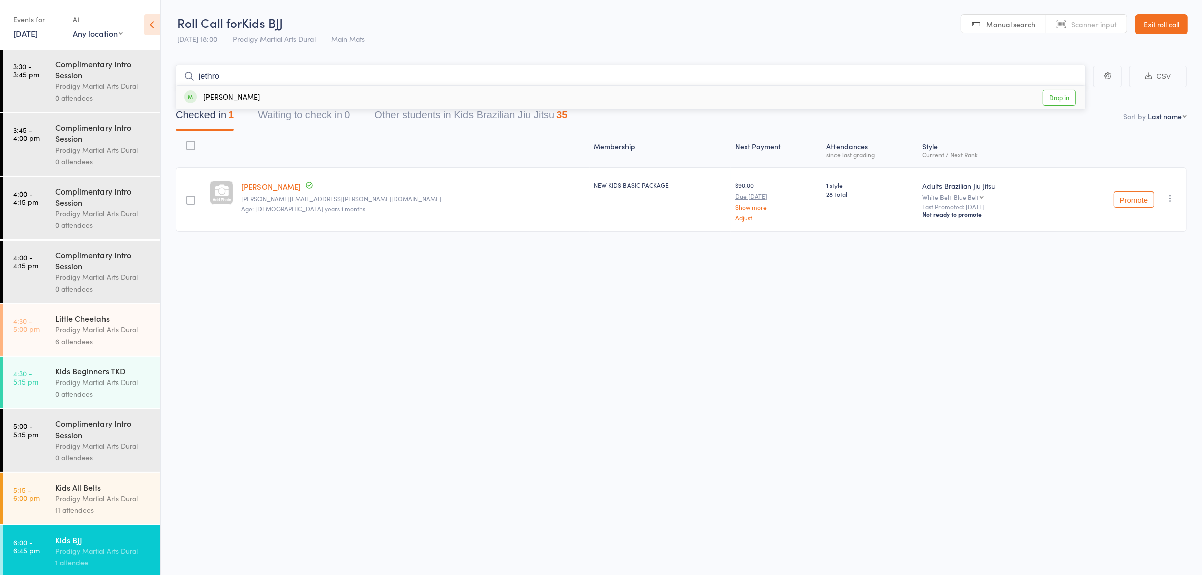
type input "jethro"
click at [288, 97] on div "Jethro Hornshaw Drop in" at bounding box center [630, 97] width 909 height 23
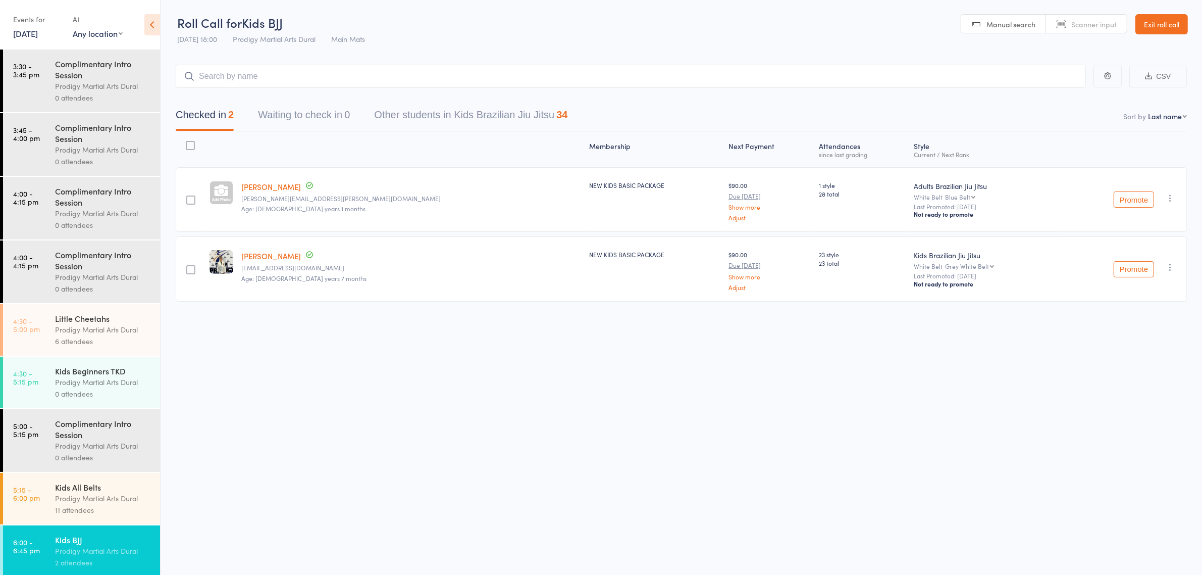
click at [375, 56] on main "CSV Checked in 2 Waiting to check in 0 Other students in Kids Brazilian Jiu Jit…" at bounding box center [682, 197] width 1042 height 297
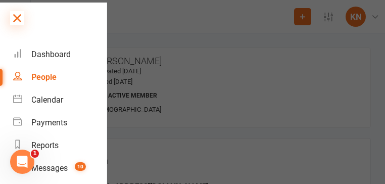
click at [20, 17] on icon at bounding box center [17, 18] width 14 height 14
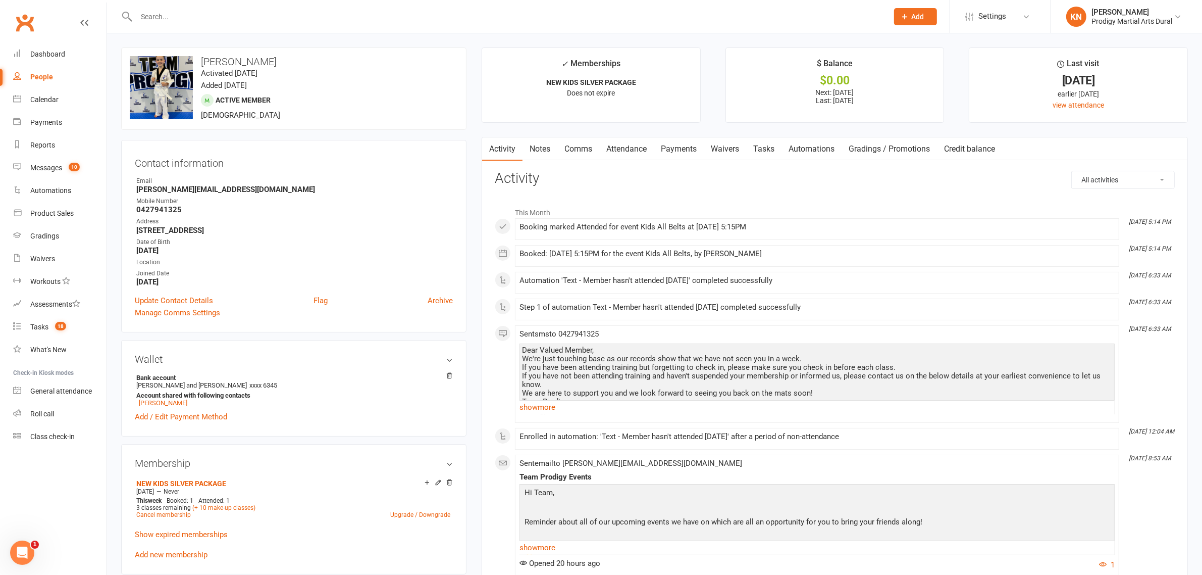
click at [205, 22] on input "text" at bounding box center [507, 17] width 748 height 14
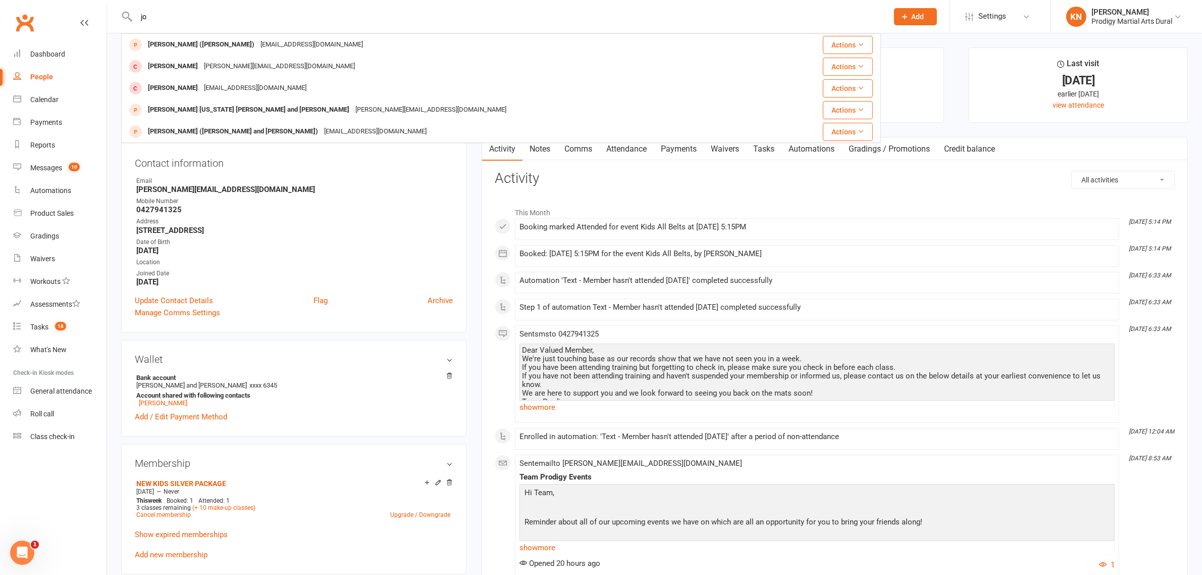
type input "j"
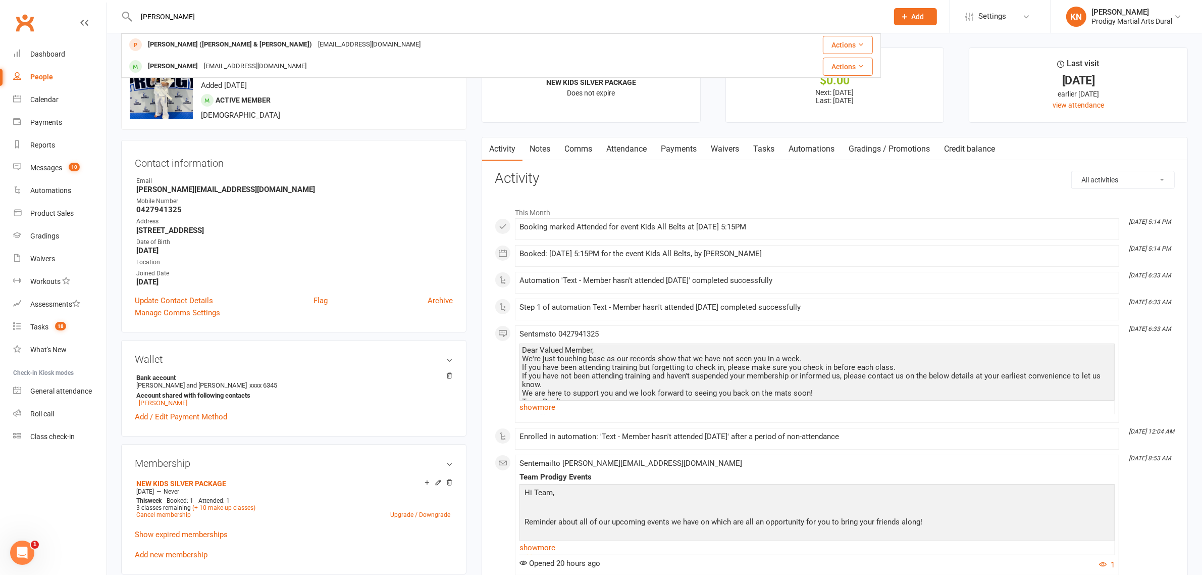
type input "[PERSON_NAME]"
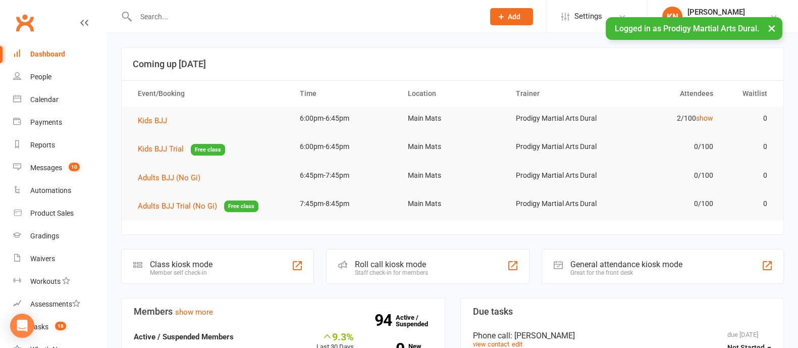
click at [519, 19] on span "Add" at bounding box center [514, 17] width 13 height 8
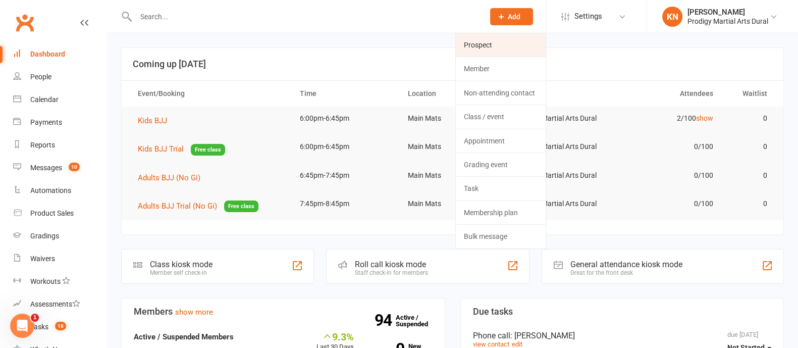
click at [512, 43] on link "Prospect" at bounding box center [501, 44] width 90 height 23
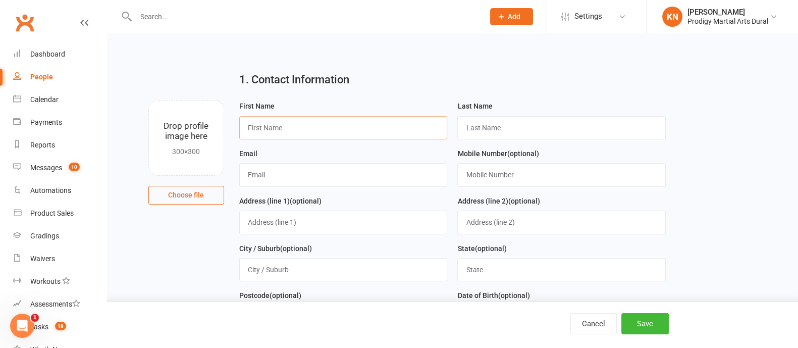
click at [275, 131] on input "text" at bounding box center [343, 127] width 209 height 23
paste input "[PERSON_NAME]"
click at [284, 127] on input "[PERSON_NAME]" at bounding box center [343, 127] width 209 height 23
click at [281, 128] on input "[PERSON_NAME]" at bounding box center [343, 127] width 209 height 23
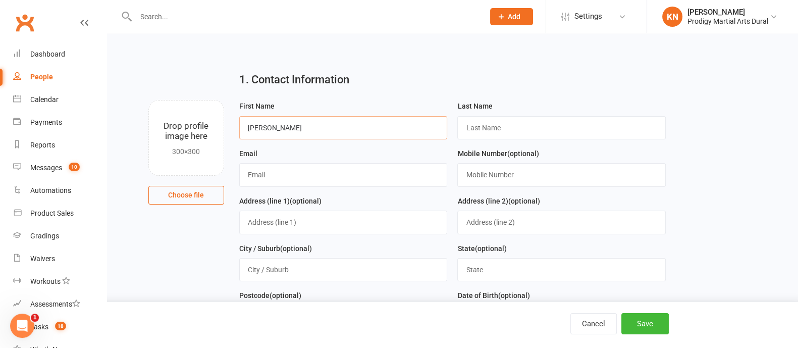
click at [281, 128] on input "[PERSON_NAME]" at bounding box center [343, 127] width 209 height 23
type input "[PERSON_NAME]"
drag, startPoint x: 482, startPoint y: 117, endPoint x: 483, endPoint y: 123, distance: 5.6
click at [482, 118] on input "text" at bounding box center [562, 127] width 209 height 23
paste input "[PERSON_NAME]"
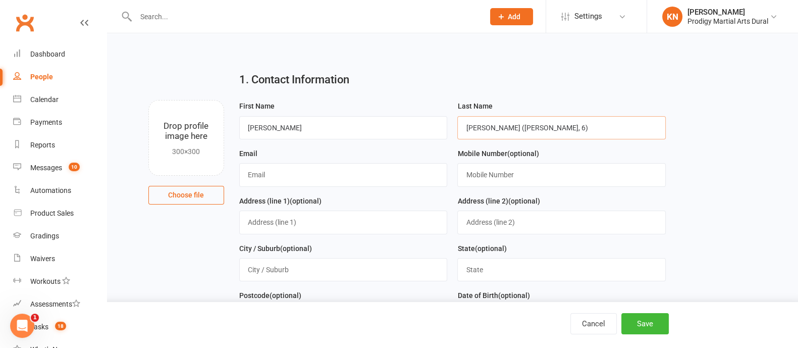
type input "[PERSON_NAME] ([PERSON_NAME], 6)"
click at [295, 176] on input "text" at bounding box center [343, 174] width 209 height 23
paste input "[EMAIL_ADDRESS][DOMAIN_NAME]"
type input "[EMAIL_ADDRESS][DOMAIN_NAME]"
click at [521, 173] on input "text" at bounding box center [562, 174] width 209 height 23
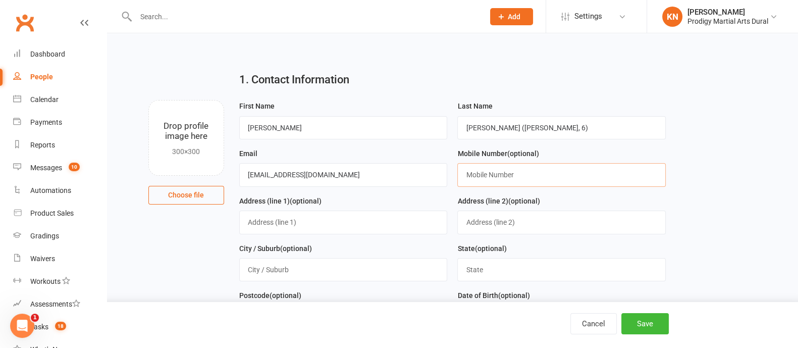
paste input "61490769099"
click at [474, 175] on input "61490769099" at bounding box center [562, 174] width 209 height 23
type input "0490769099"
click at [735, 184] on main "1. Contact Information Drop profile image here 300×300 Choose file First Name […" at bounding box center [452, 332] width 663 height 536
click at [660, 322] on button "Save" at bounding box center [645, 323] width 47 height 21
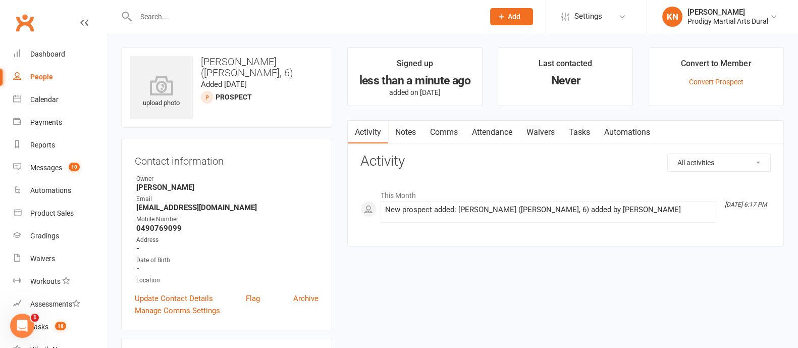
click at [182, 208] on strong "[EMAIL_ADDRESS][DOMAIN_NAME]" at bounding box center [227, 207] width 182 height 9
copy render-form-field "[EMAIL_ADDRESS][DOMAIN_NAME]"
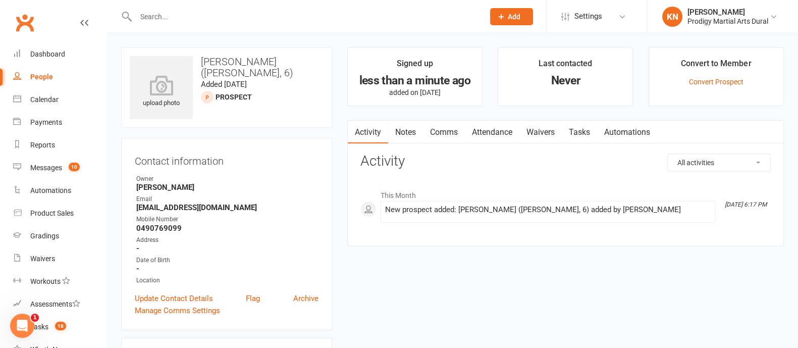
drag, startPoint x: 715, startPoint y: 27, endPoint x: 709, endPoint y: 29, distance: 5.9
click at [715, 27] on li "KN [PERSON_NAME] Prodigy Martial Arts Dural Signed in as: Prodigy Martial Arts …" at bounding box center [722, 16] width 151 height 33
click at [730, 24] on div "Prodigy Martial Arts Dural" at bounding box center [728, 21] width 81 height 9
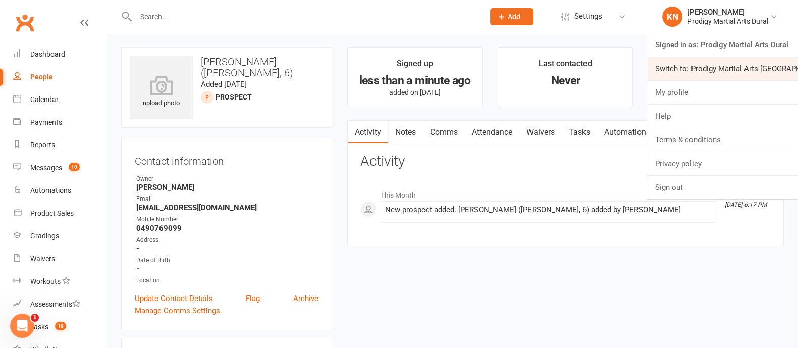
click at [715, 66] on link "Switch to: Prodigy Martial Arts [GEOGRAPHIC_DATA]" at bounding box center [722, 68] width 151 height 23
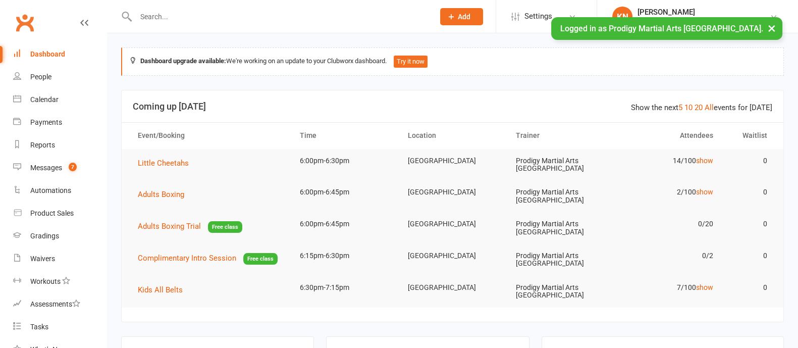
click at [483, 21] on button "Add" at bounding box center [461, 16] width 43 height 17
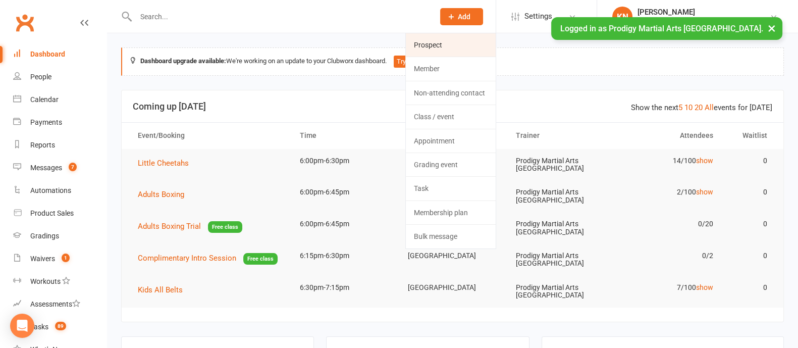
click at [462, 43] on link "Prospect" at bounding box center [451, 44] width 90 height 23
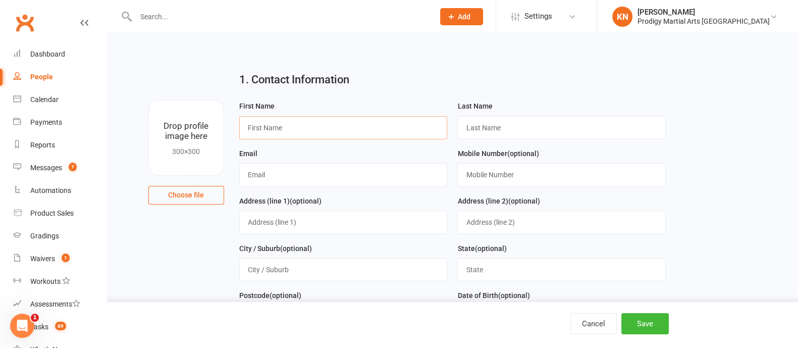
click at [337, 126] on input "text" at bounding box center [343, 127] width 209 height 23
paste input "Amit Saha"
click at [276, 130] on input "Amit Saha" at bounding box center [343, 127] width 209 height 23
type input "Amit"
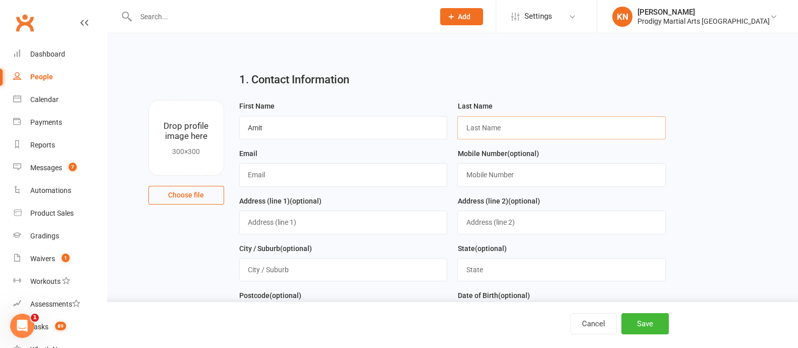
click at [474, 124] on input "text" at bounding box center [562, 127] width 209 height 23
paste input "Saha"
type input "Saha (Pranit, 12)"
click at [277, 163] on input "text" at bounding box center [343, 174] width 209 height 23
paste input "amiticddrb@yahoo.com"
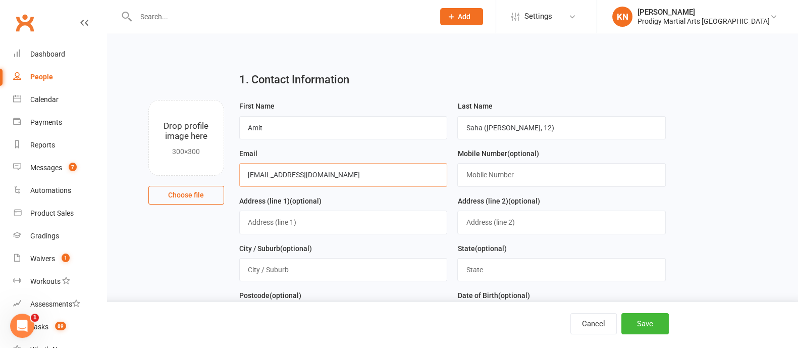
type input "amiticddrb@yahoo.com"
click at [384, 82] on h2 "1. Contact Information" at bounding box center [452, 80] width 427 height 12
click at [506, 175] on input "text" at bounding box center [562, 174] width 209 height 23
paste input "61432581822"
click at [472, 173] on input "61432581822" at bounding box center [562, 174] width 209 height 23
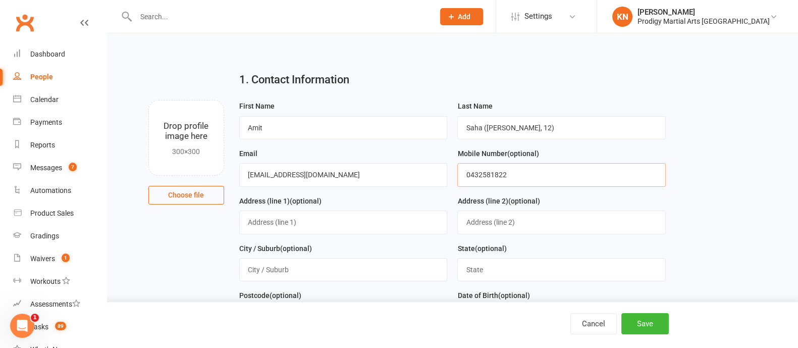
type input "0432581822"
click at [651, 191] on div "Mobile Number (optional) 0432581822" at bounding box center [561, 170] width 219 height 47
click at [645, 317] on button "Save" at bounding box center [645, 323] width 47 height 21
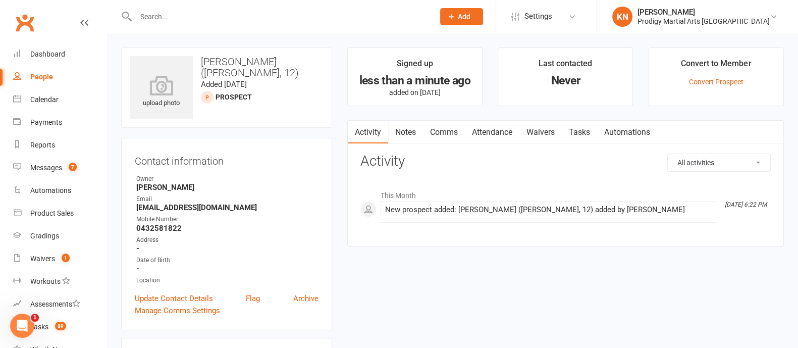
click at [228, 62] on h3 "Amit Saha (Pranit, 12)" at bounding box center [227, 67] width 194 height 22
click at [246, 93] on snap "prospect" at bounding box center [234, 97] width 36 height 8
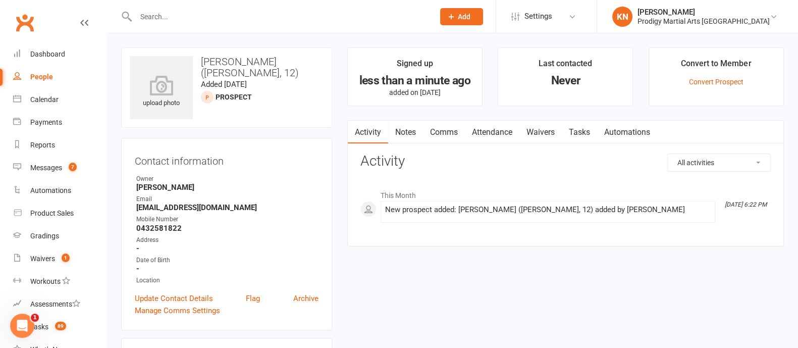
click at [213, 61] on h3 "Amit Saha (Pranit, 12)" at bounding box center [227, 67] width 194 height 22
copy h3 "Amit"
click at [155, 224] on strong "0432581822" at bounding box center [227, 228] width 182 height 9
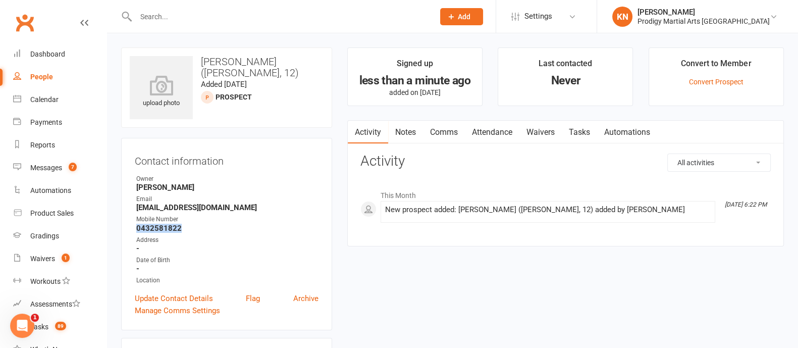
copy strong "0432581822"
click at [190, 208] on strong "amiticddrb@yahoo.com" at bounding box center [227, 207] width 182 height 9
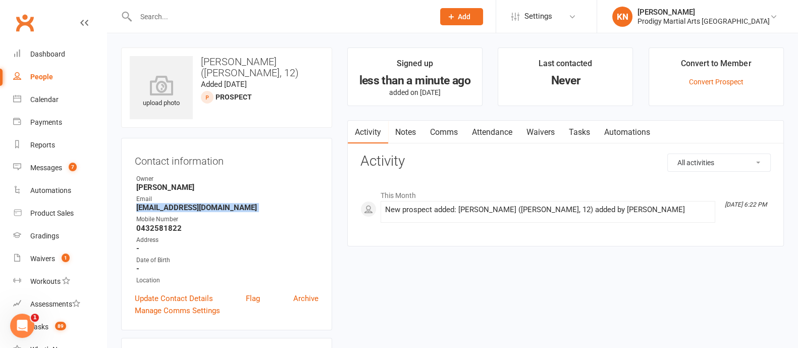
click at [190, 208] on strong "amiticddrb@yahoo.com" at bounding box center [227, 207] width 182 height 9
click at [471, 17] on span "Add" at bounding box center [464, 17] width 13 height 8
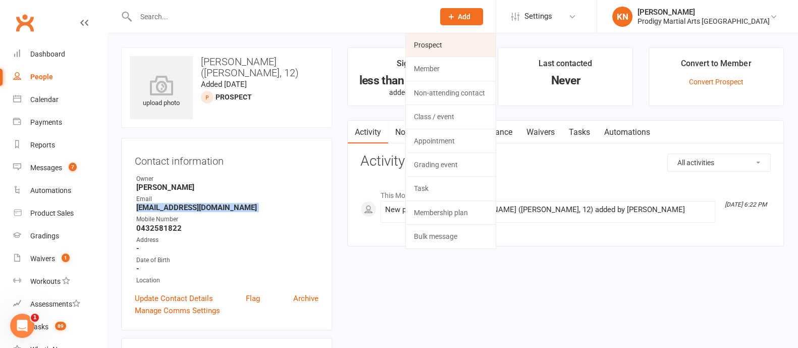
click at [491, 45] on link "Prospect" at bounding box center [451, 44] width 90 height 23
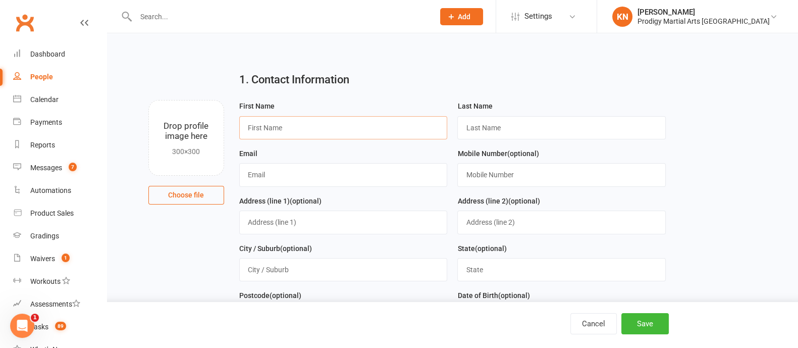
click at [336, 128] on input "text" at bounding box center [343, 127] width 209 height 23
paste input "Chamkaur Singh Shergill"
drag, startPoint x: 282, startPoint y: 127, endPoint x: 324, endPoint y: 125, distance: 42.0
click at [324, 125] on input "Chamkaur Singh Shergill" at bounding box center [343, 127] width 209 height 23
type input "Chamkaur Singh Shergill"
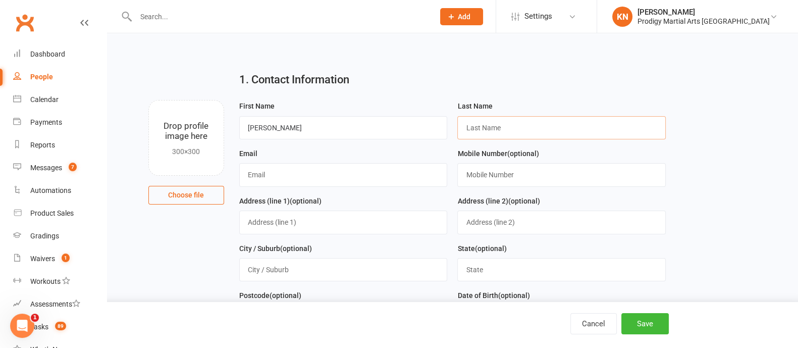
click at [498, 126] on input "text" at bounding box center [562, 127] width 209 height 23
paste input "Singh Shergill"
type input "Singh Shergill"
drag, startPoint x: 332, startPoint y: 130, endPoint x: 283, endPoint y: 132, distance: 49.0
click at [283, 132] on input "Chamkaur Singh Shergill" at bounding box center [343, 127] width 209 height 23
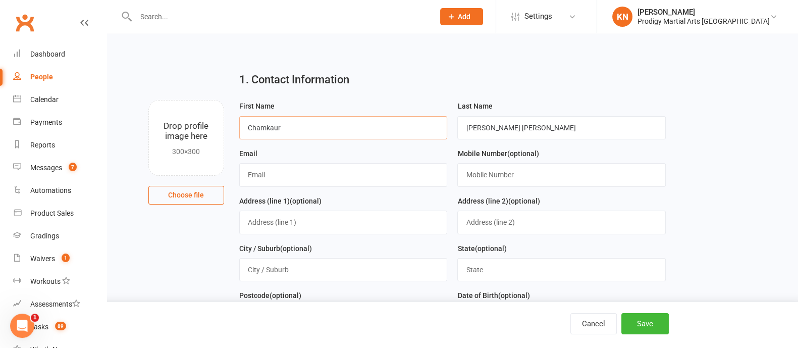
type input "Chamkaur"
click at [540, 130] on input "Singh Shergill" at bounding box center [562, 127] width 209 height 23
type input "Singh Shergill (Prabhsimar)"
click at [271, 180] on input "text" at bounding box center [343, 174] width 209 height 23
paste input "shergill.chamkaur@gmail.com"
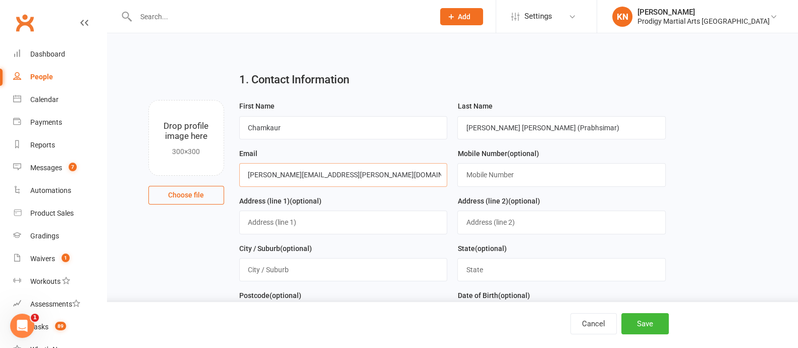
type input "shergill.chamkaur@gmail.com"
click at [496, 182] on input "text" at bounding box center [562, 174] width 209 height 23
paste input "61420752493"
click at [473, 175] on input "61420752493" at bounding box center [562, 174] width 209 height 23
type input "0420752493"
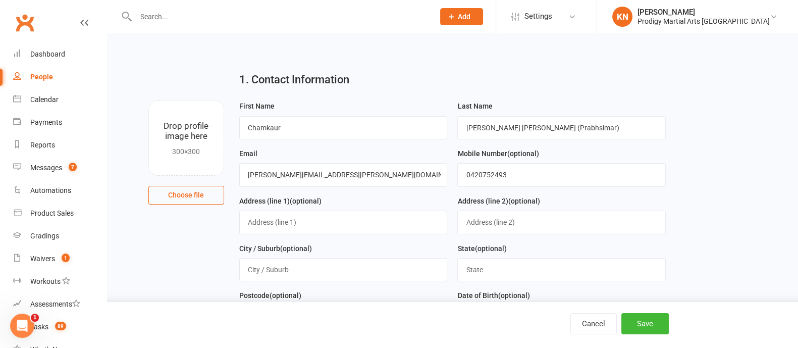
click at [517, 103] on div "Last Name Singh Shergill (Prabhsimar)" at bounding box center [562, 119] width 209 height 39
click at [271, 125] on input "Chamkaur" at bounding box center [343, 127] width 209 height 23
click at [396, 172] on input "shergill.chamkaur@gmail.com" at bounding box center [343, 174] width 209 height 23
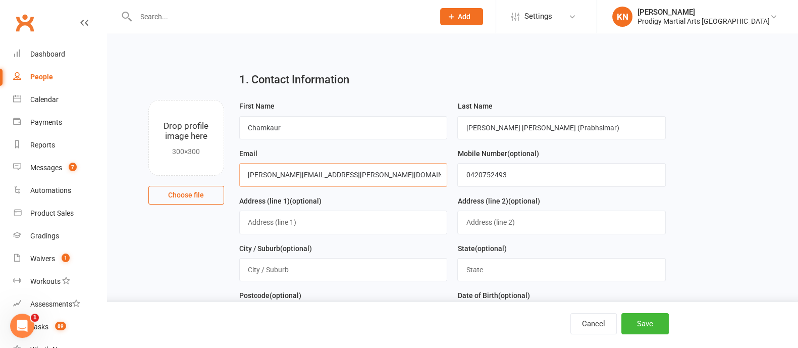
click at [396, 172] on input "shergill.chamkaur@gmail.com" at bounding box center [343, 174] width 209 height 23
click at [640, 322] on button "Save" at bounding box center [645, 323] width 47 height 21
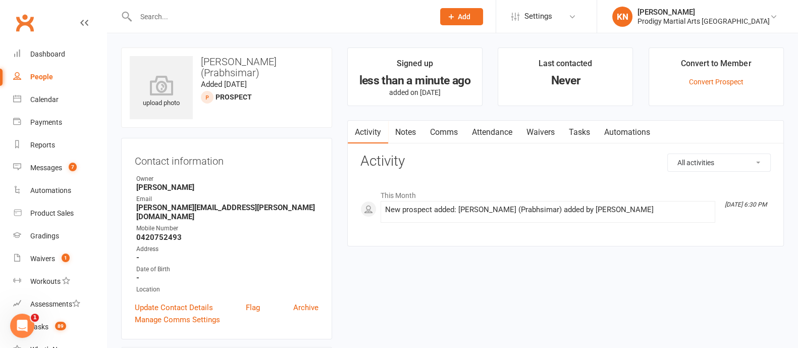
click at [495, 7] on div "Prospect Member Non-attending contact Class / event Appointment Grading event T…" at bounding box center [461, 16] width 69 height 33
click at [471, 13] on span "Add" at bounding box center [464, 17] width 13 height 8
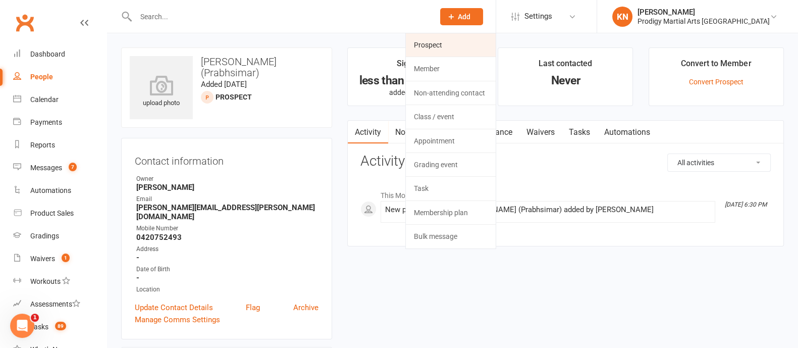
click at [473, 46] on link "Prospect" at bounding box center [451, 44] width 90 height 23
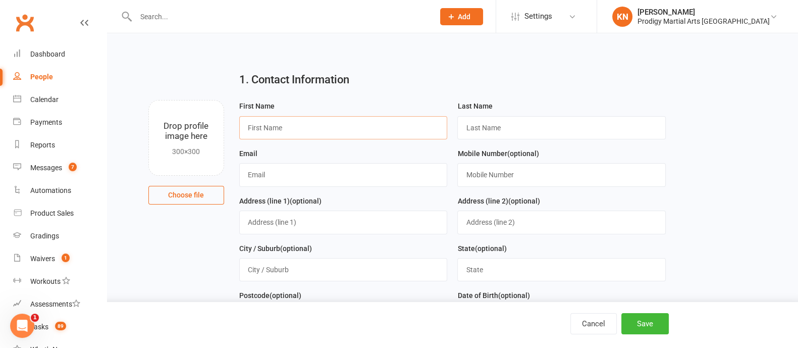
click at [308, 124] on input "text" at bounding box center [343, 127] width 209 height 23
paste input "Ash N Singh"
click at [270, 127] on input "Ash N Singh" at bounding box center [343, 127] width 209 height 23
type input "Ash N"
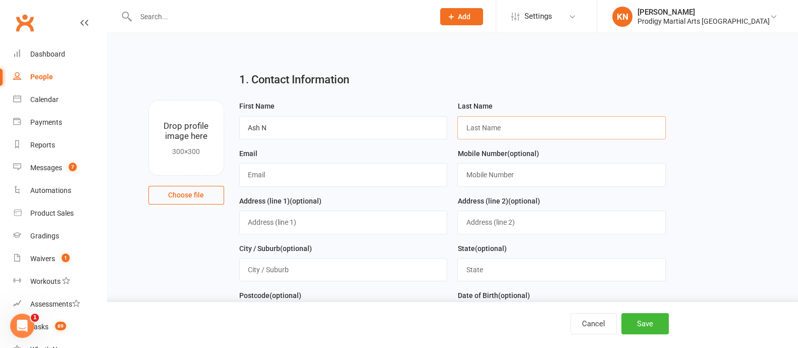
click at [487, 128] on input "text" at bounding box center [562, 127] width 209 height 23
paste input "Singh"
type input "Singh (JJ)"
click at [278, 164] on input "text" at bounding box center [343, 174] width 209 height 23
paste input "Agamecreative@gmail.com"
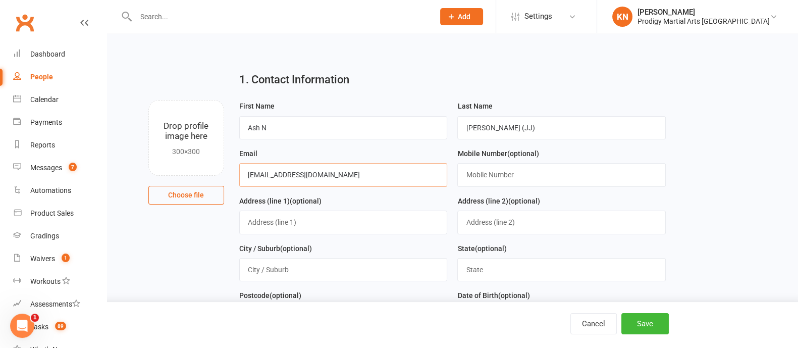
type input "Agamecreative@gmail.com"
click at [500, 175] on input "text" at bounding box center [562, 174] width 209 height 23
click at [493, 175] on input "text" at bounding box center [562, 174] width 209 height 23
paste input "61431082832"
click at [473, 173] on input "61431082832" at bounding box center [562, 174] width 209 height 23
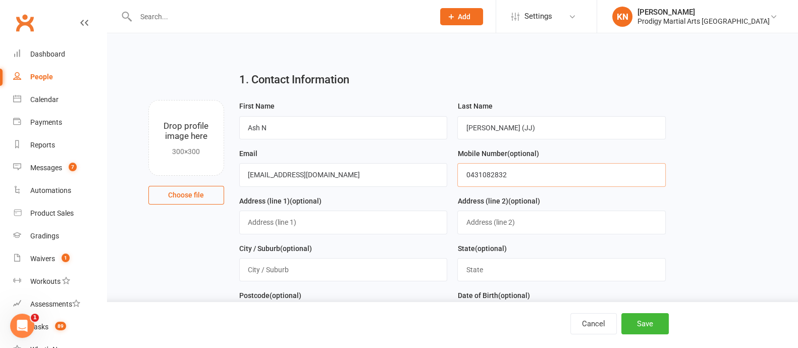
type input "0431082832"
click at [487, 179] on input "0431082832" at bounding box center [562, 174] width 209 height 23
click at [490, 177] on input "0431082832" at bounding box center [562, 174] width 209 height 23
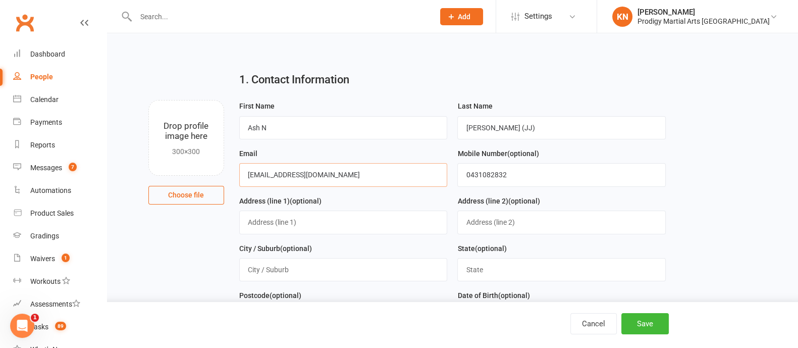
click at [274, 177] on input "Agamecreative@gmail.com" at bounding box center [343, 174] width 209 height 23
click at [648, 324] on button "Save" at bounding box center [645, 323] width 47 height 21
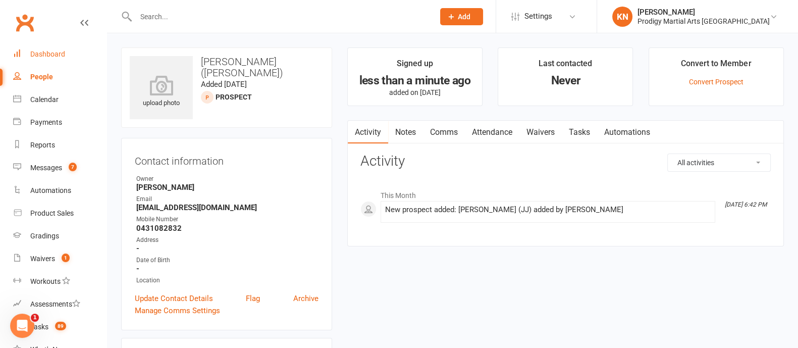
click at [53, 58] on div "Dashboard" at bounding box center [47, 54] width 35 height 8
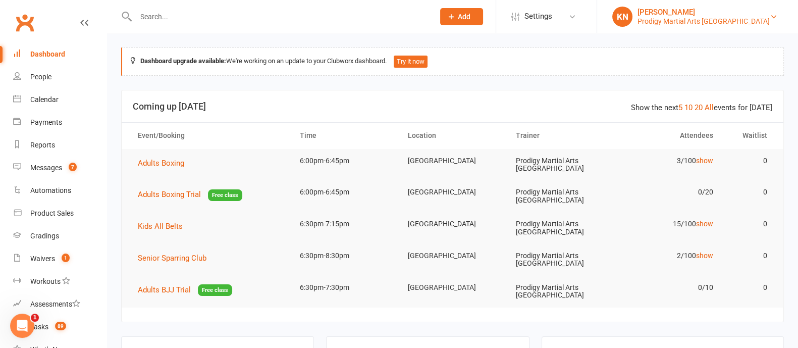
click at [740, 14] on div "Kiara Naik" at bounding box center [704, 12] width 132 height 9
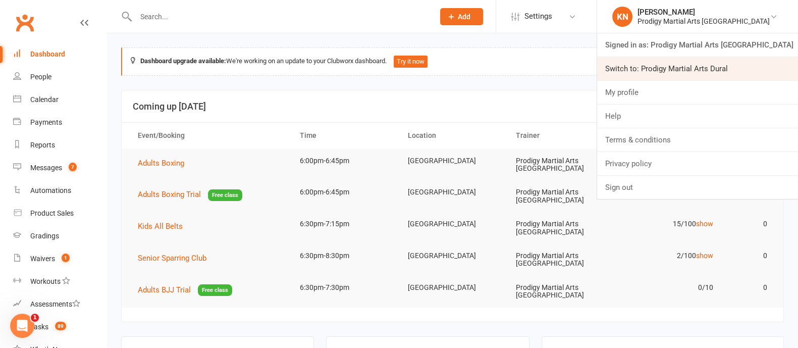
click at [740, 66] on link "Switch to: Prodigy Martial Arts Dural" at bounding box center [697, 68] width 201 height 23
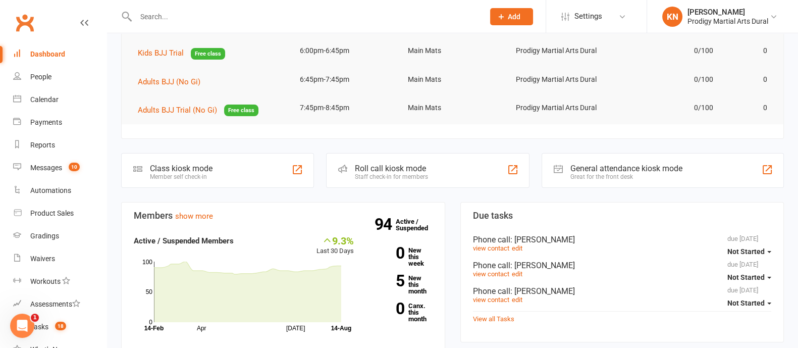
scroll to position [98, 0]
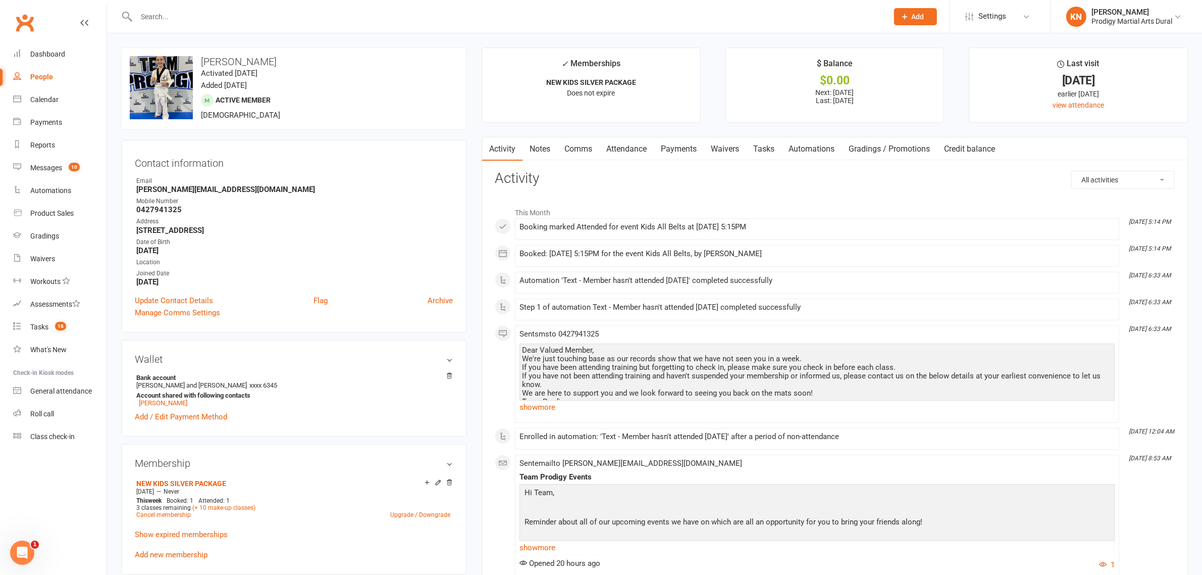
click at [210, 19] on input "text" at bounding box center [507, 17] width 748 height 14
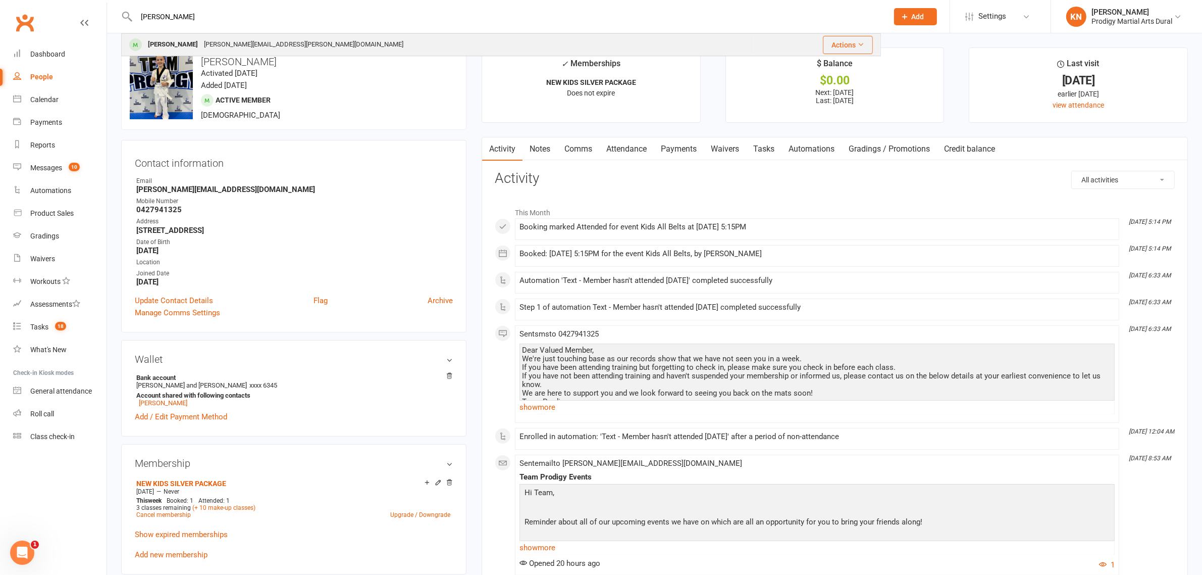
type input "[PERSON_NAME]"
click at [202, 43] on div "[PERSON_NAME][EMAIL_ADDRESS][PERSON_NAME][DOMAIN_NAME]" at bounding box center [304, 44] width 206 height 15
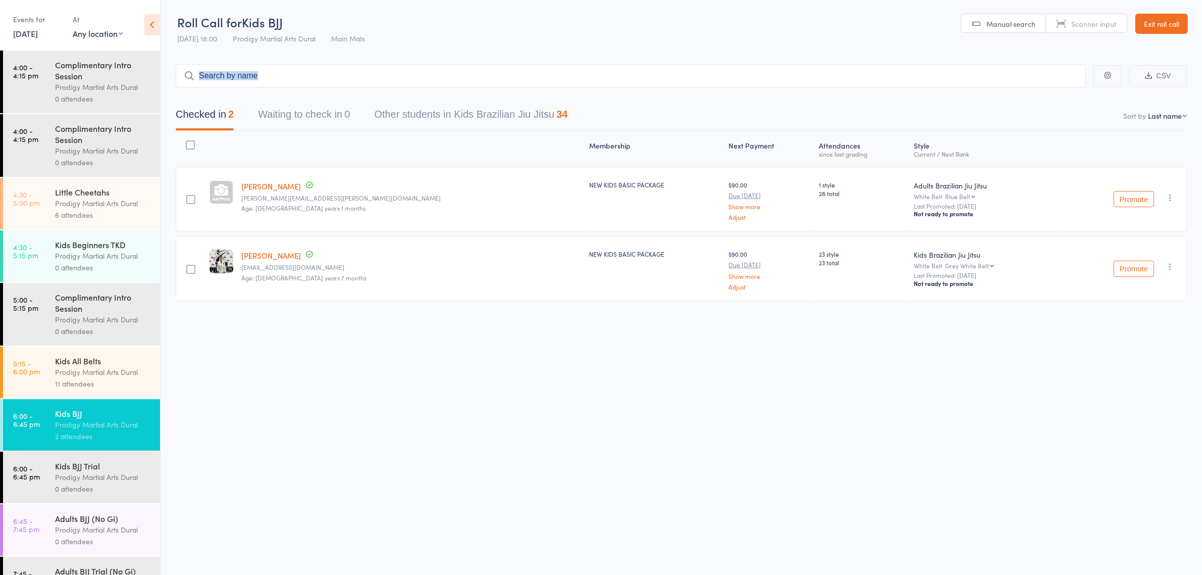
scroll to position [164, 0]
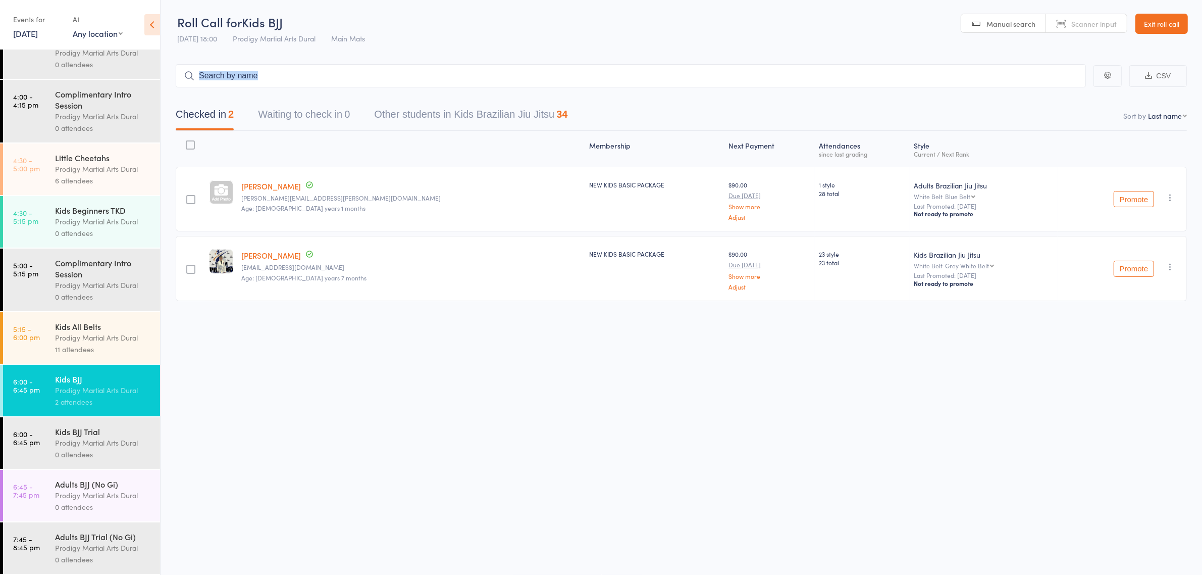
click at [93, 492] on div "Prodigy Martial Arts Dural" at bounding box center [103, 495] width 96 height 12
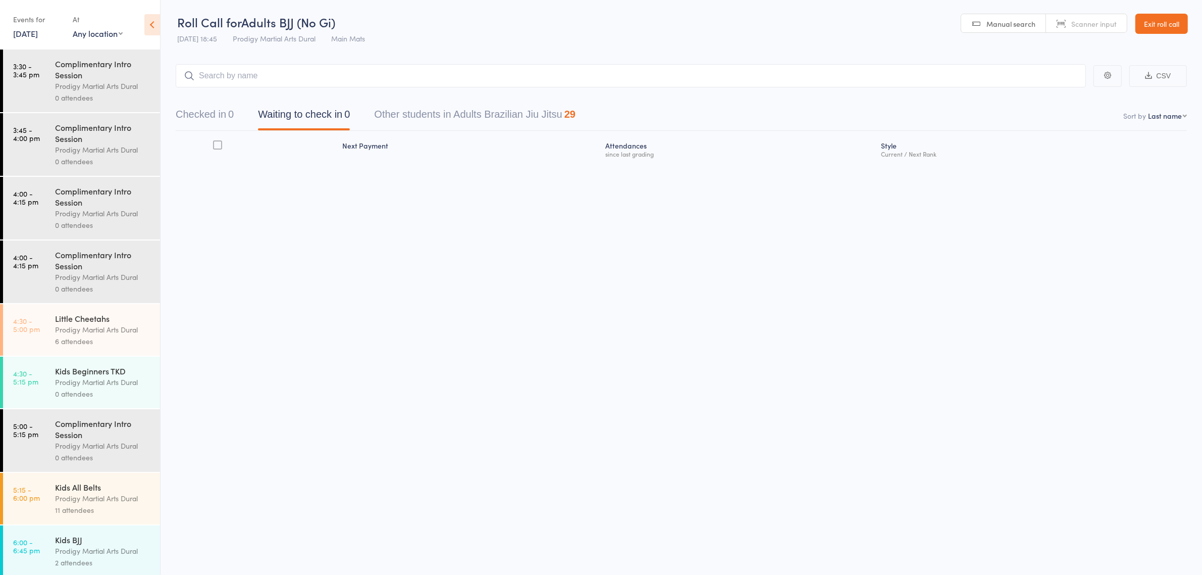
click at [79, 365] on div "Kids Beginners TKD Prodigy Martial Arts Dural 0 attendees" at bounding box center [107, 383] width 105 height 52
